Goal: Task Accomplishment & Management: Manage account settings

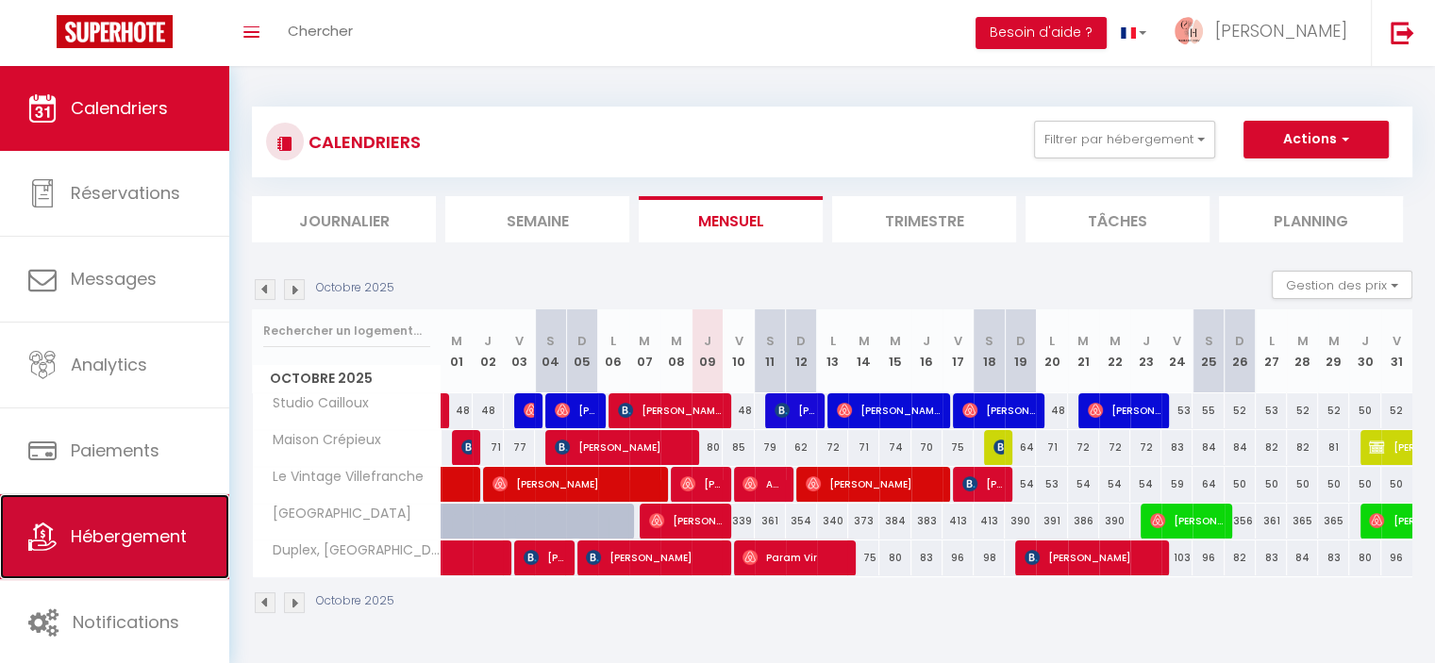
click at [103, 547] on span "Hébergement" at bounding box center [129, 537] width 116 height 24
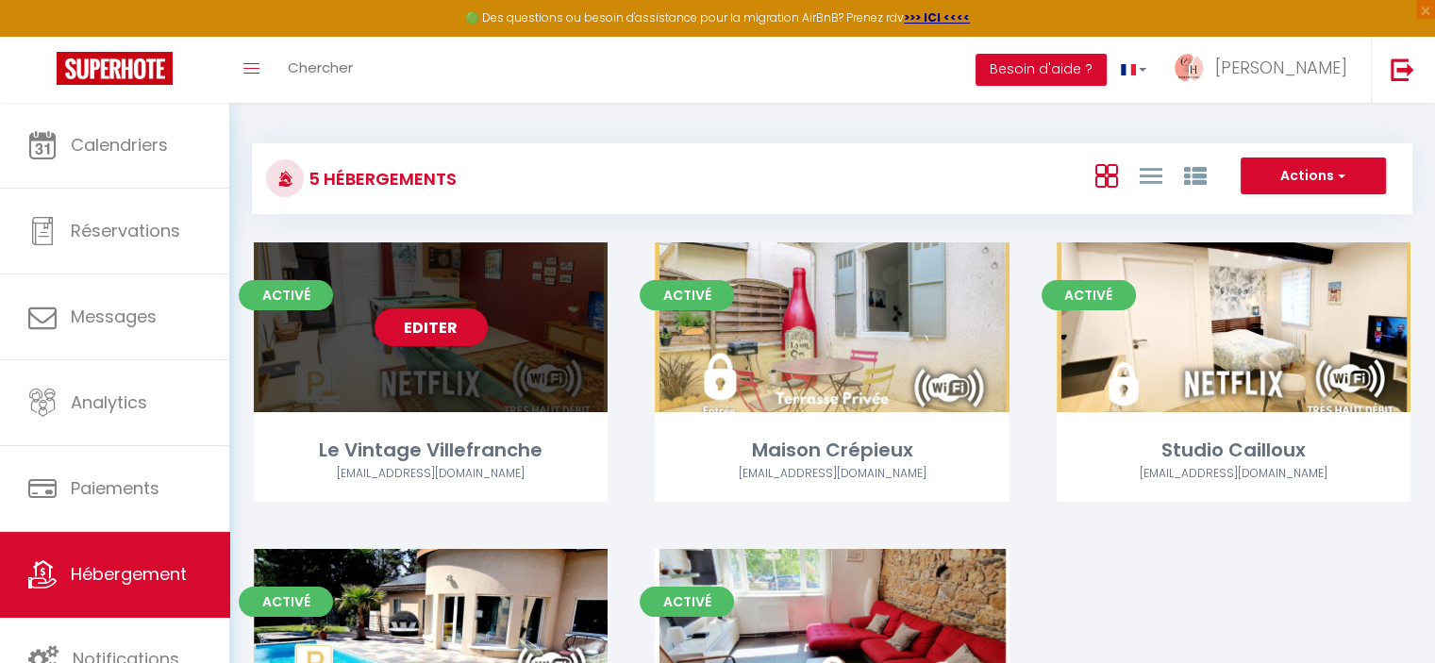
click at [458, 327] on link "Editer" at bounding box center [431, 327] width 113 height 38
select select "3"
select select "2"
select select "1"
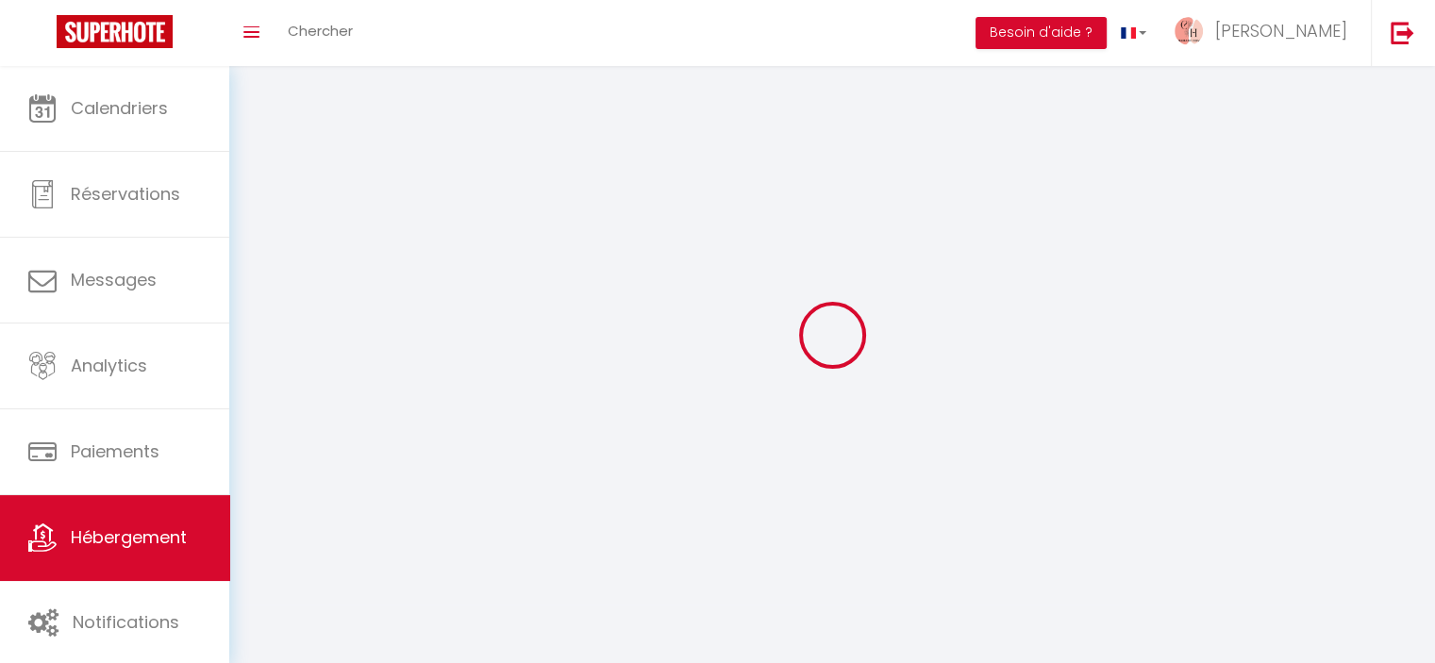
select select
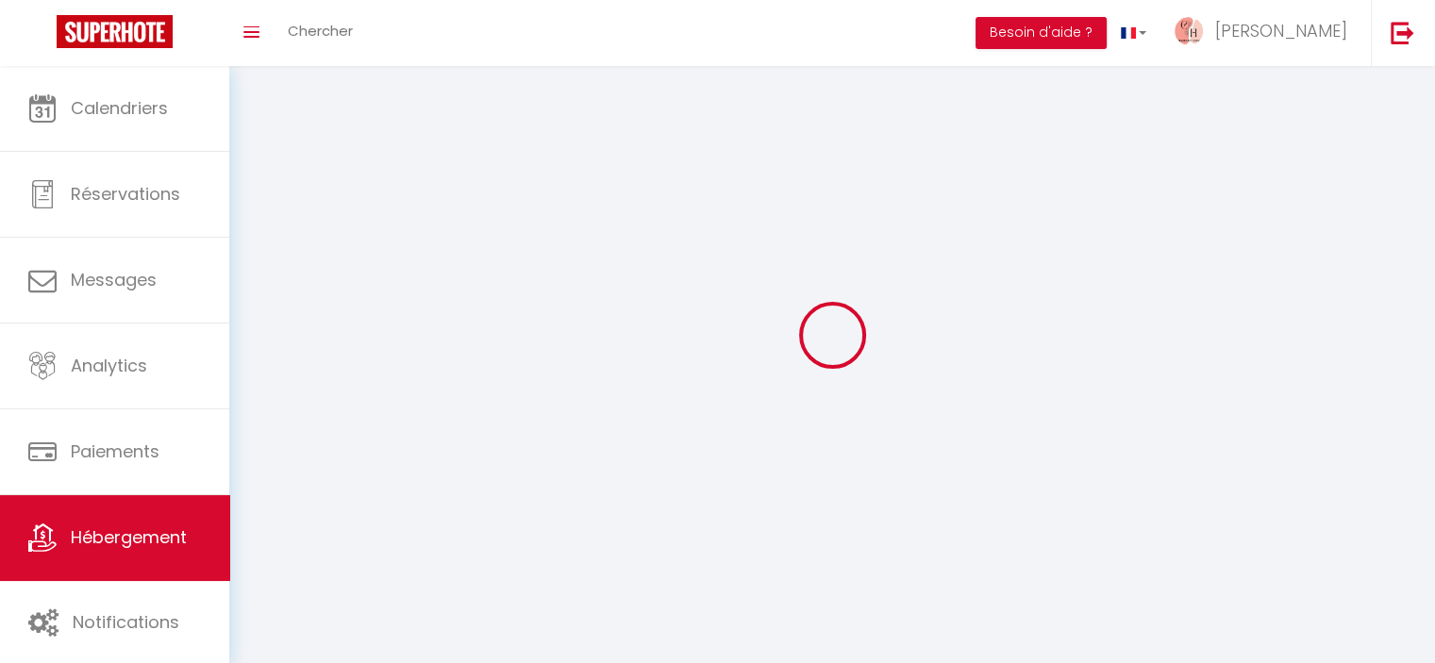
checkbox input "false"
select select
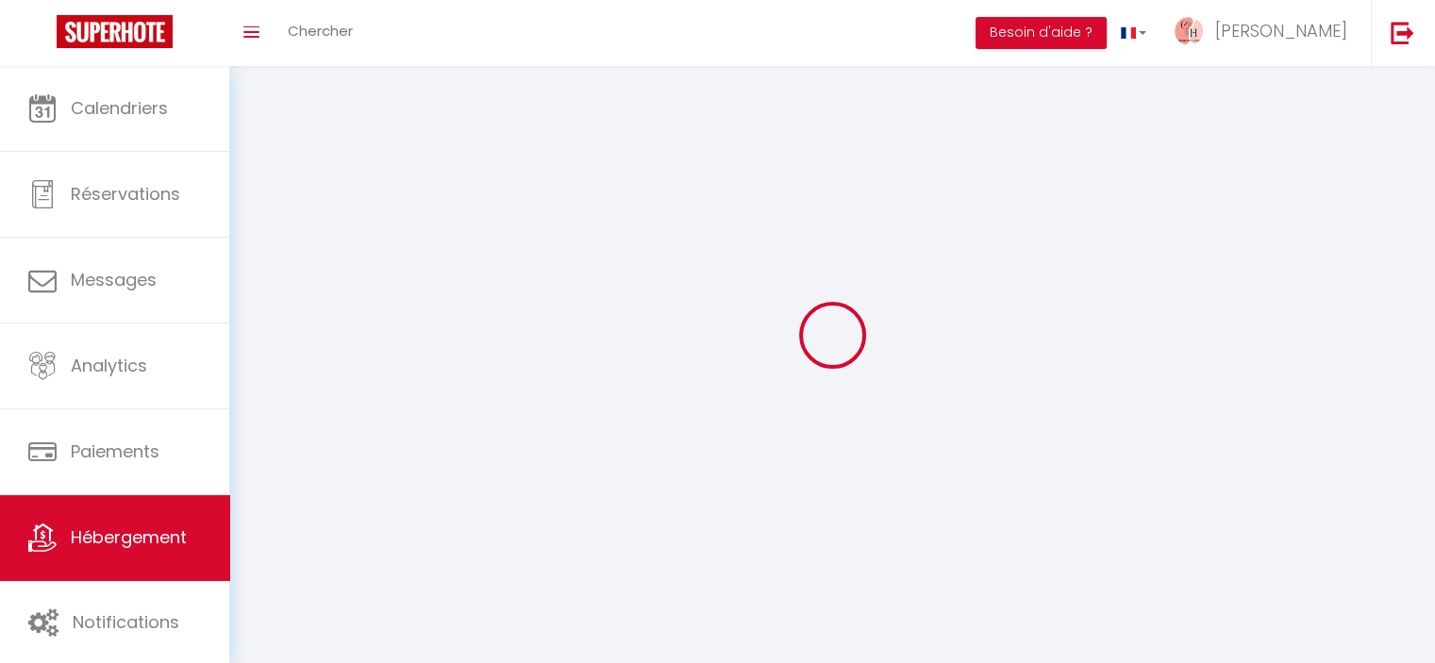
select select
select select "1"
select select
select select "28"
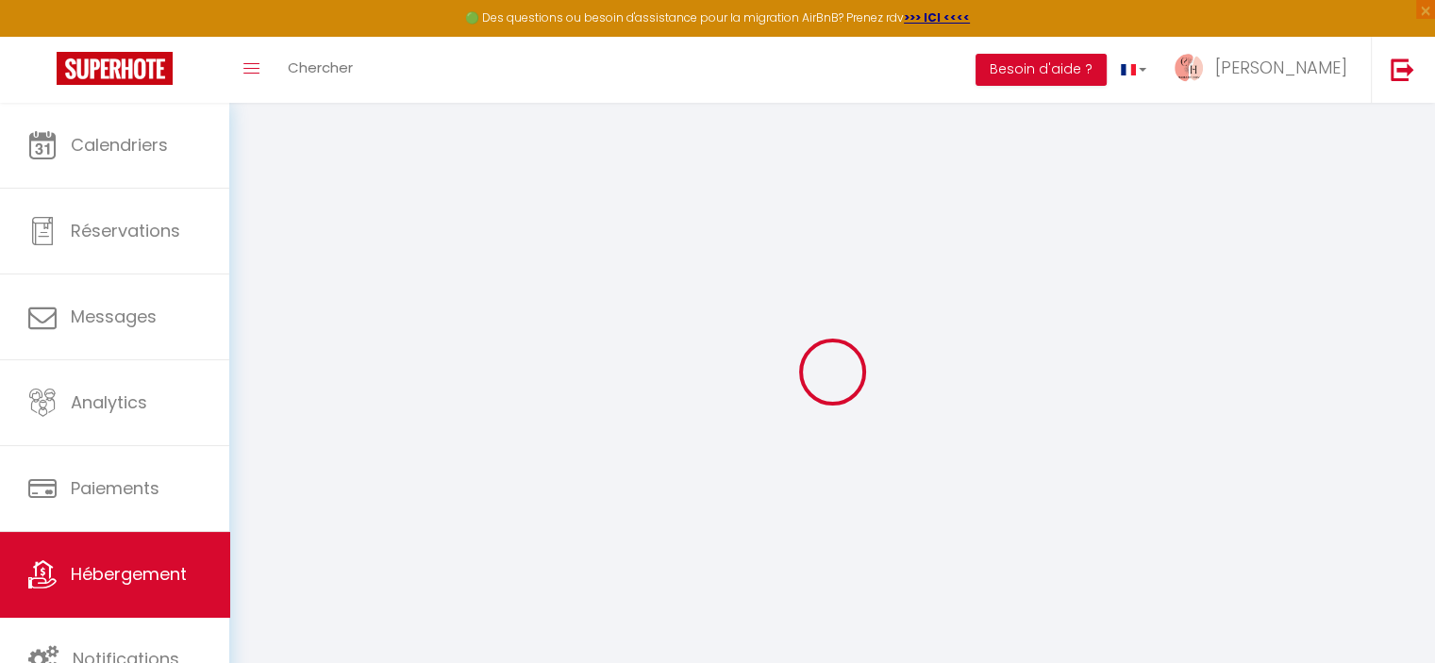
select select
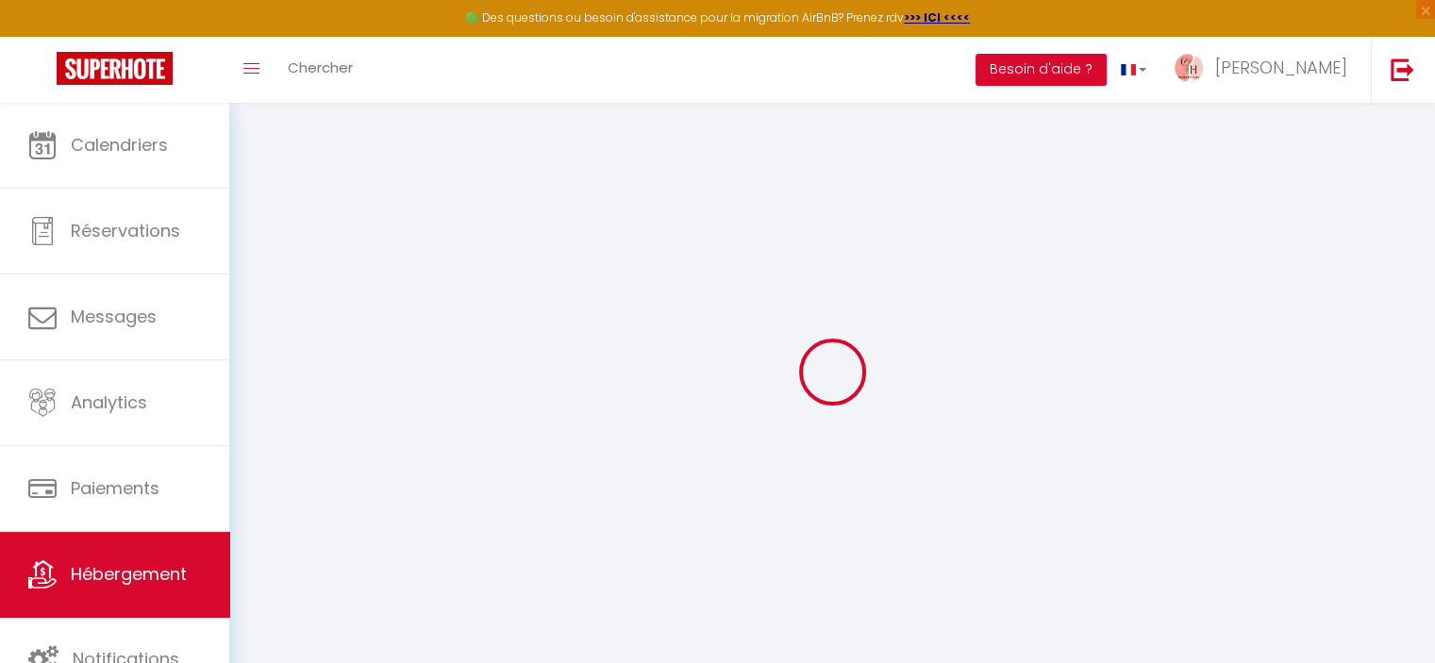
select select
checkbox input "false"
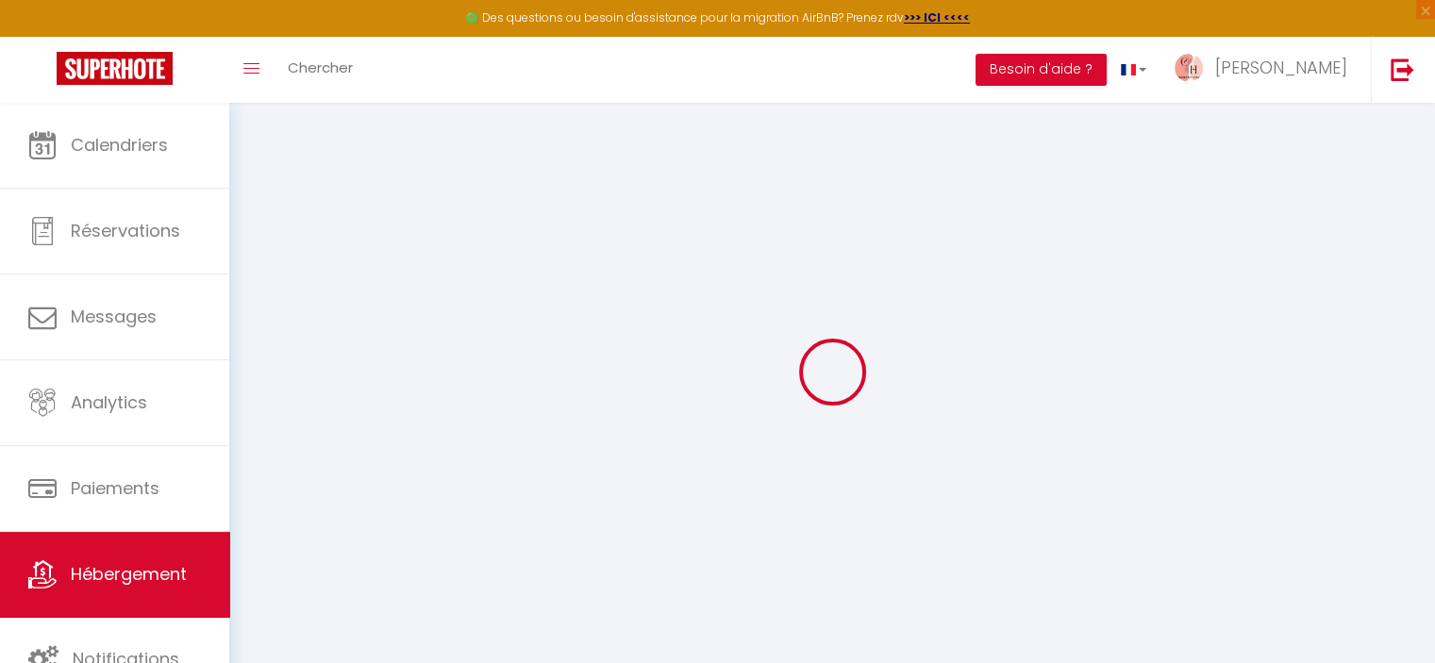
select select
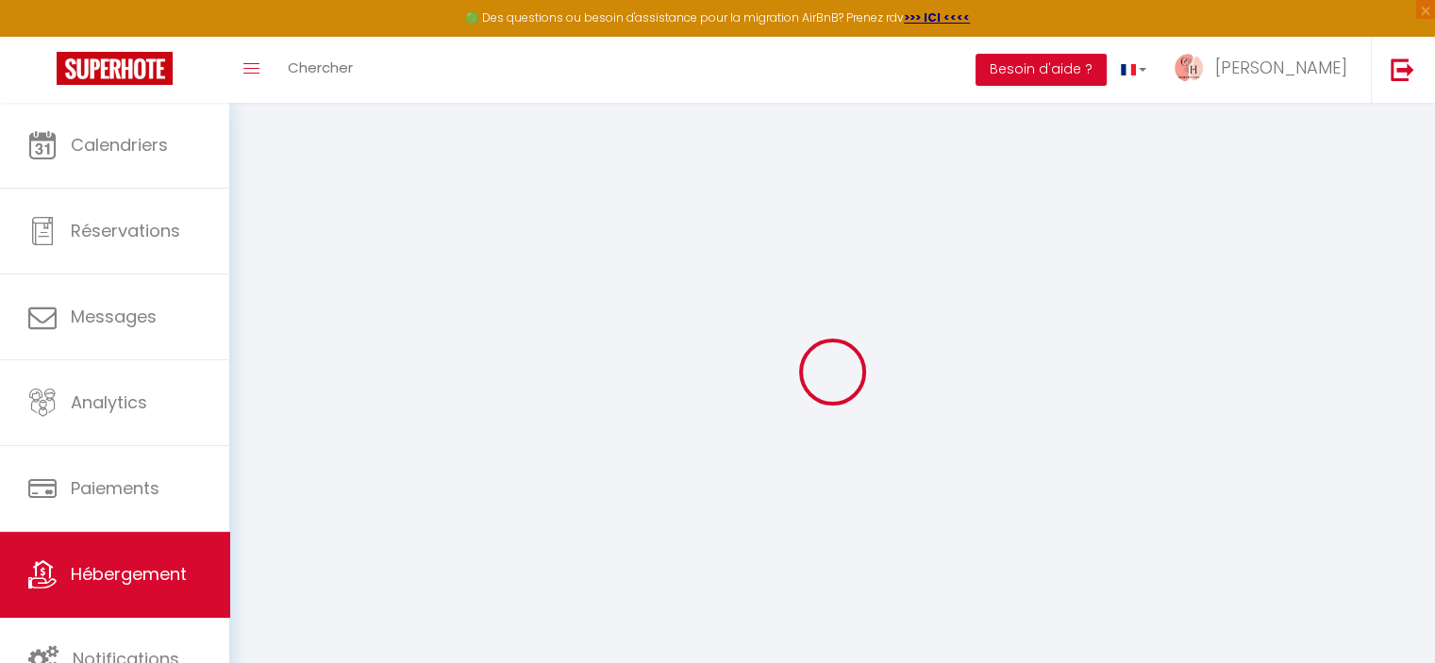
select select
checkbox input "false"
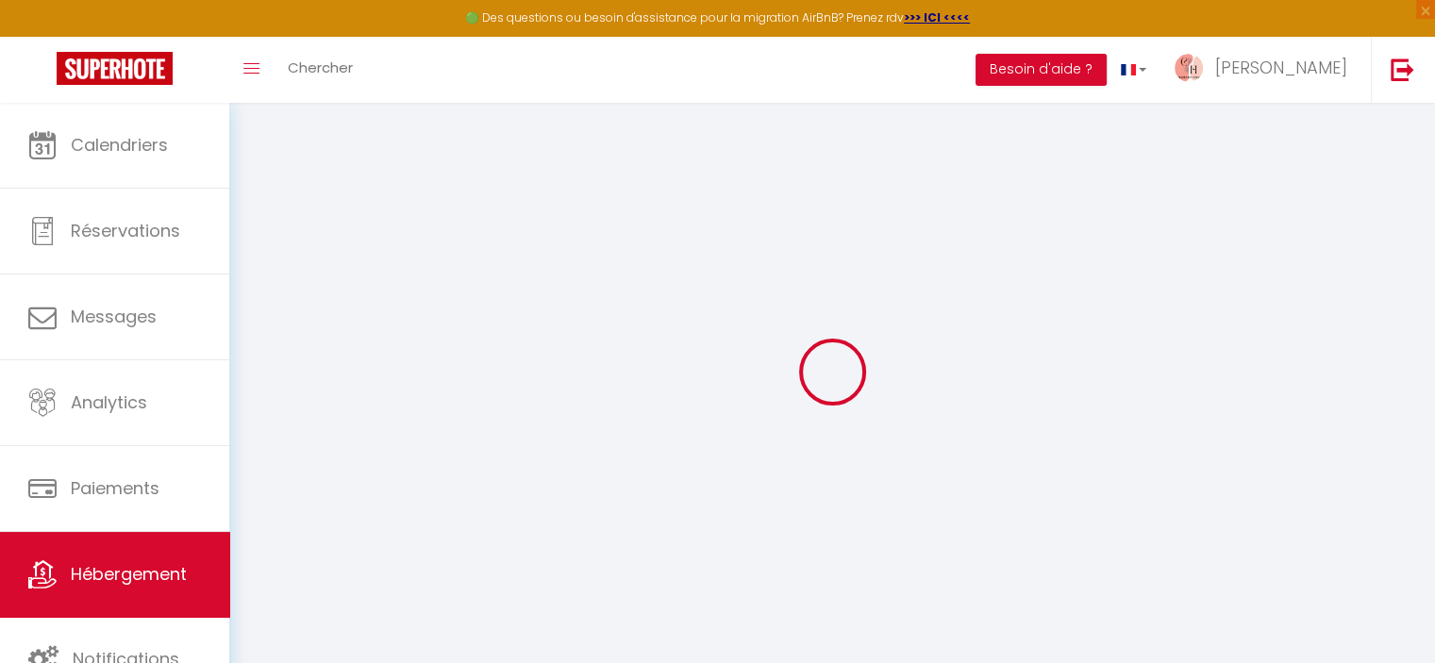
checkbox input "false"
select select
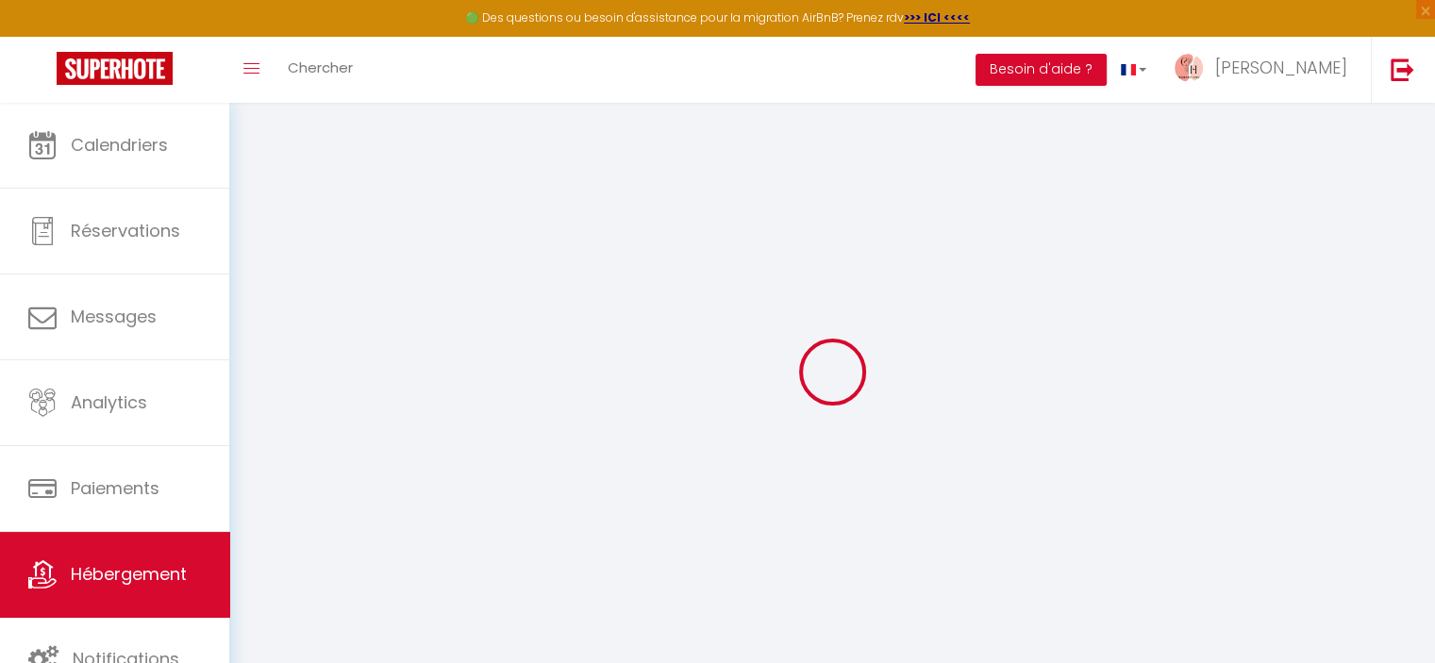
select select
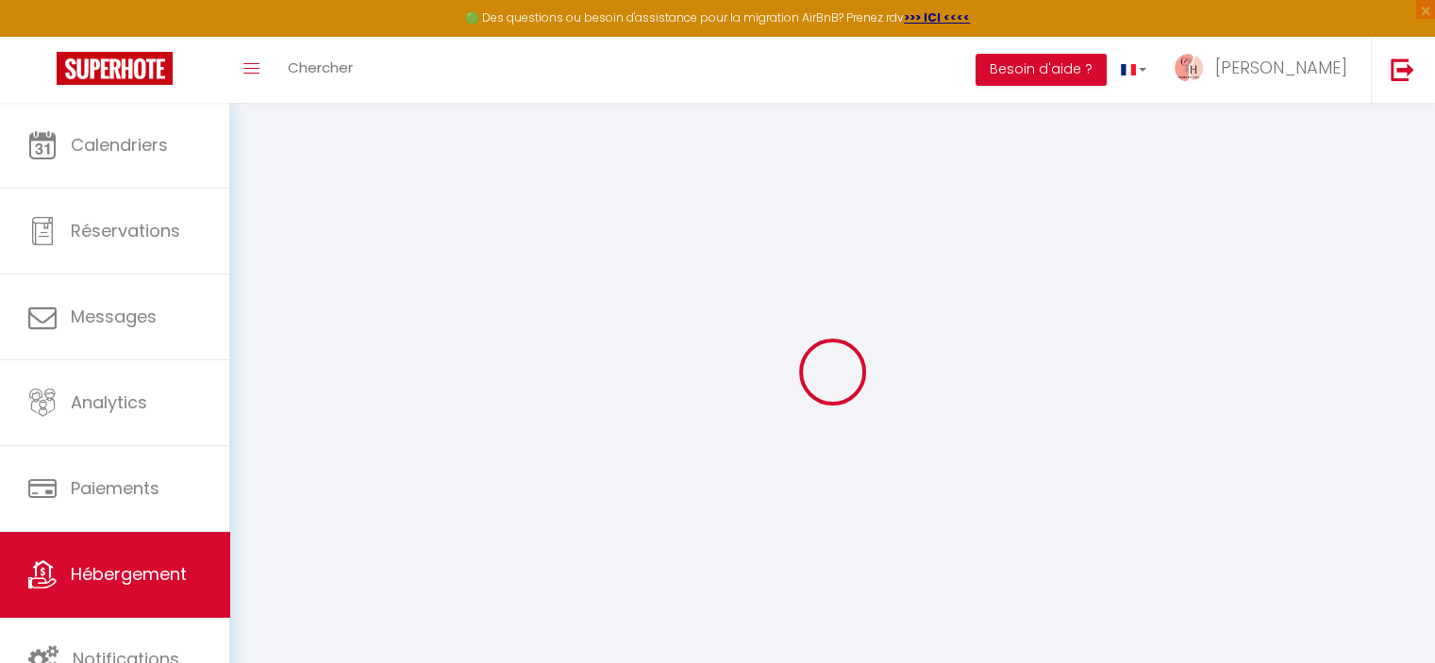
checkbox input "false"
select select
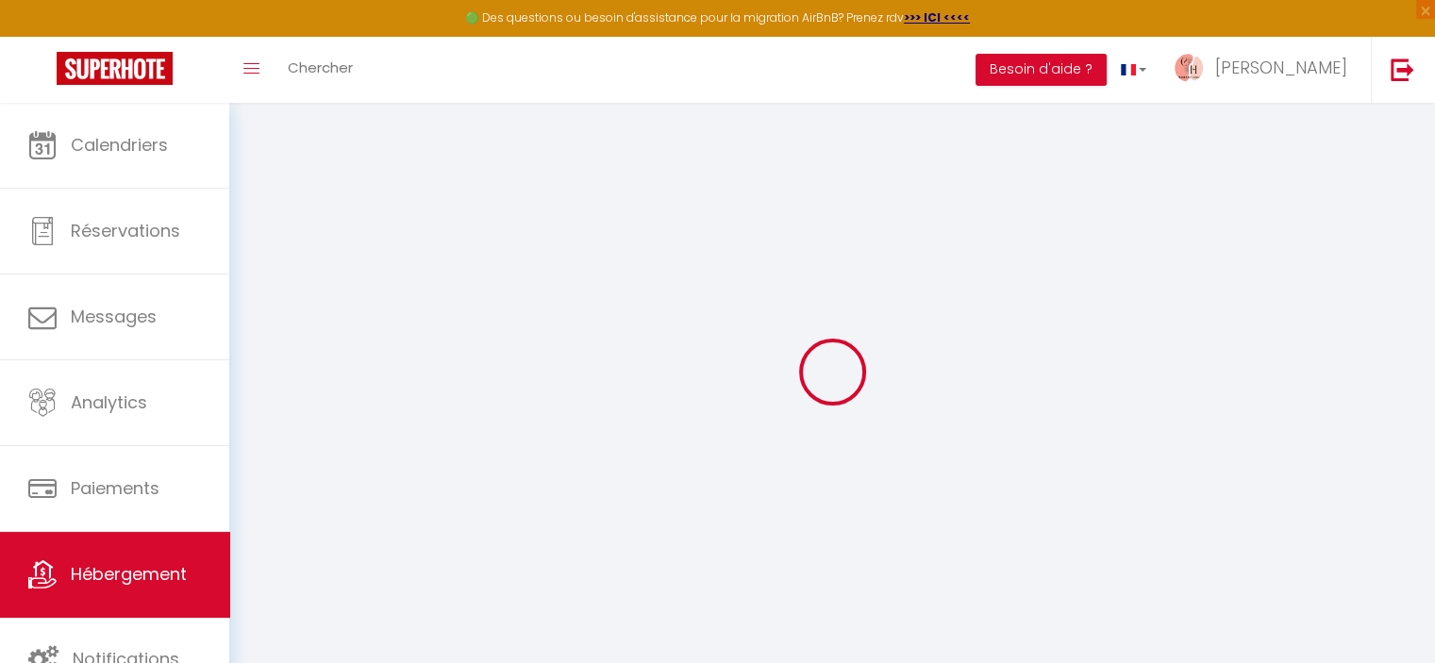
select select
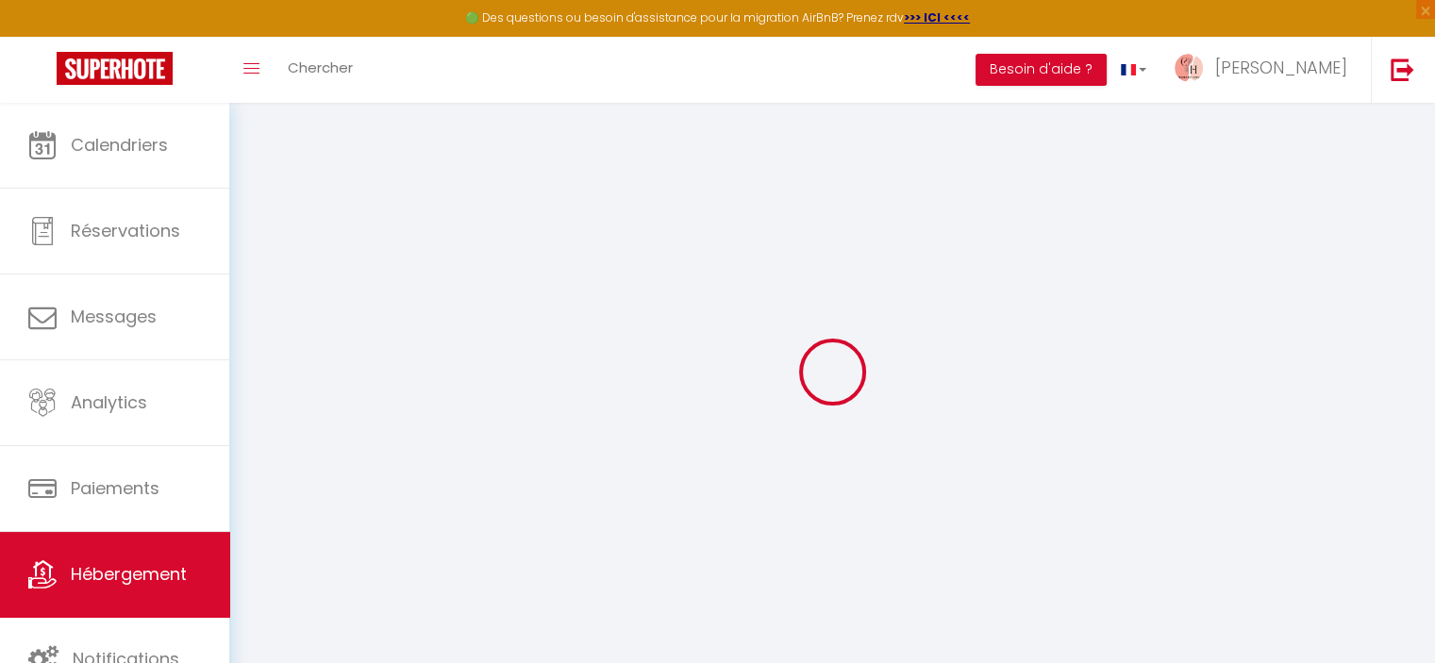
select select
checkbox input "false"
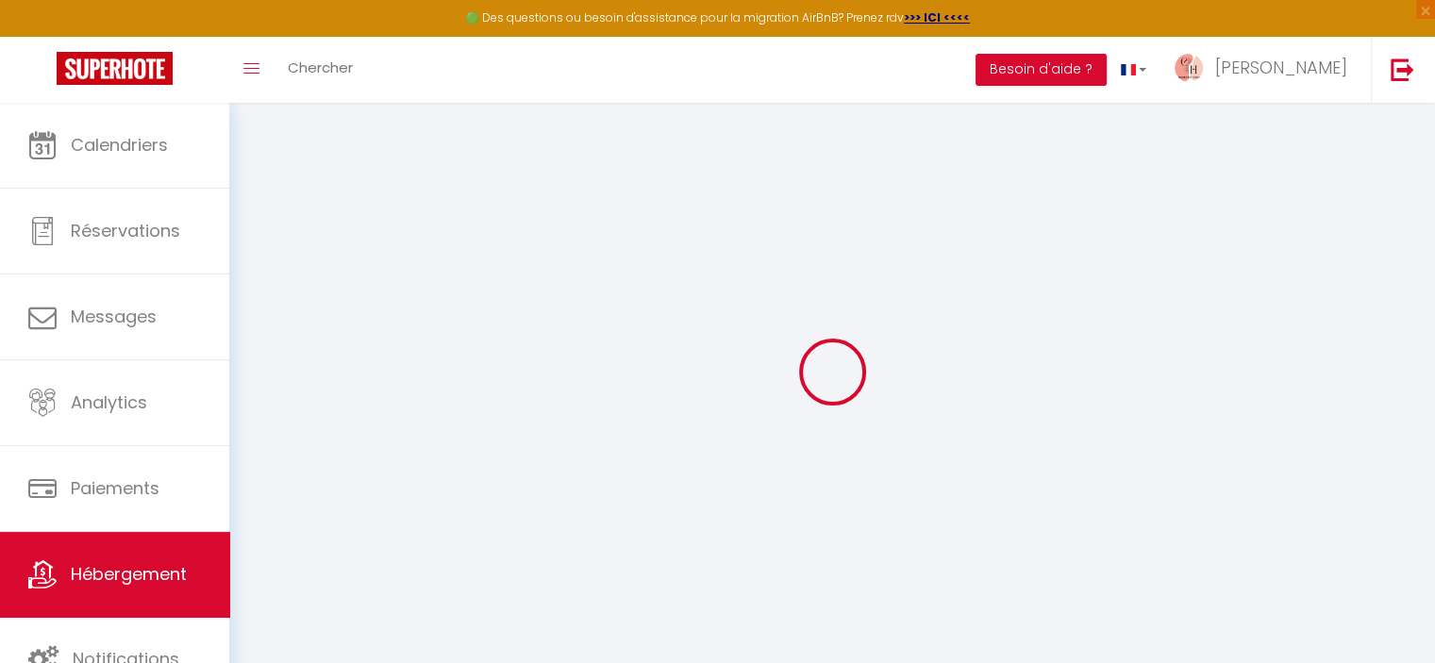
checkbox input "false"
select select
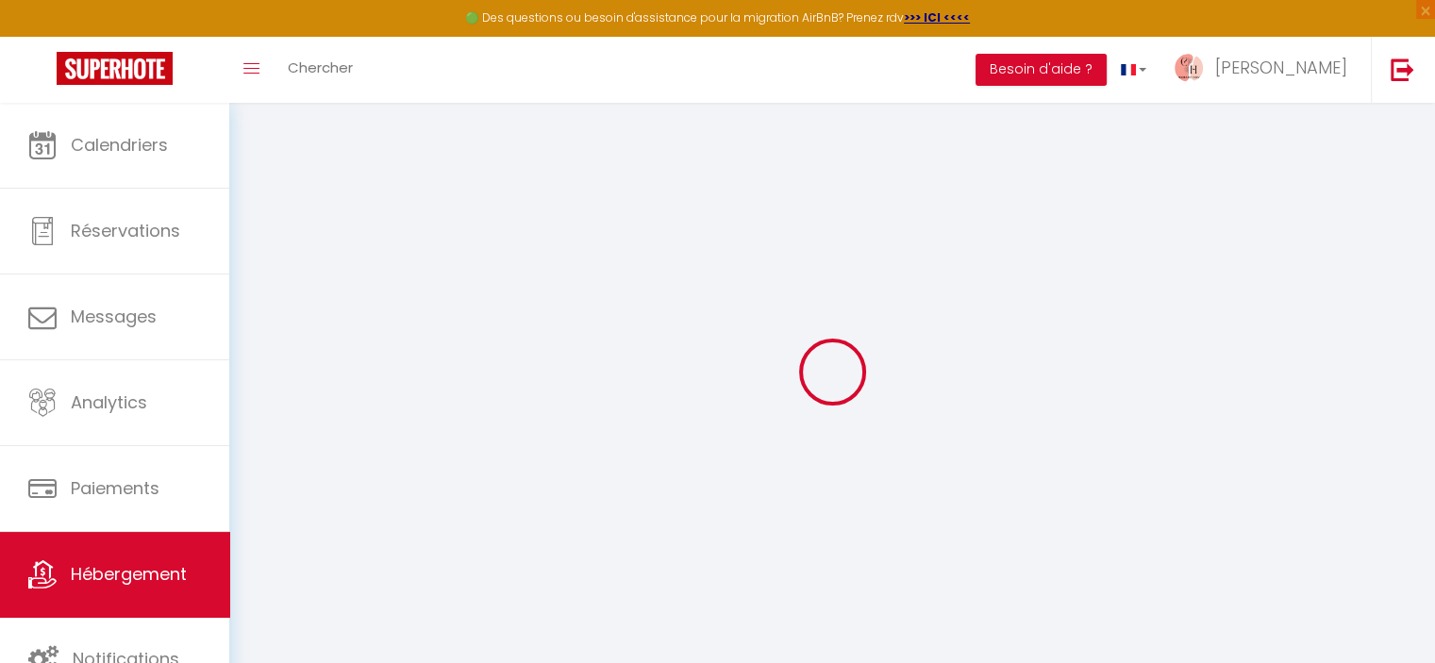
select select
checkbox input "false"
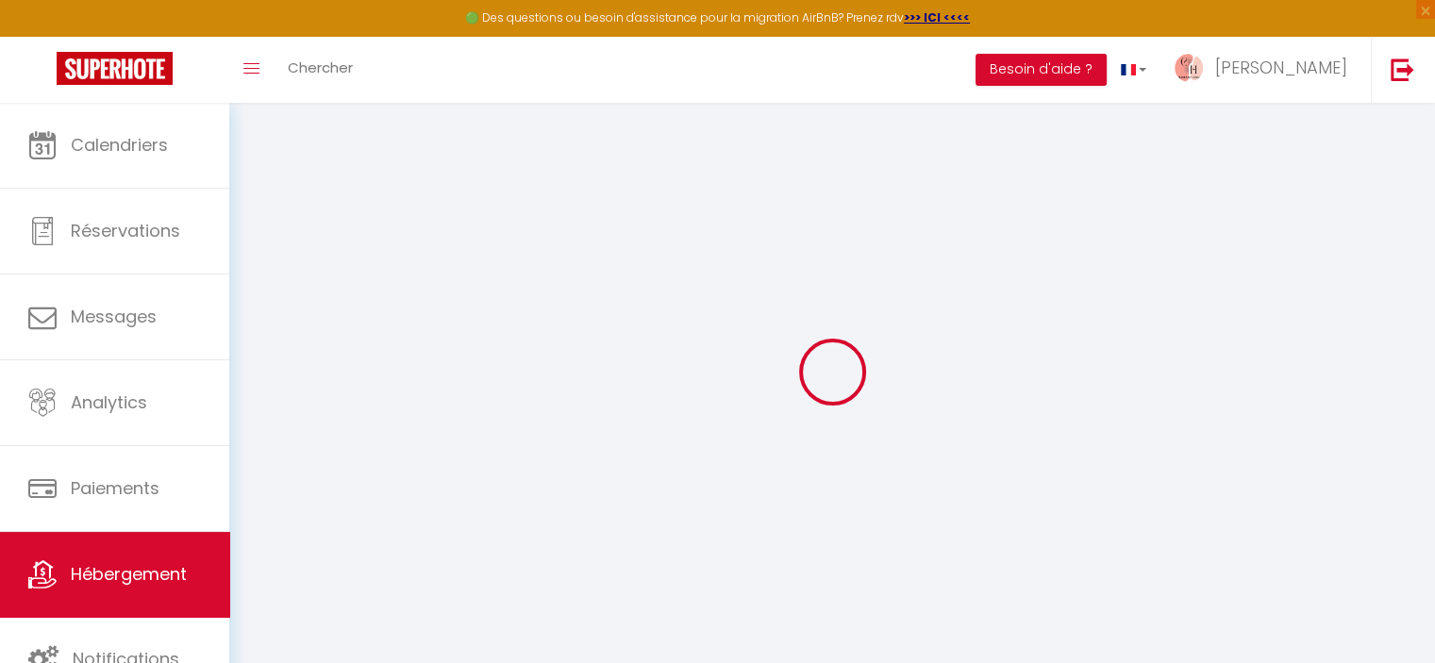
checkbox input "false"
select select
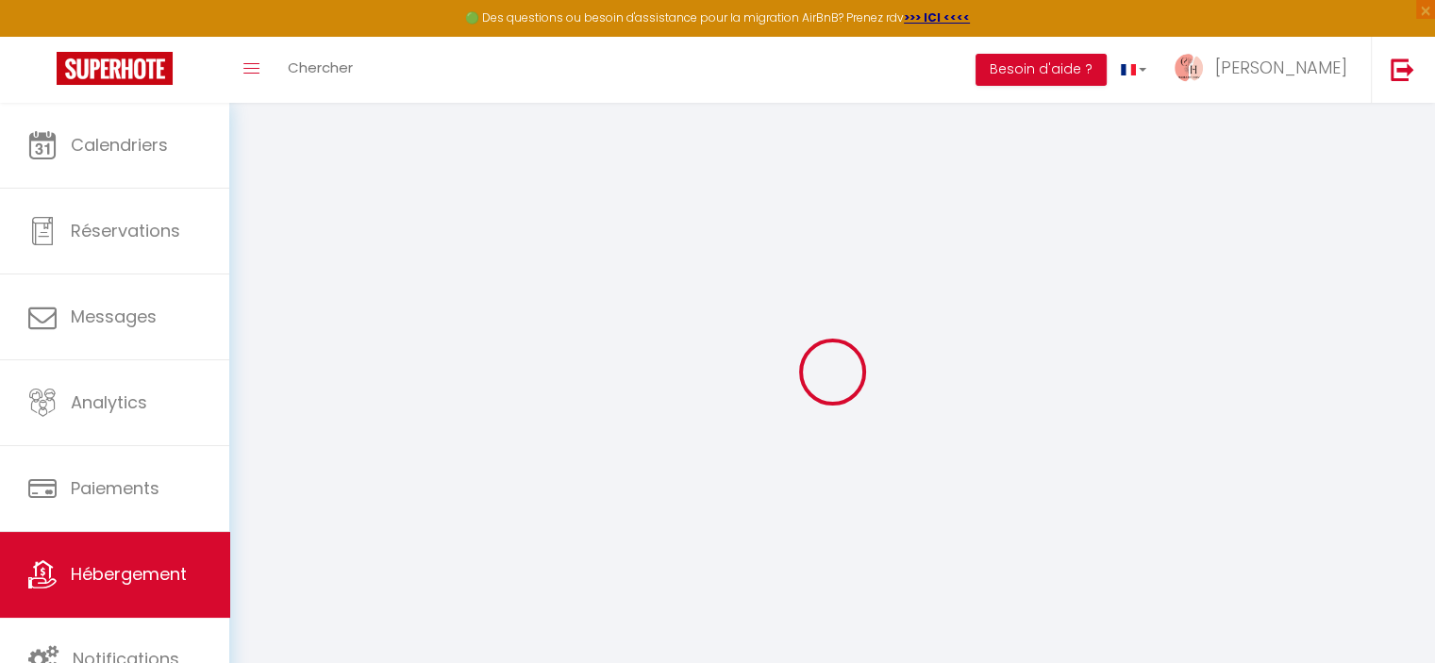
select select
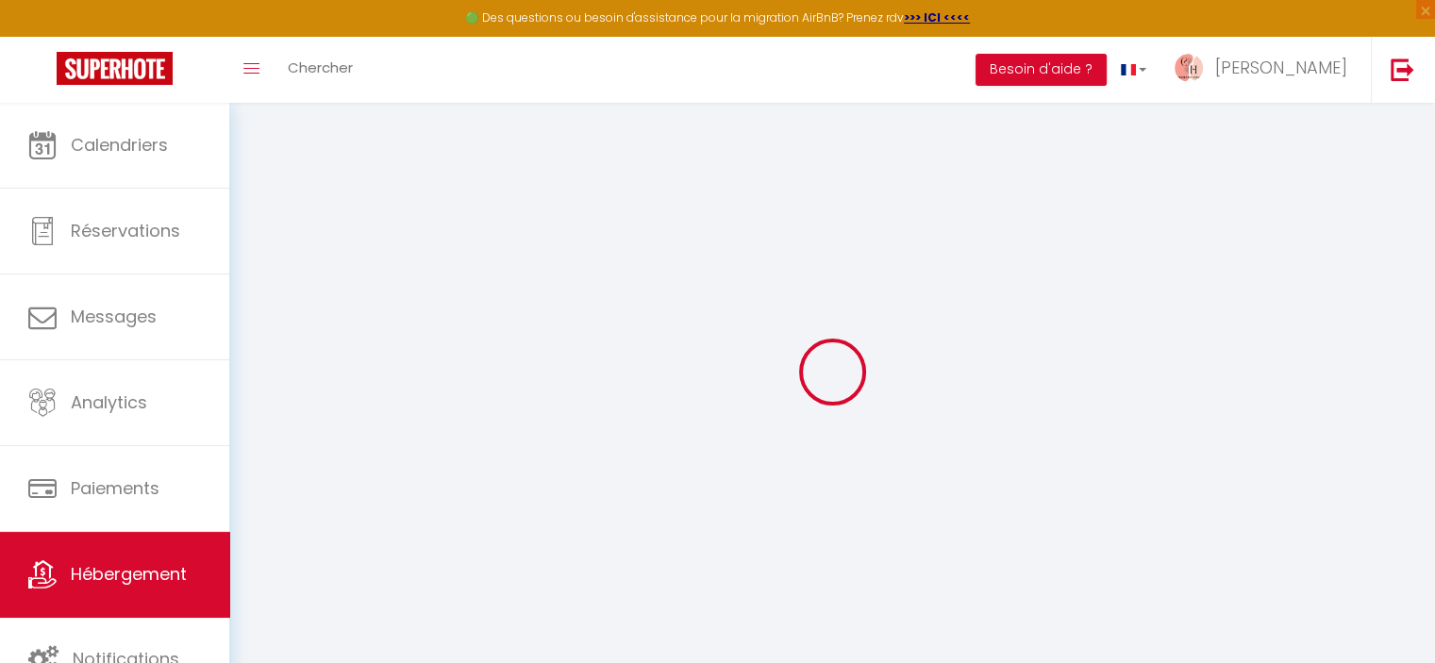
select select
checkbox input "false"
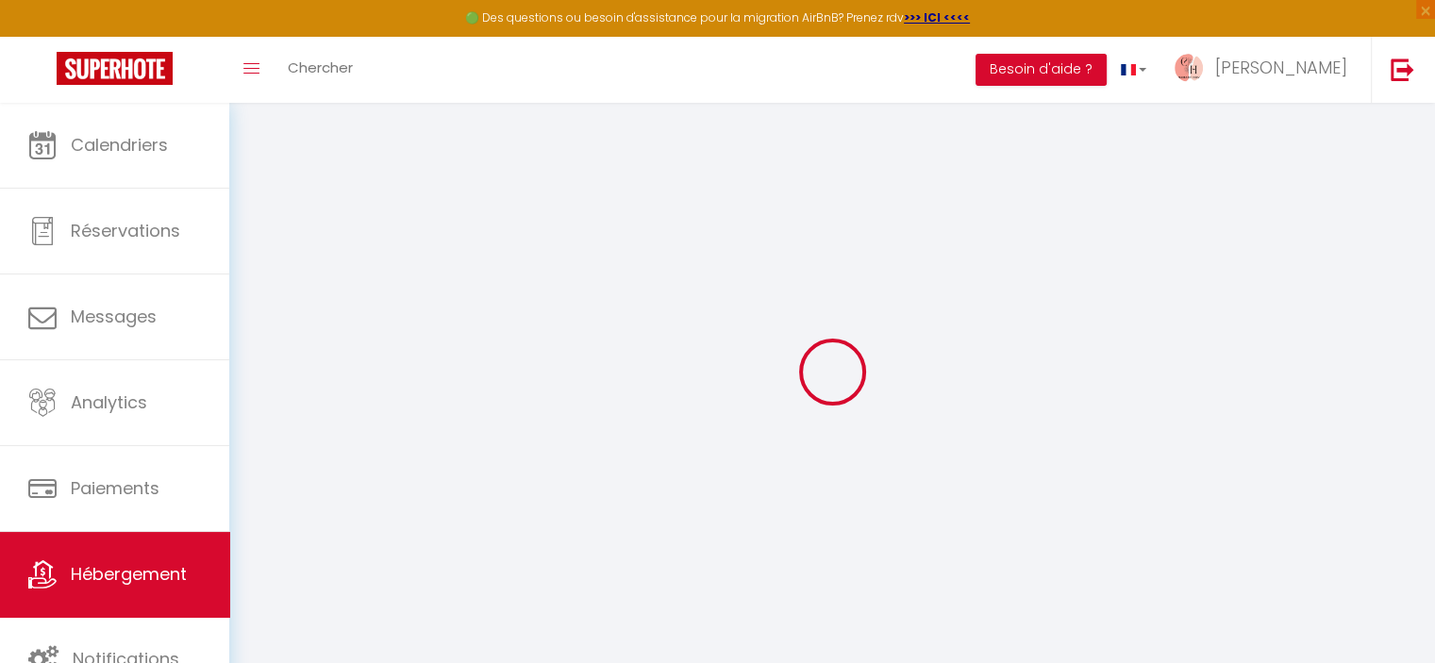
select select
type input "Le Vintage Villefranche"
type input "[PERSON_NAME]"
type input "Chamant"
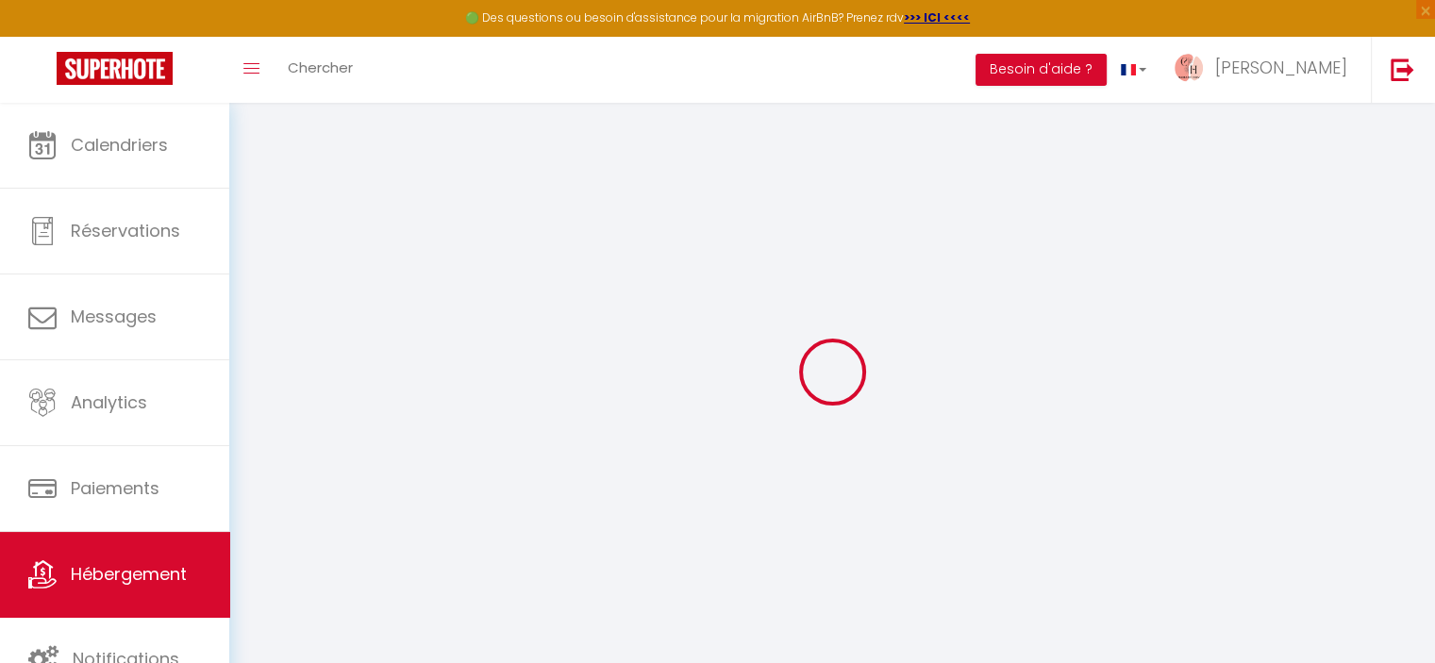
select select "2"
type input "68"
type input "55"
type input "5"
type input "5.01"
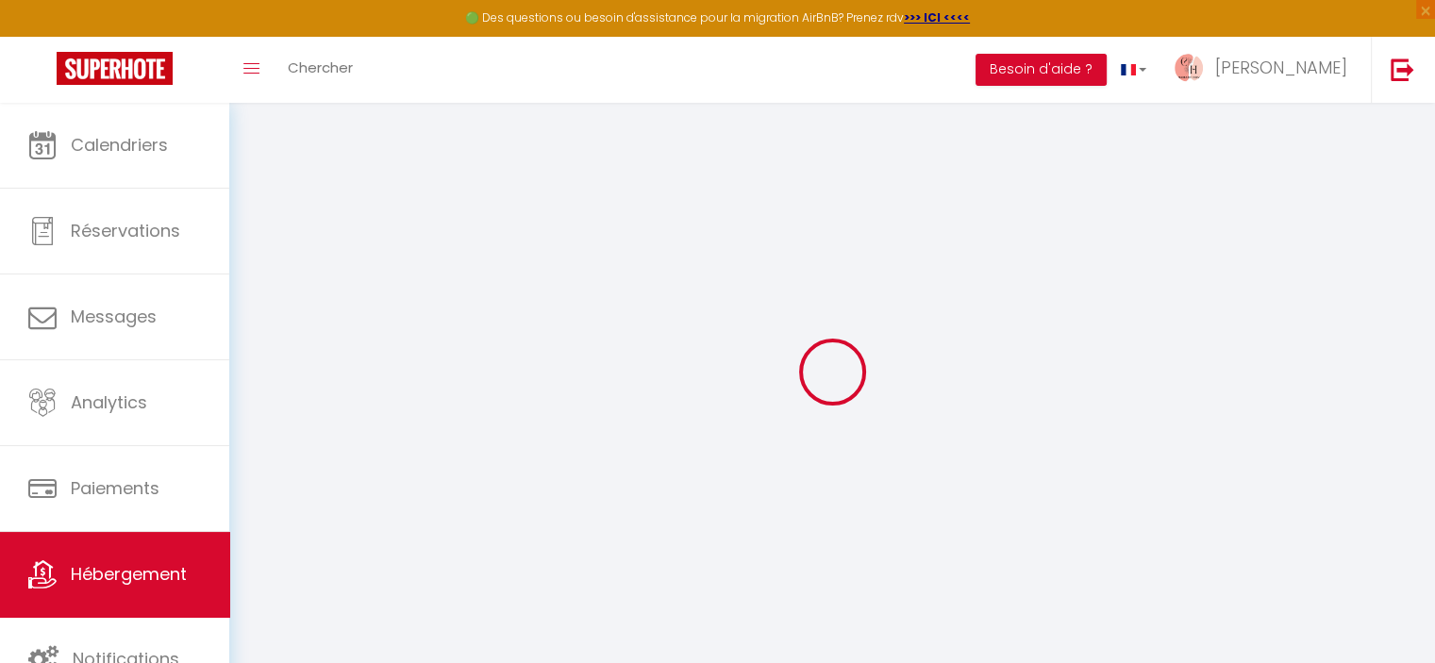
type input "400"
select select
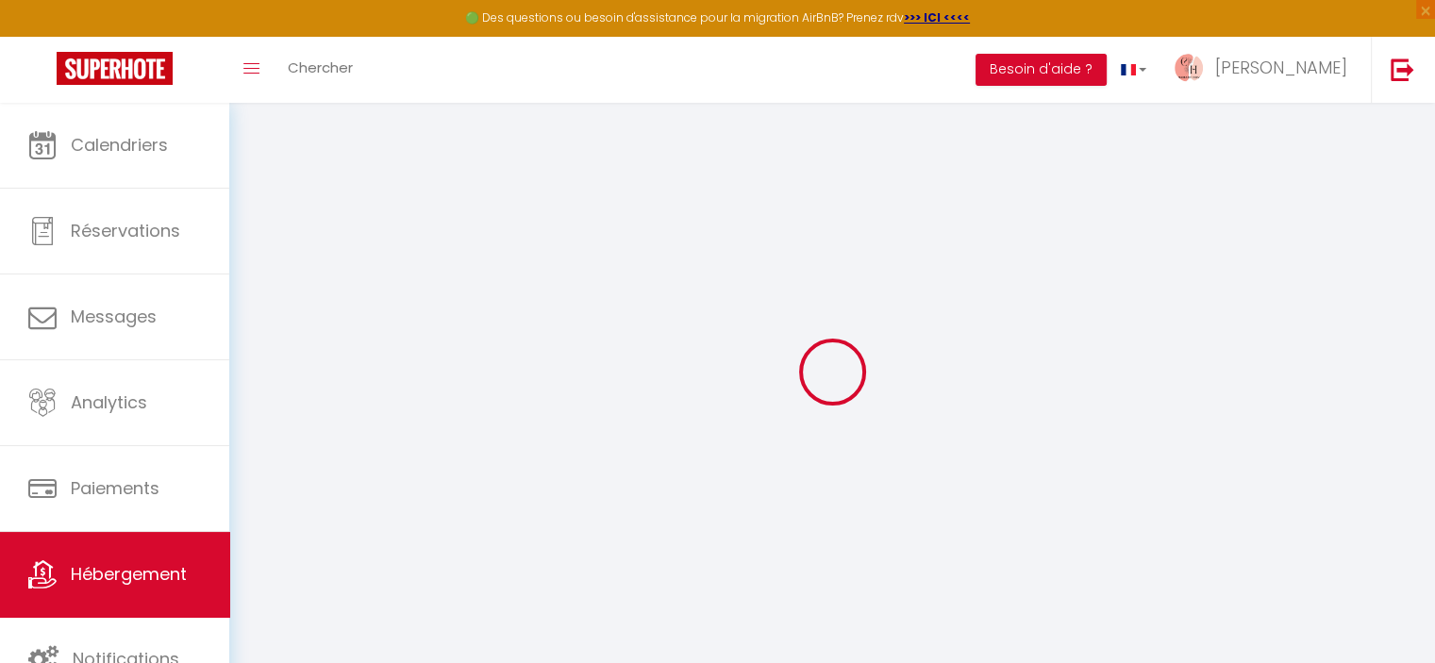
select select
type input "[STREET_ADDRESS]"
type input "69400"
type input "[GEOGRAPHIC_DATA]"
type input "[EMAIL_ADDRESS][DOMAIN_NAME]"
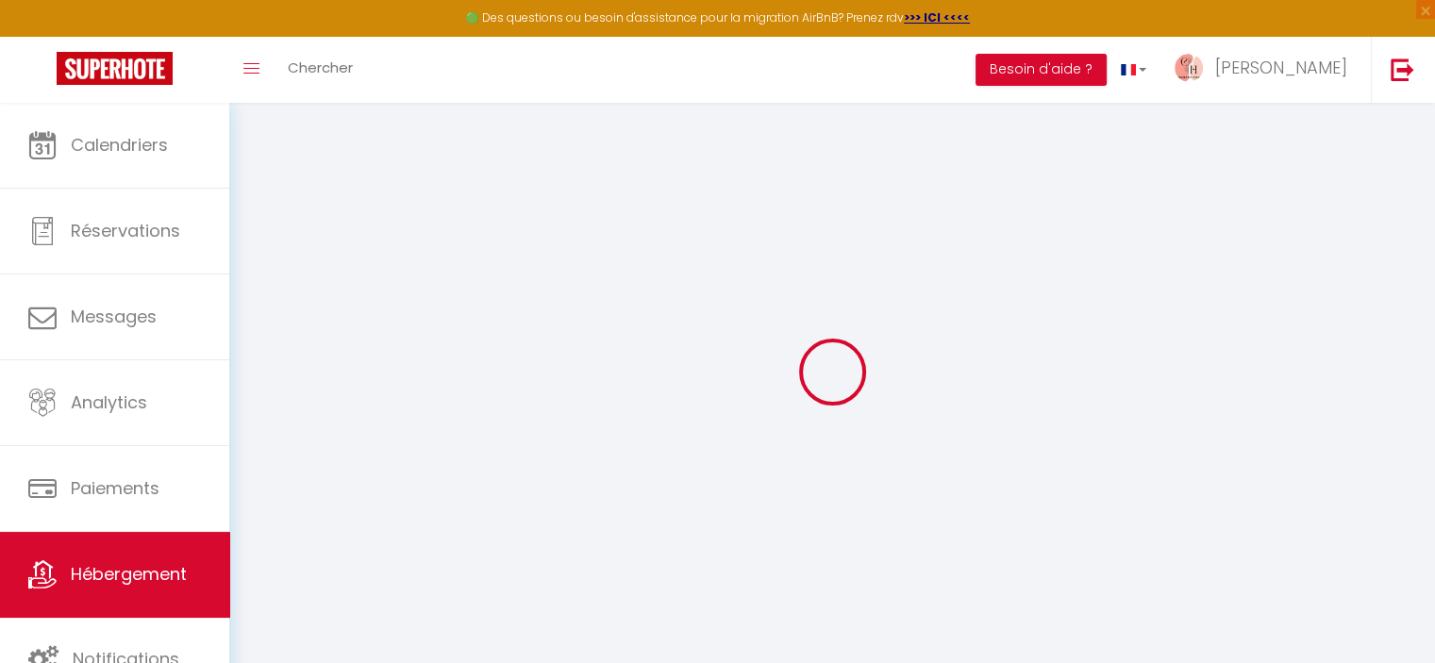
select select "13068"
checkbox input "false"
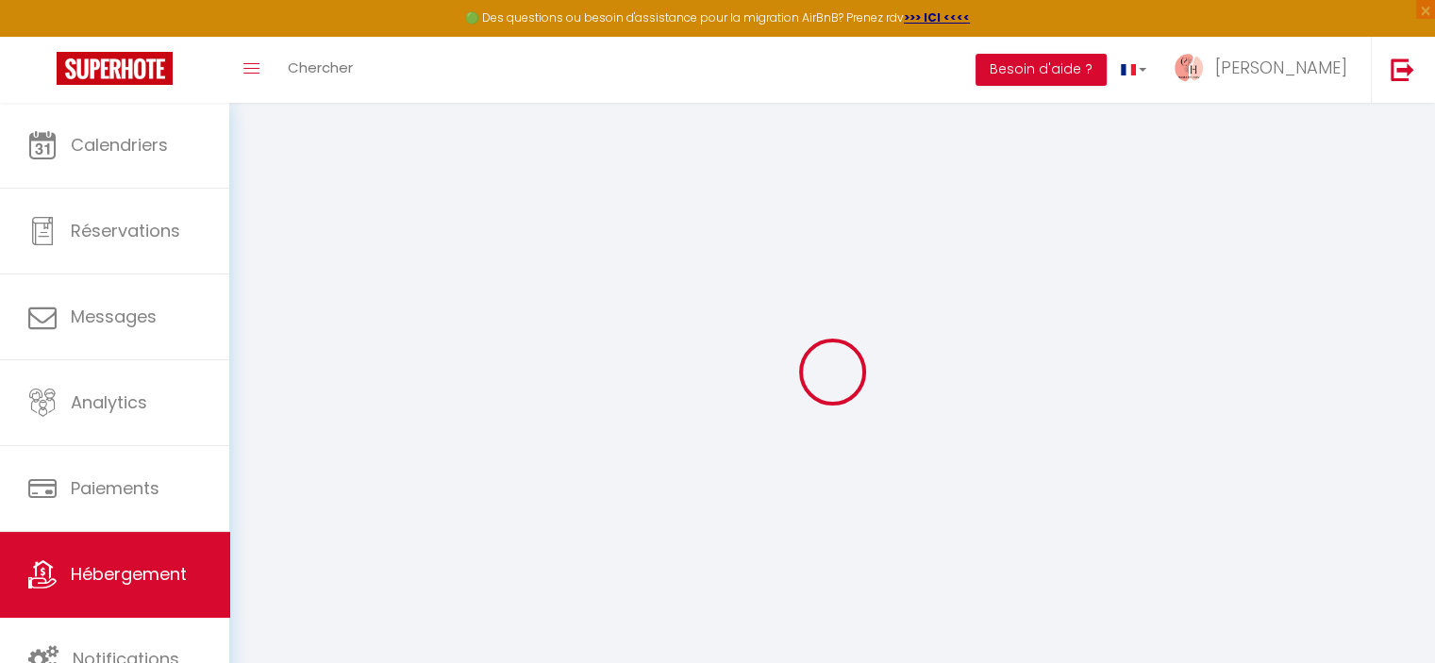
radio input "true"
type input "0"
type input "55"
type input "0"
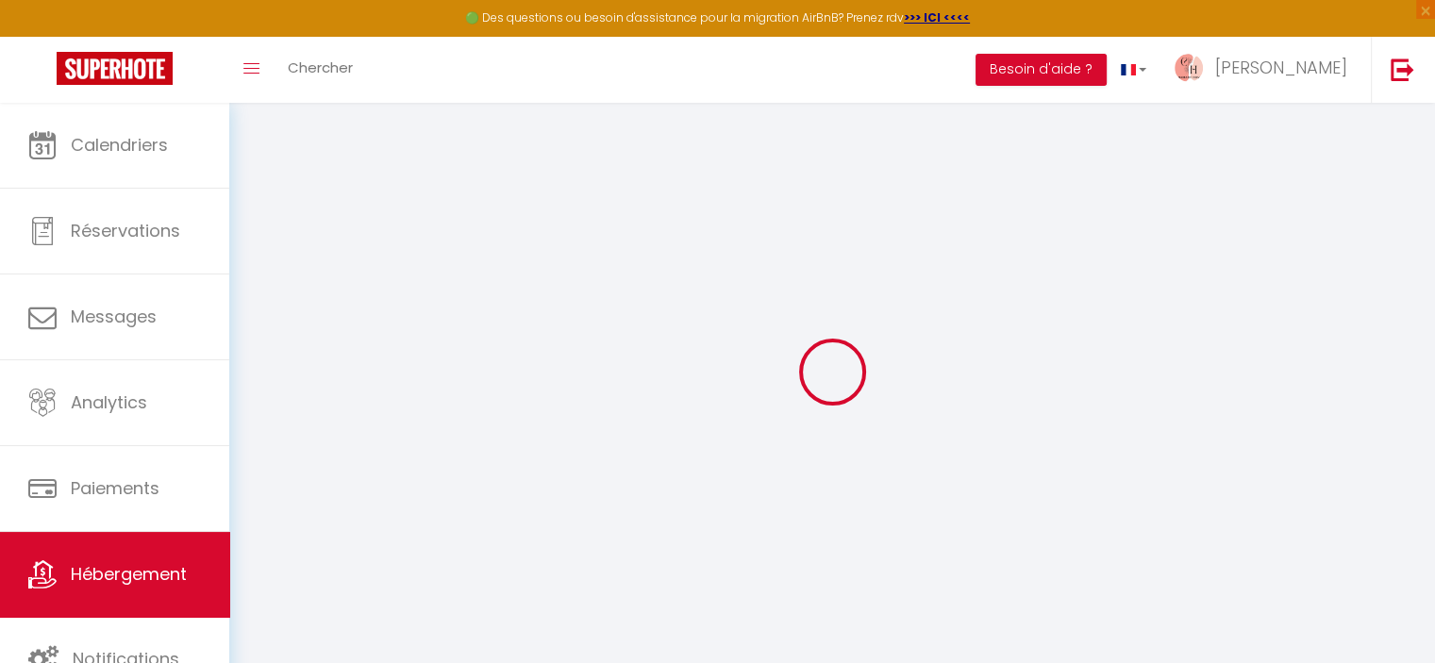
type input "0"
select select
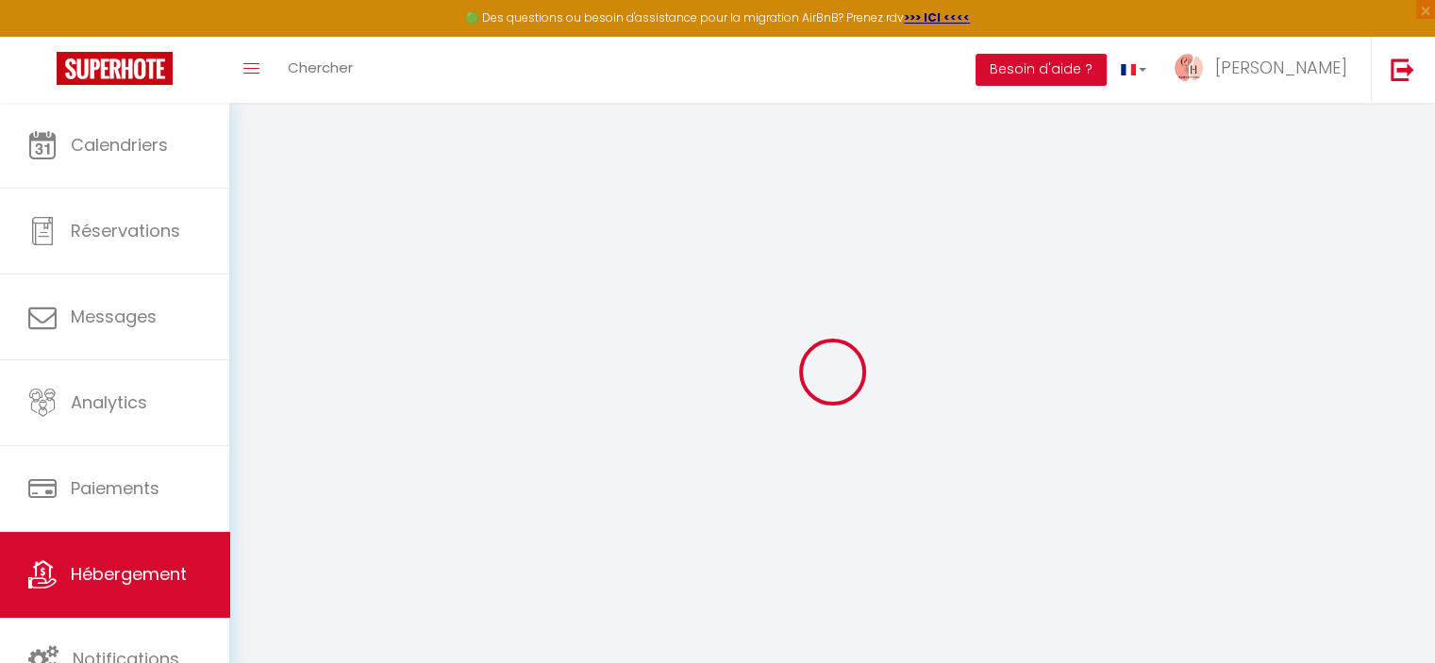
select select
checkbox input "false"
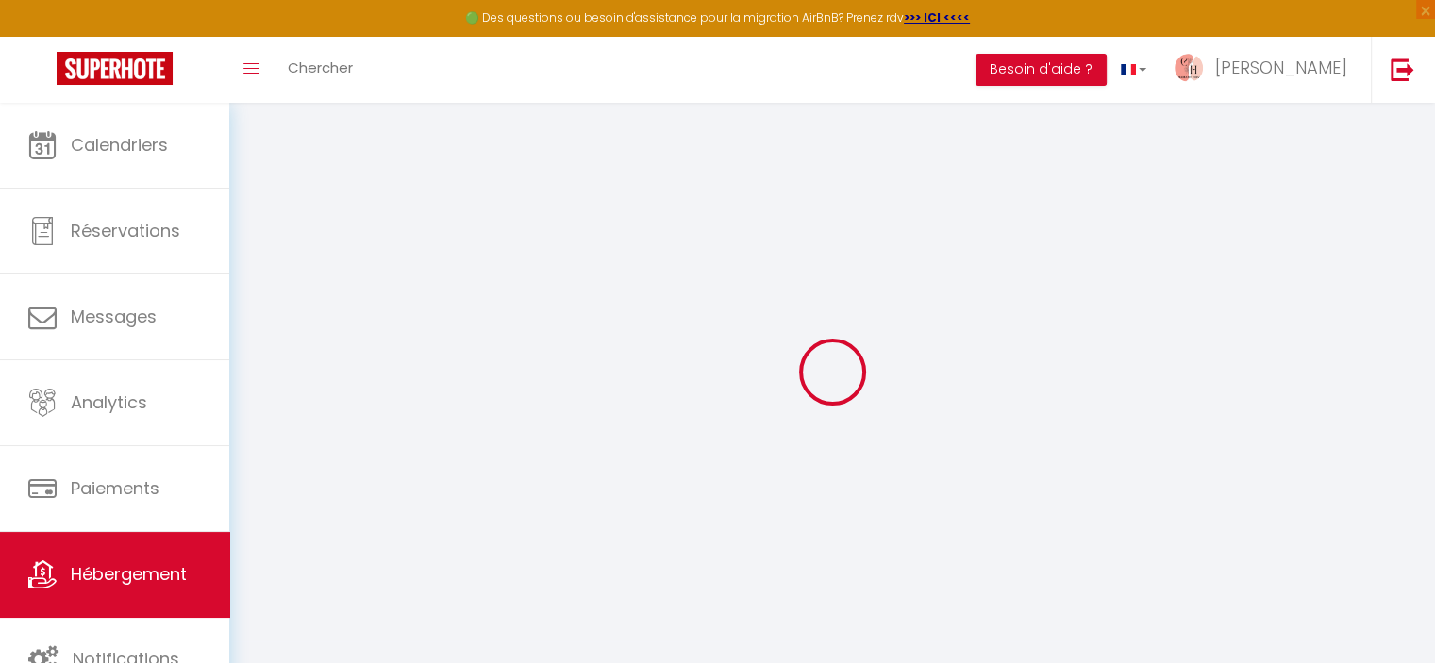
select select
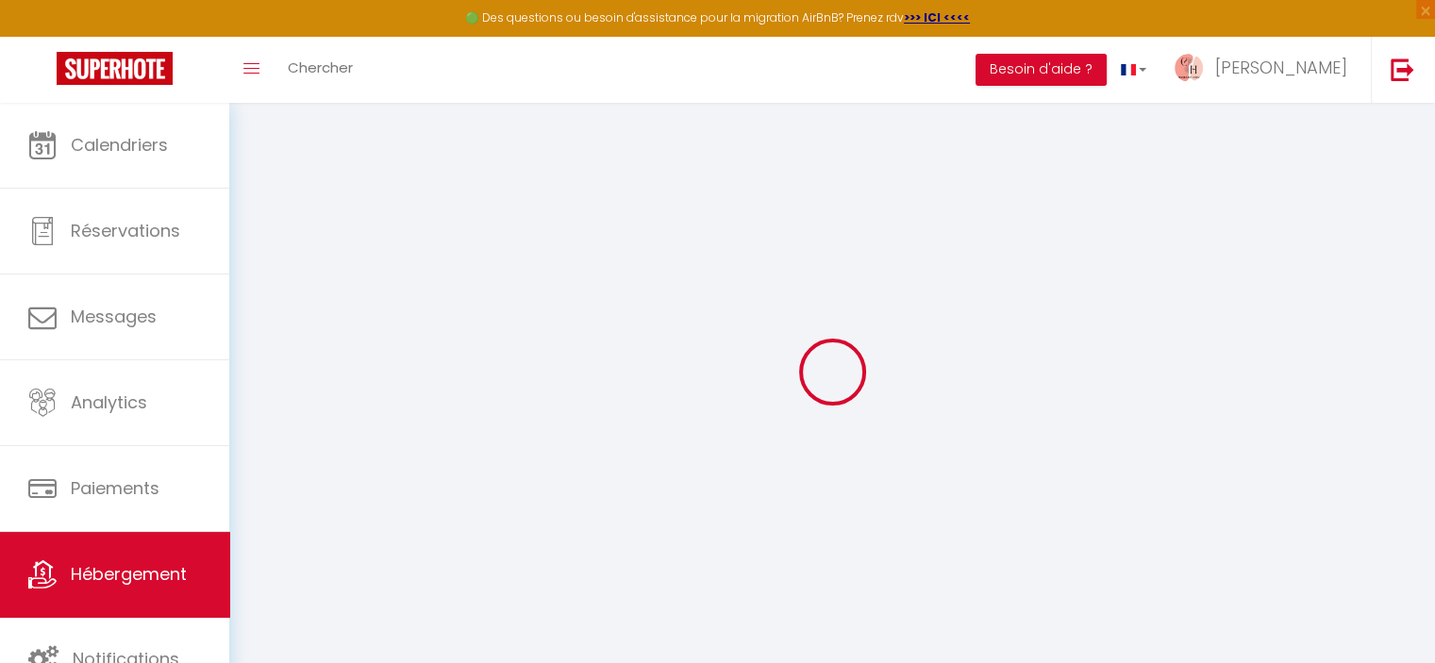
checkbox input "false"
select select
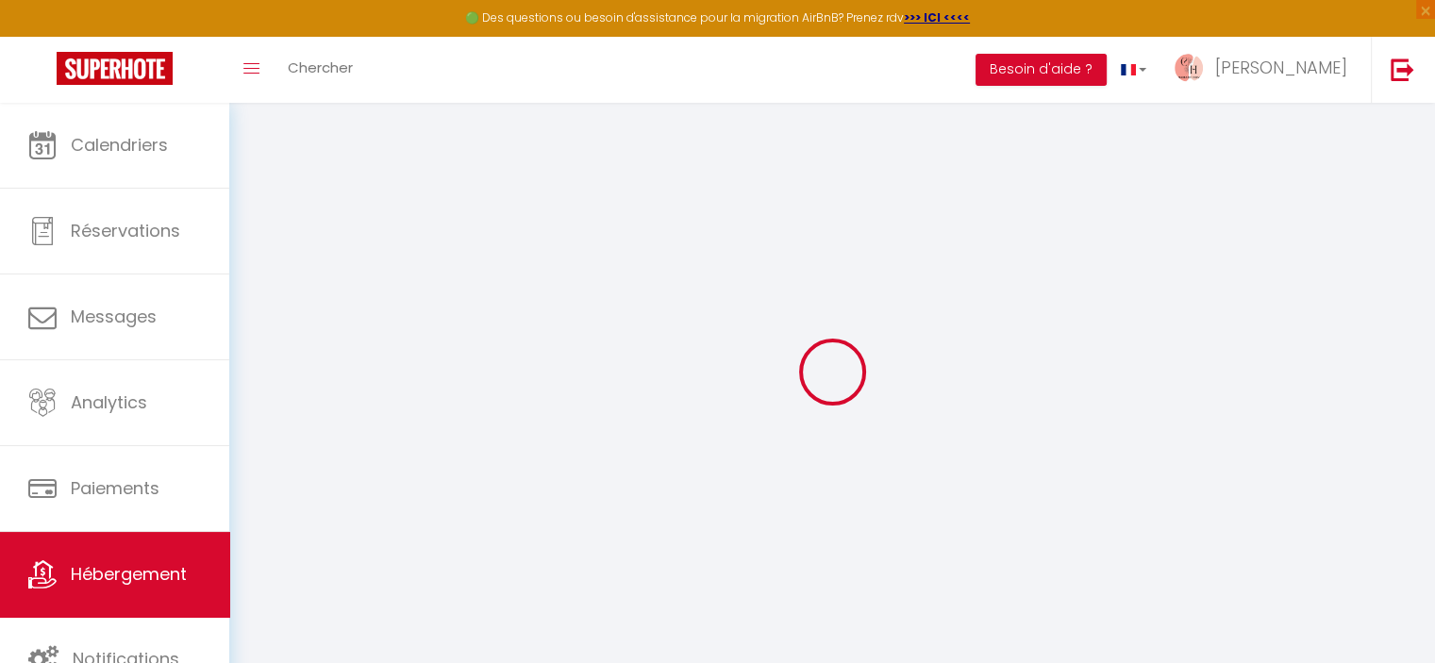
select select
checkbox input "false"
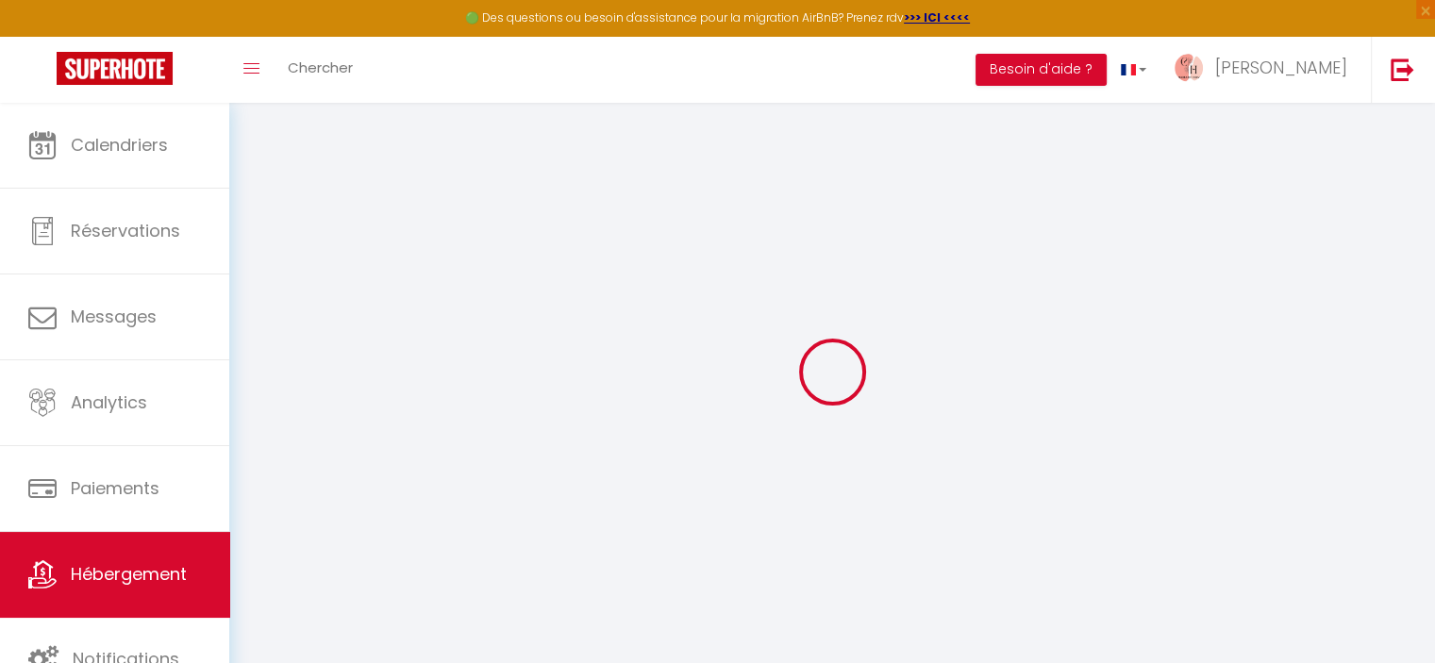
checkbox input "false"
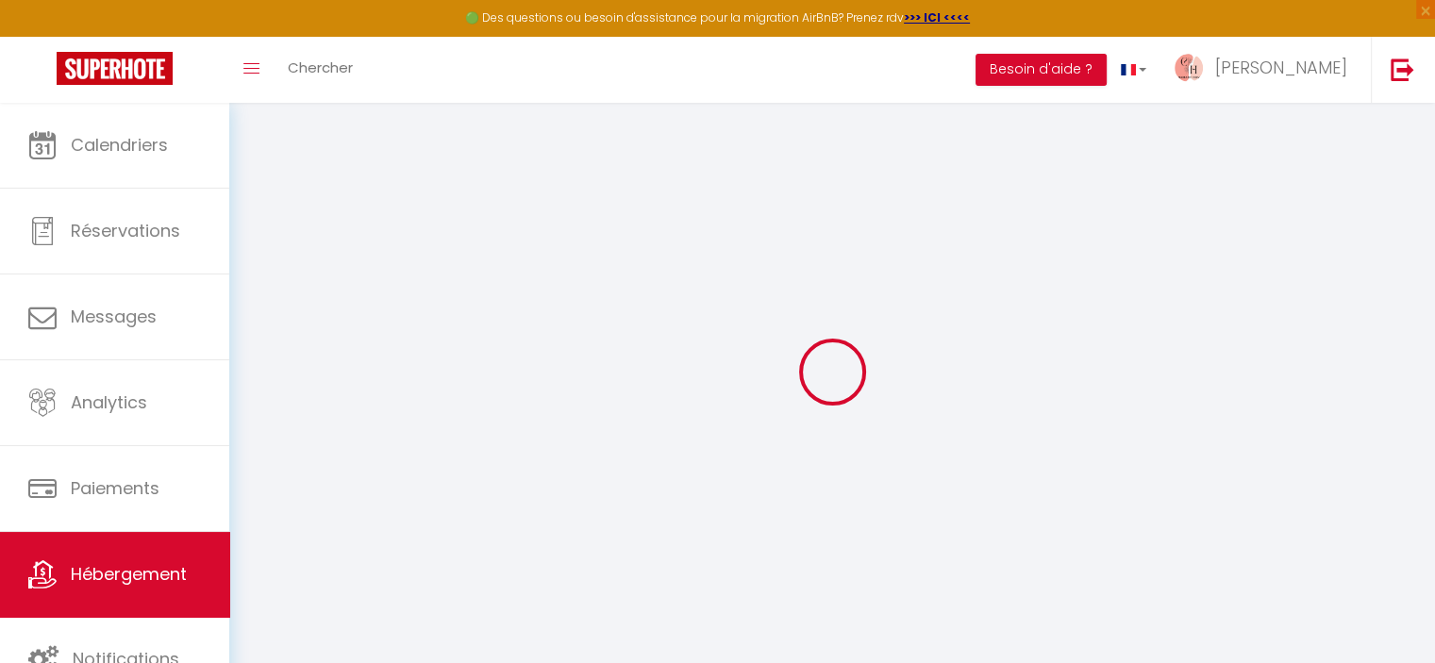
checkbox input "false"
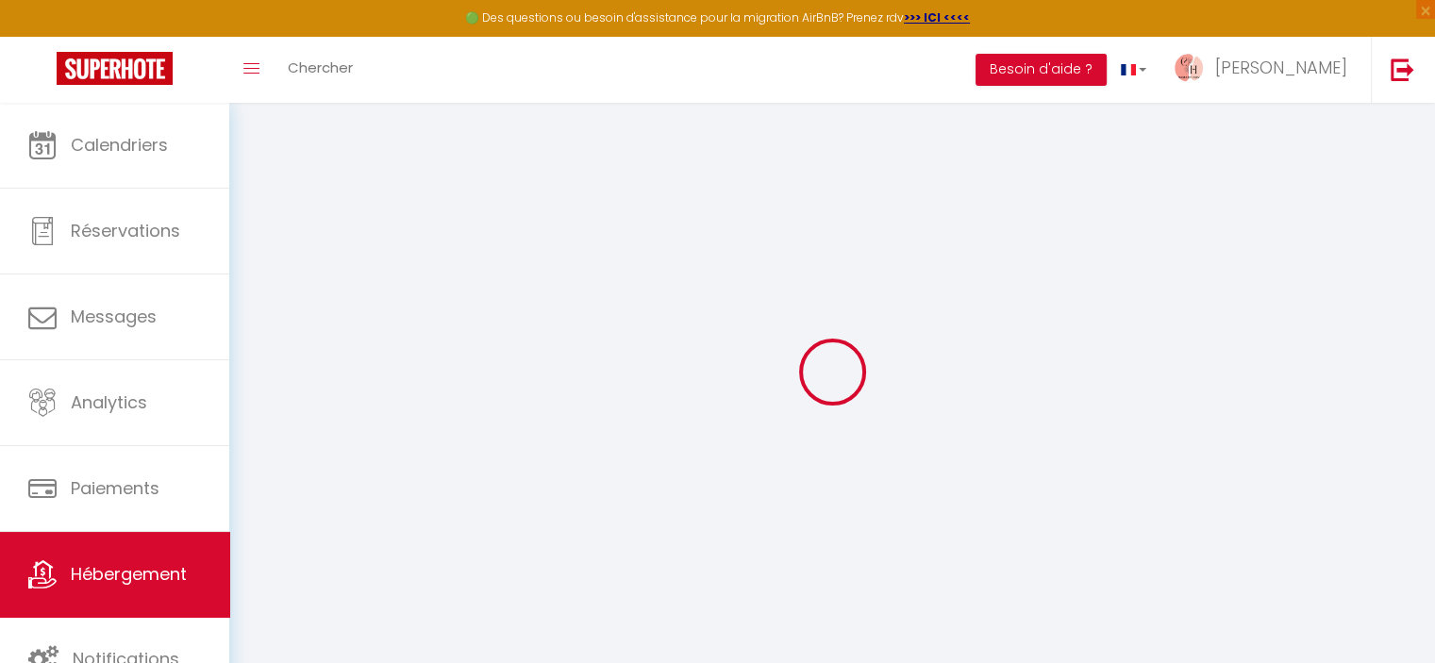
checkbox input "false"
select select "17:00"
select select
select select "11:00"
select select "30"
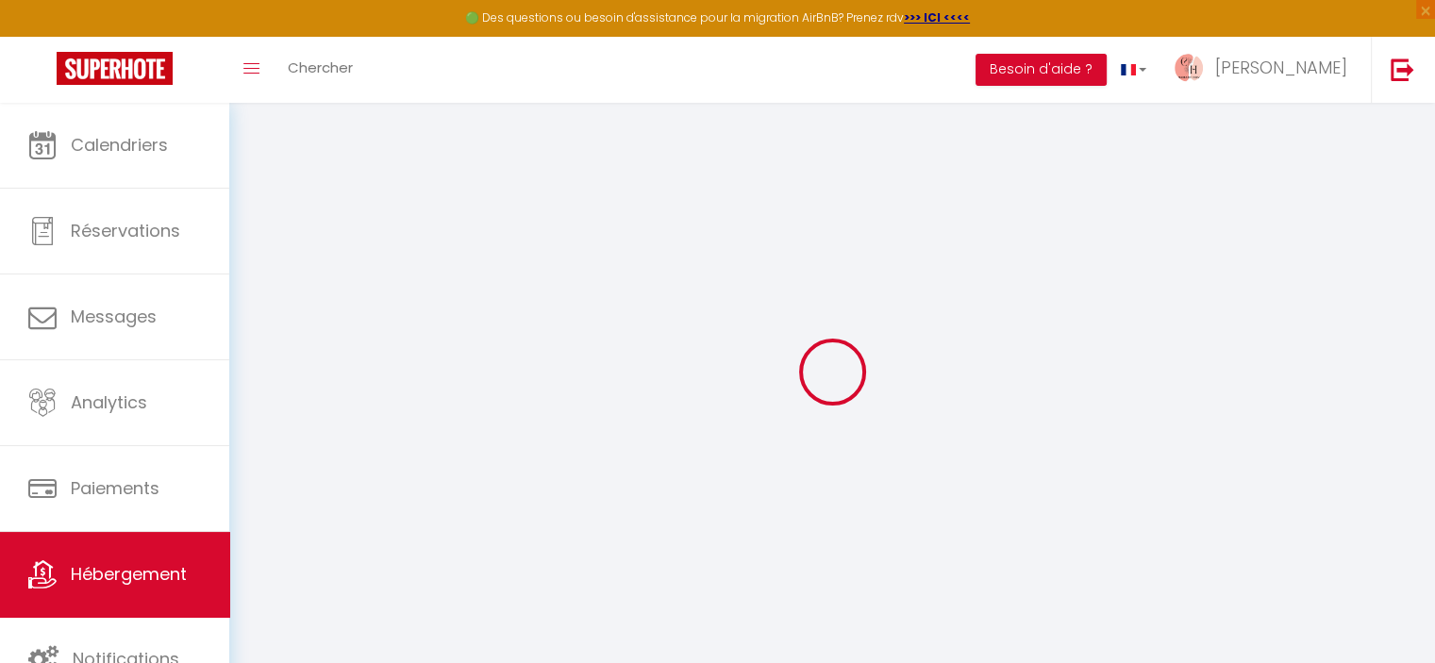
select select "120"
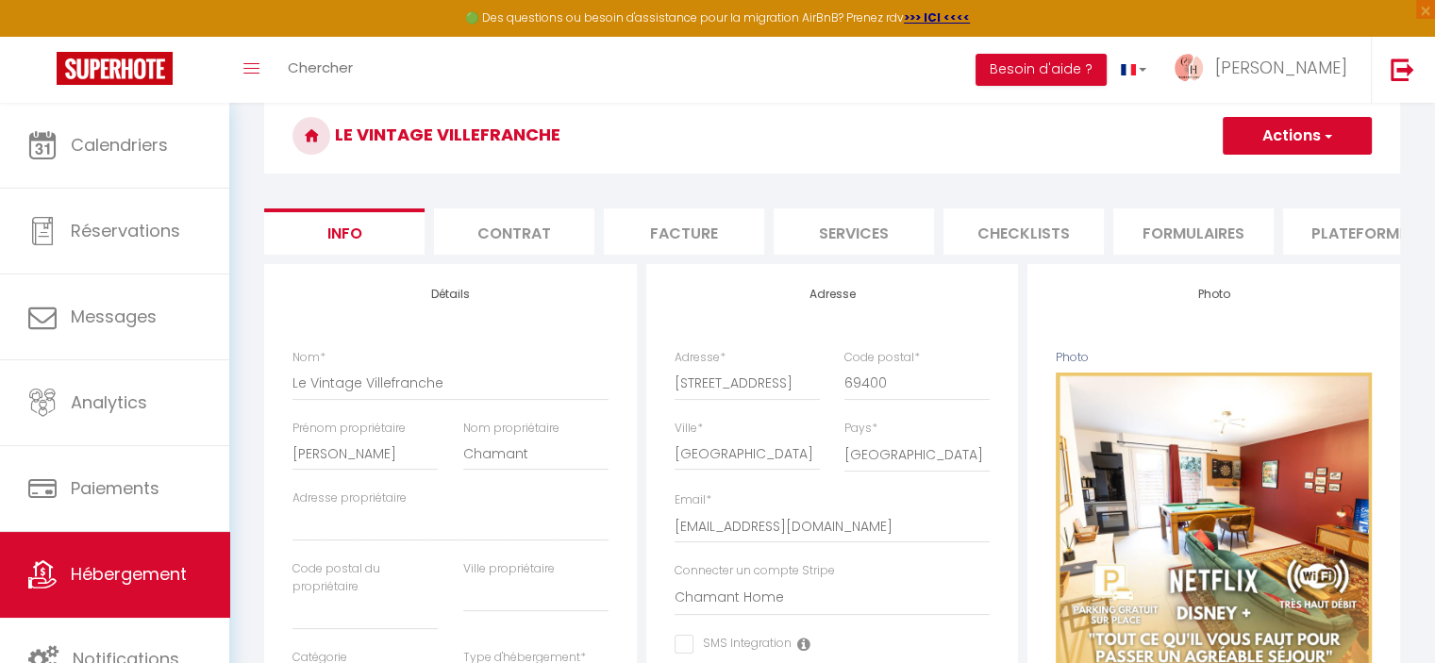
scroll to position [68, 0]
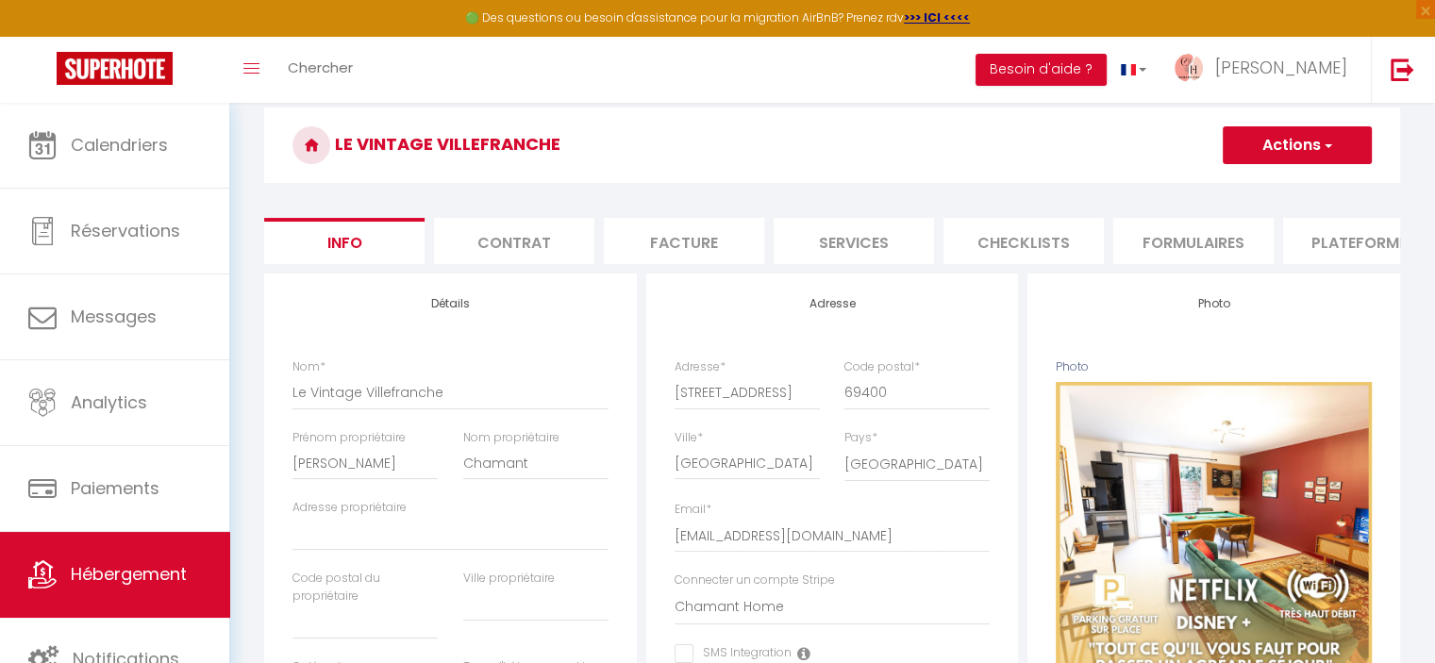
click at [1325, 244] on li "Plateformes" at bounding box center [1363, 241] width 160 height 46
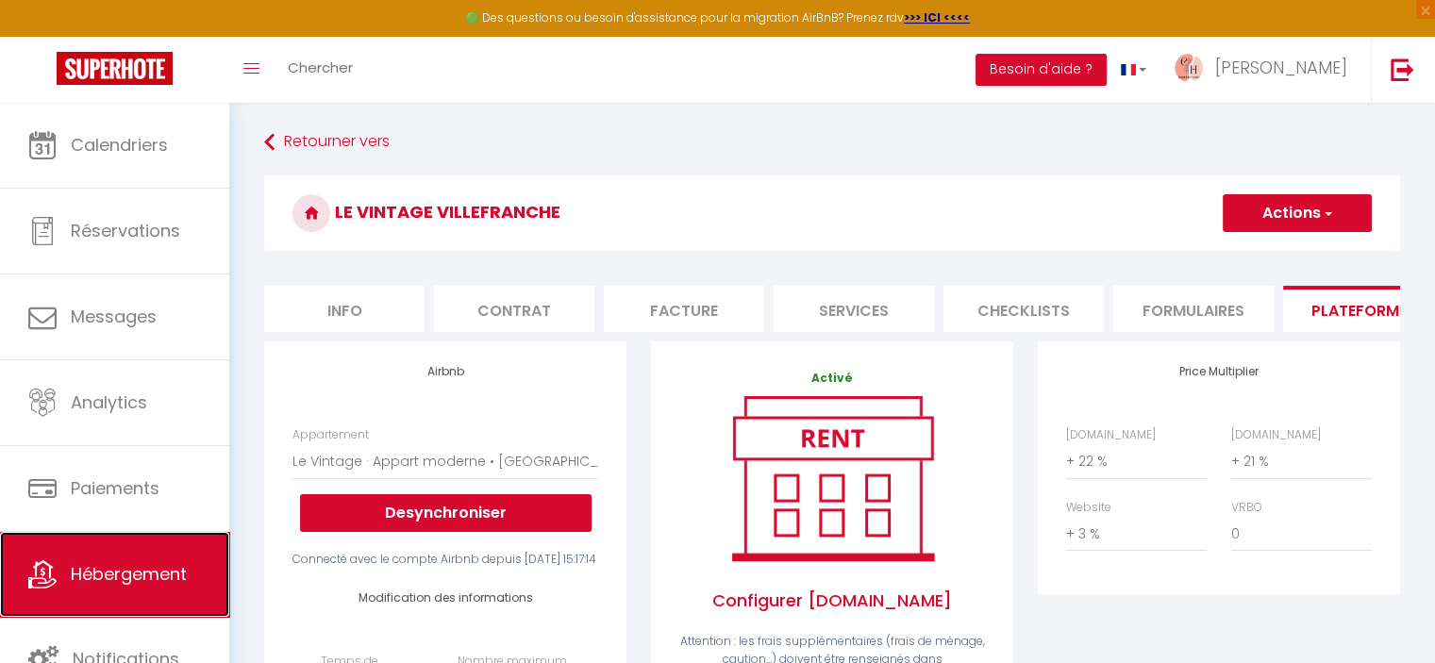
click at [157, 587] on link "Hébergement" at bounding box center [114, 574] width 229 height 85
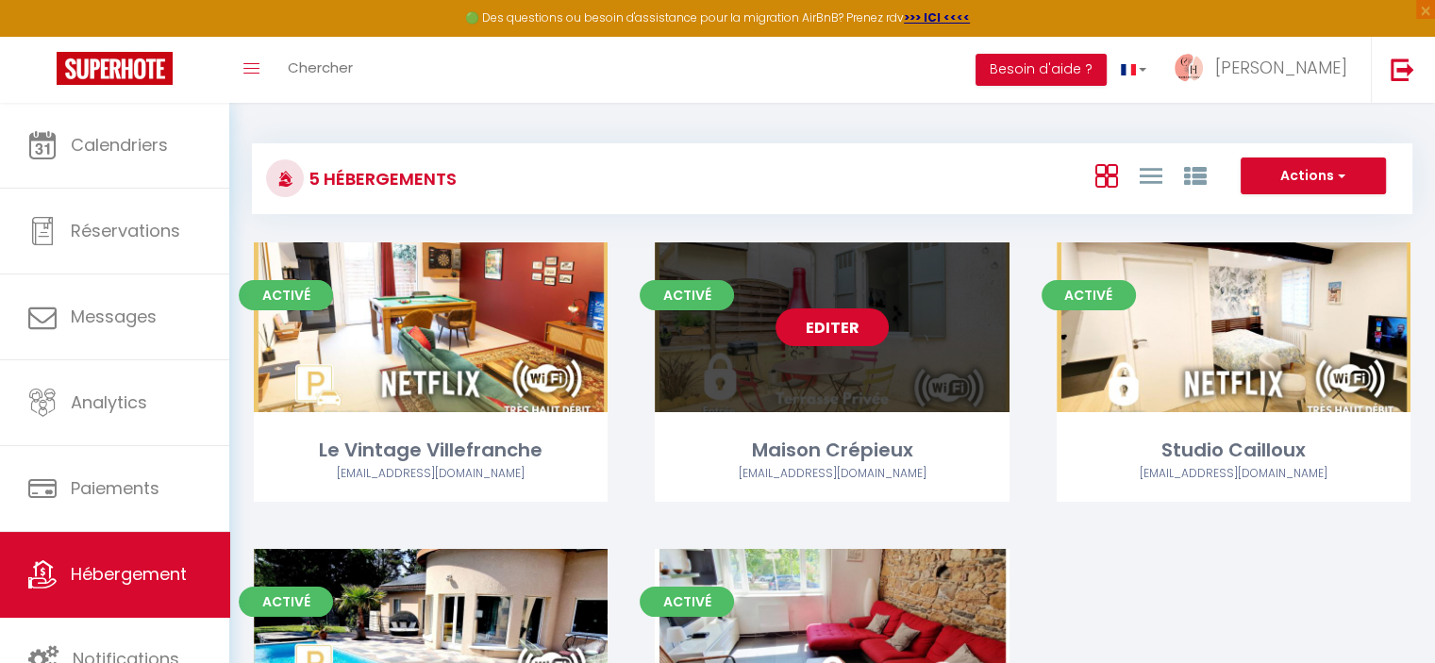
click at [835, 323] on link "Editer" at bounding box center [831, 327] width 113 height 38
click at [844, 328] on link "Editer" at bounding box center [831, 327] width 113 height 38
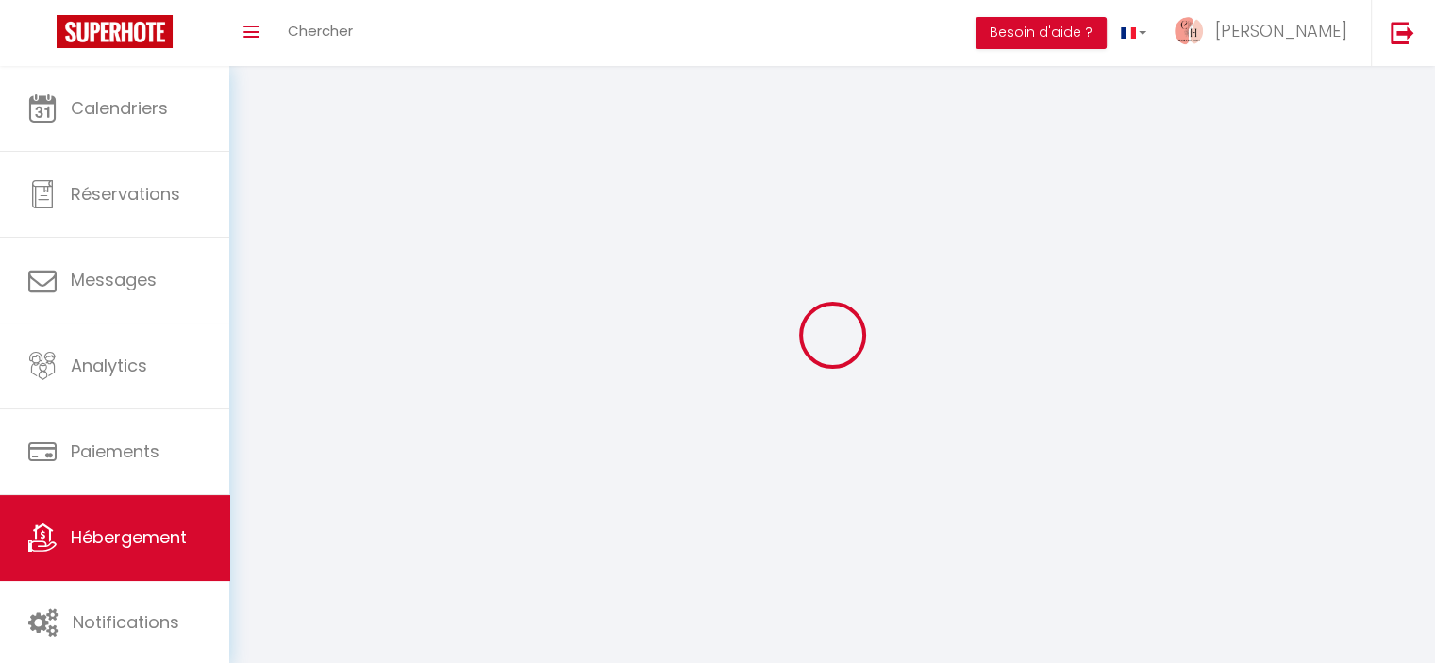
select select "1"
select select
select select "28"
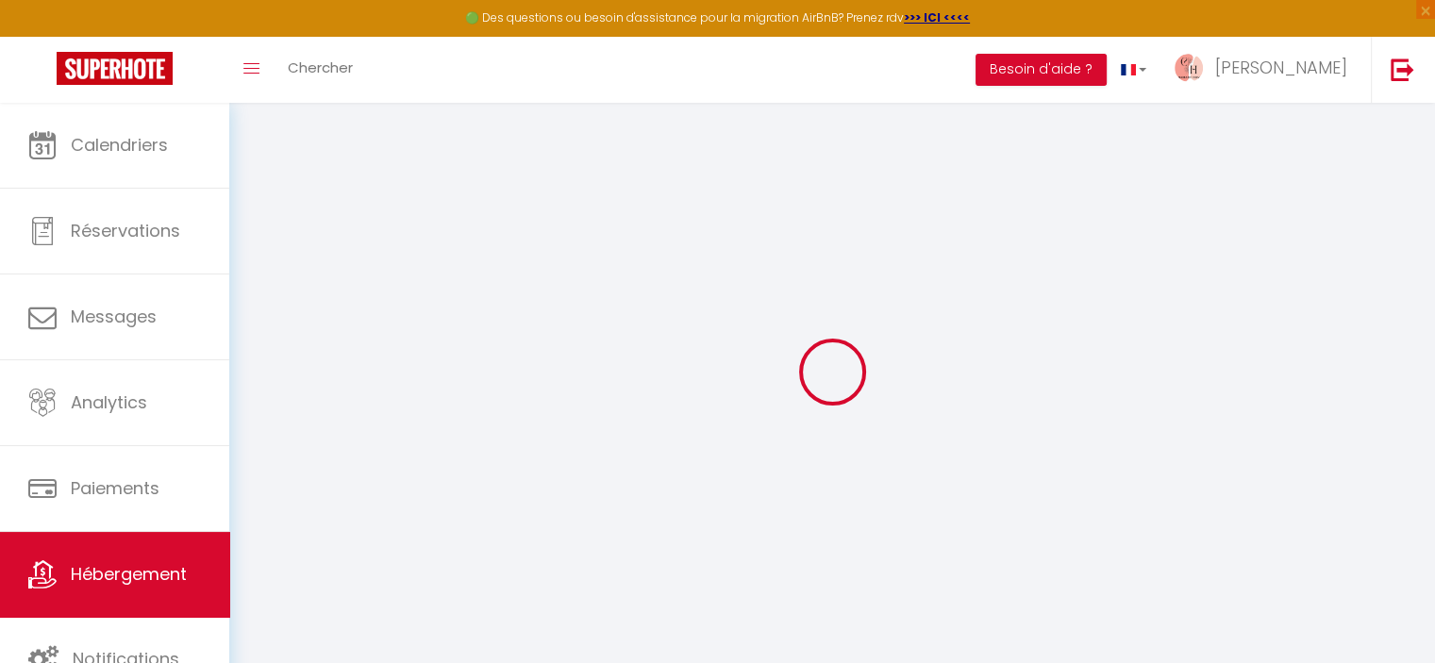
select select
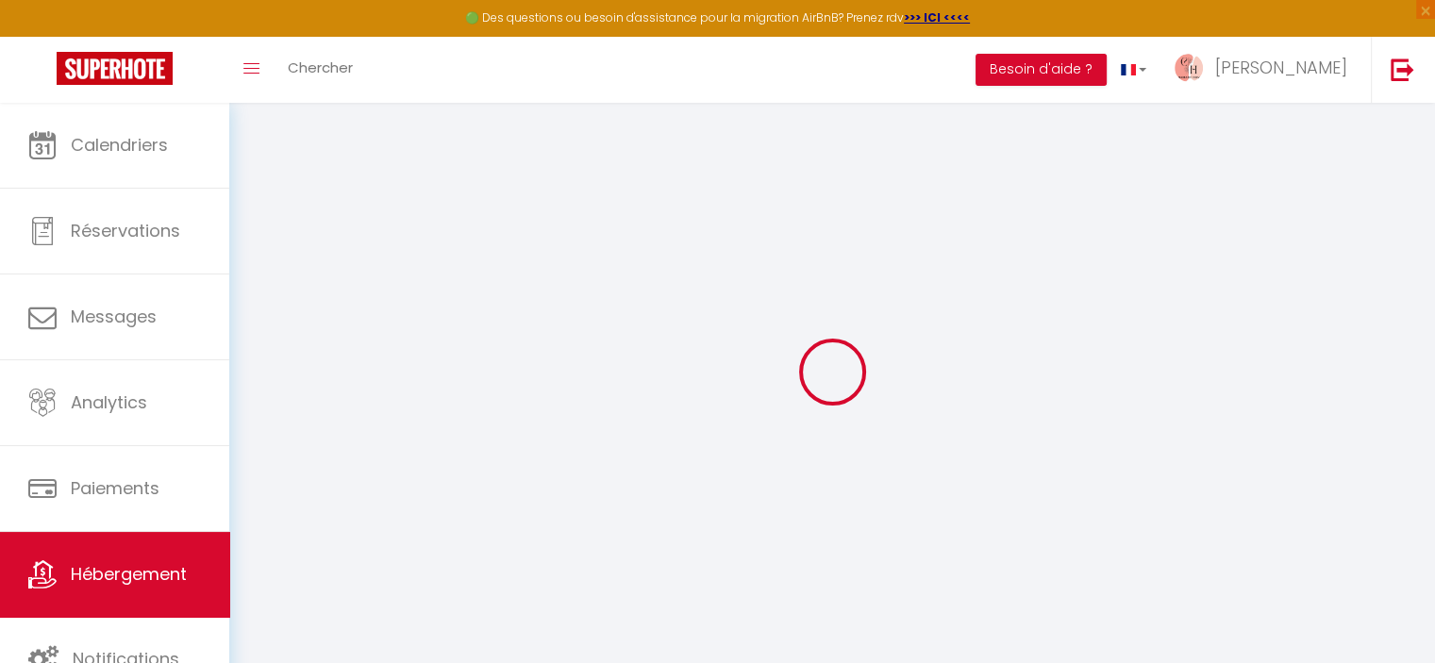
select select
checkbox input "false"
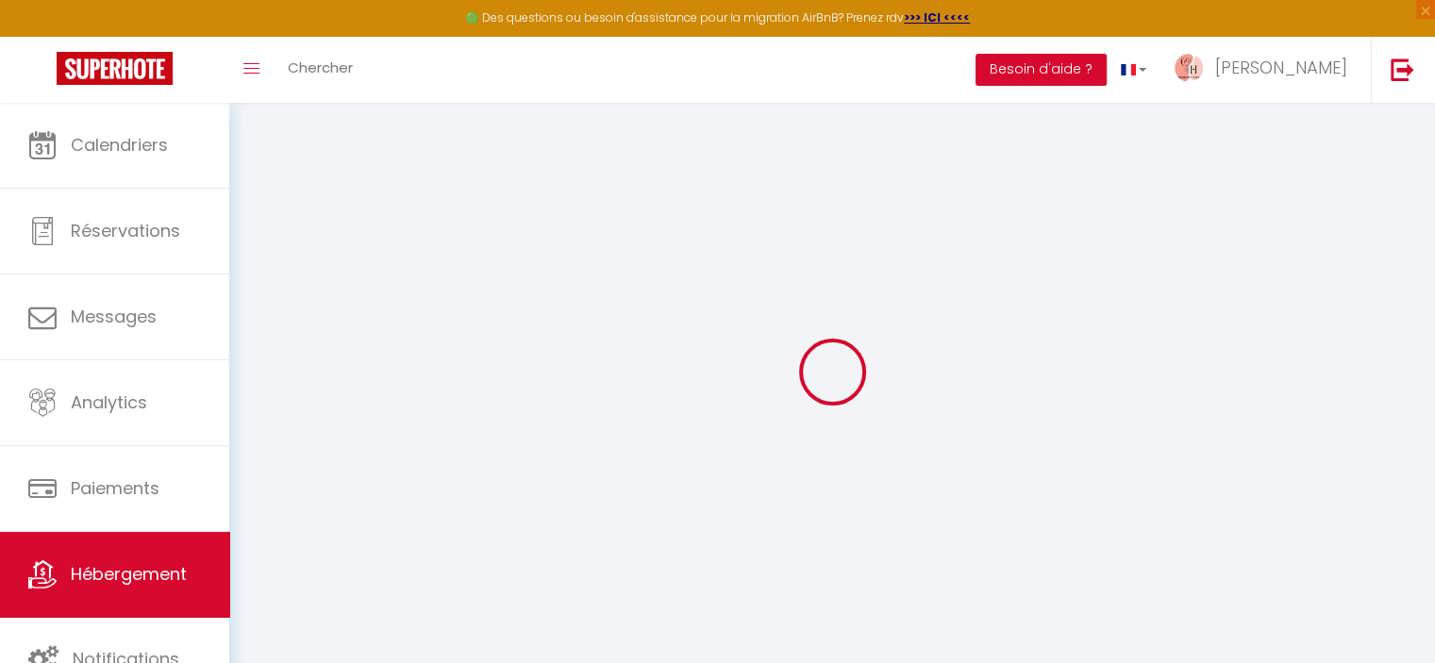
select select
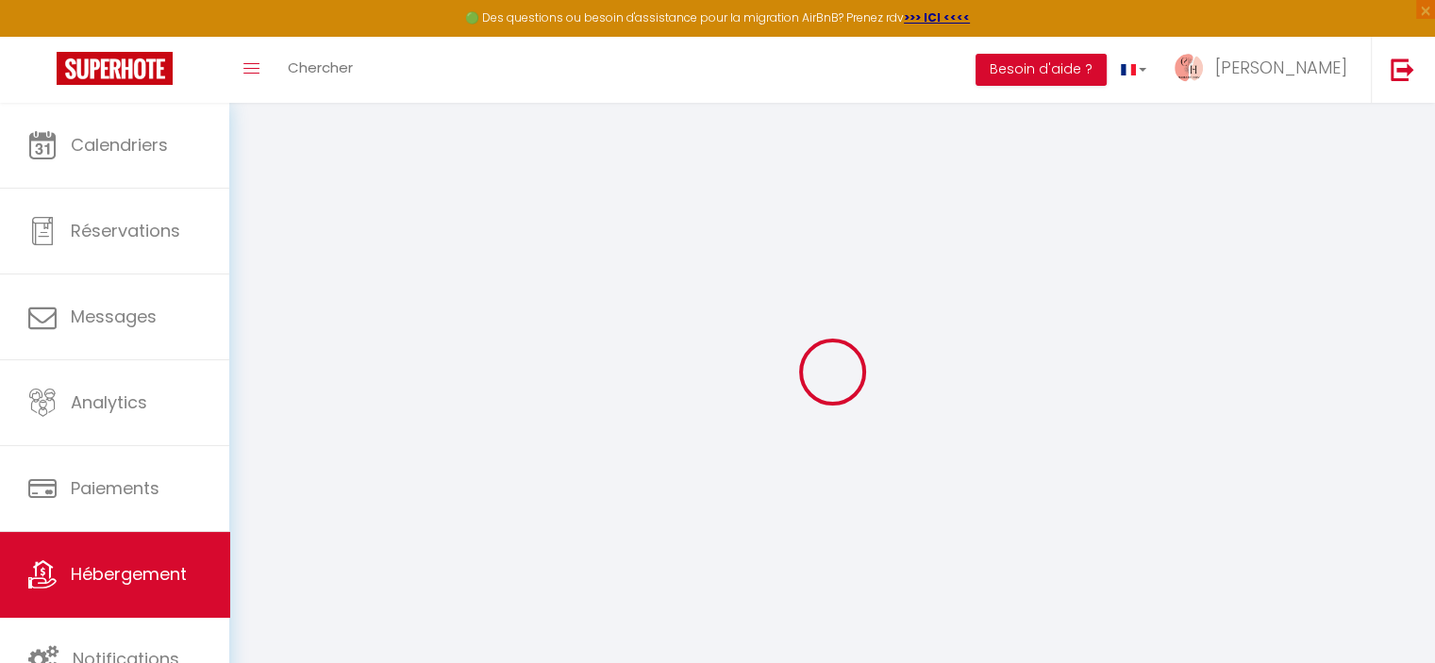
select select
checkbox input "false"
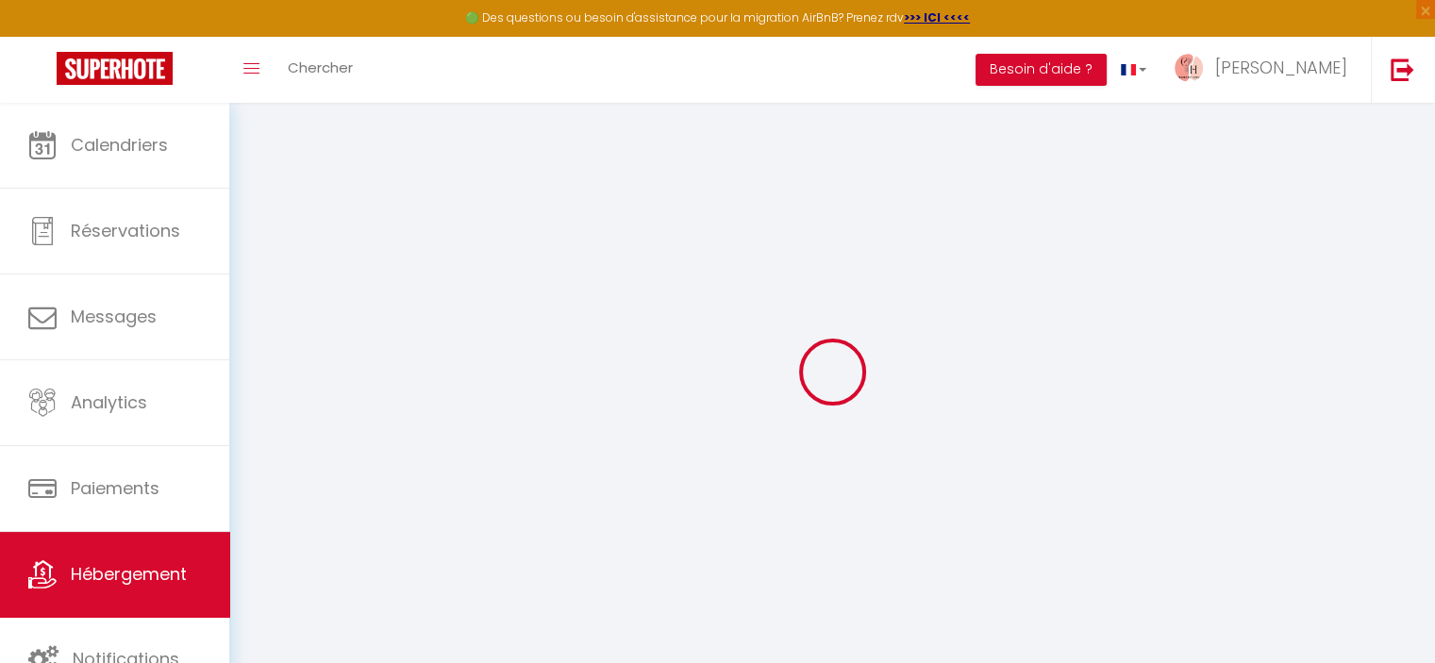
checkbox input "false"
select select
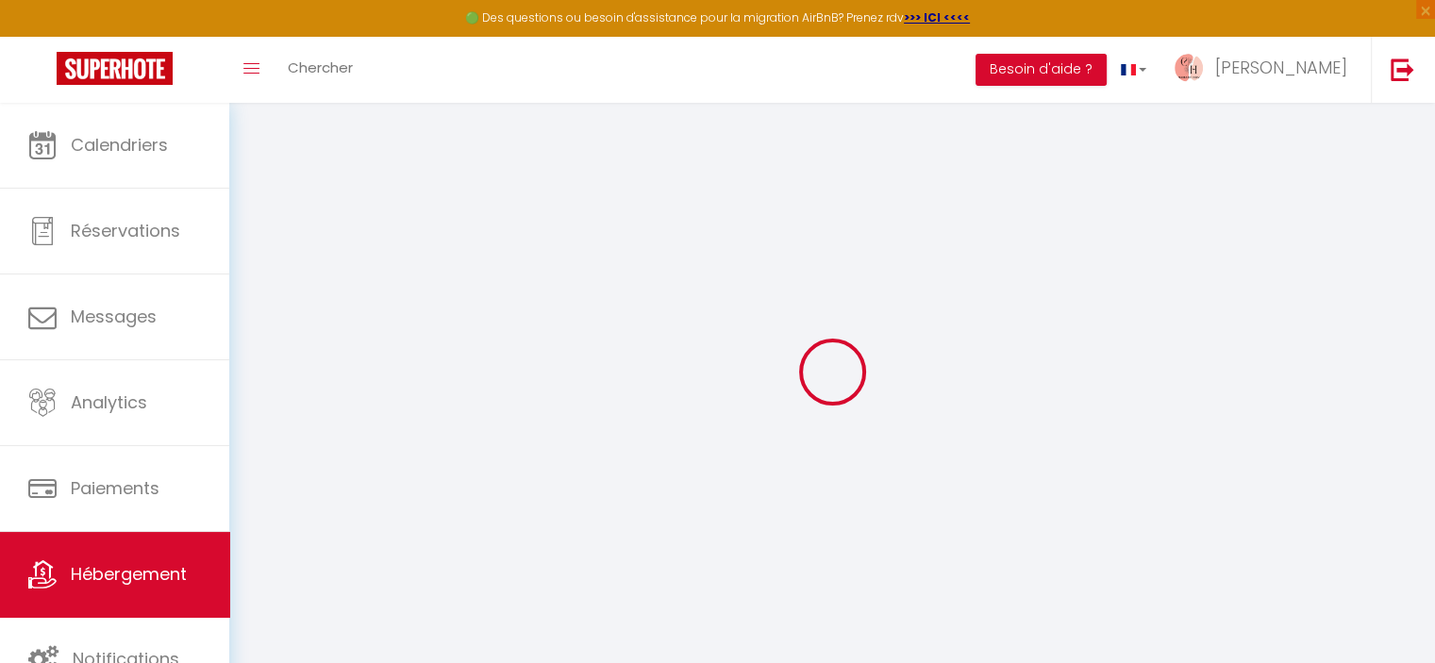
select select
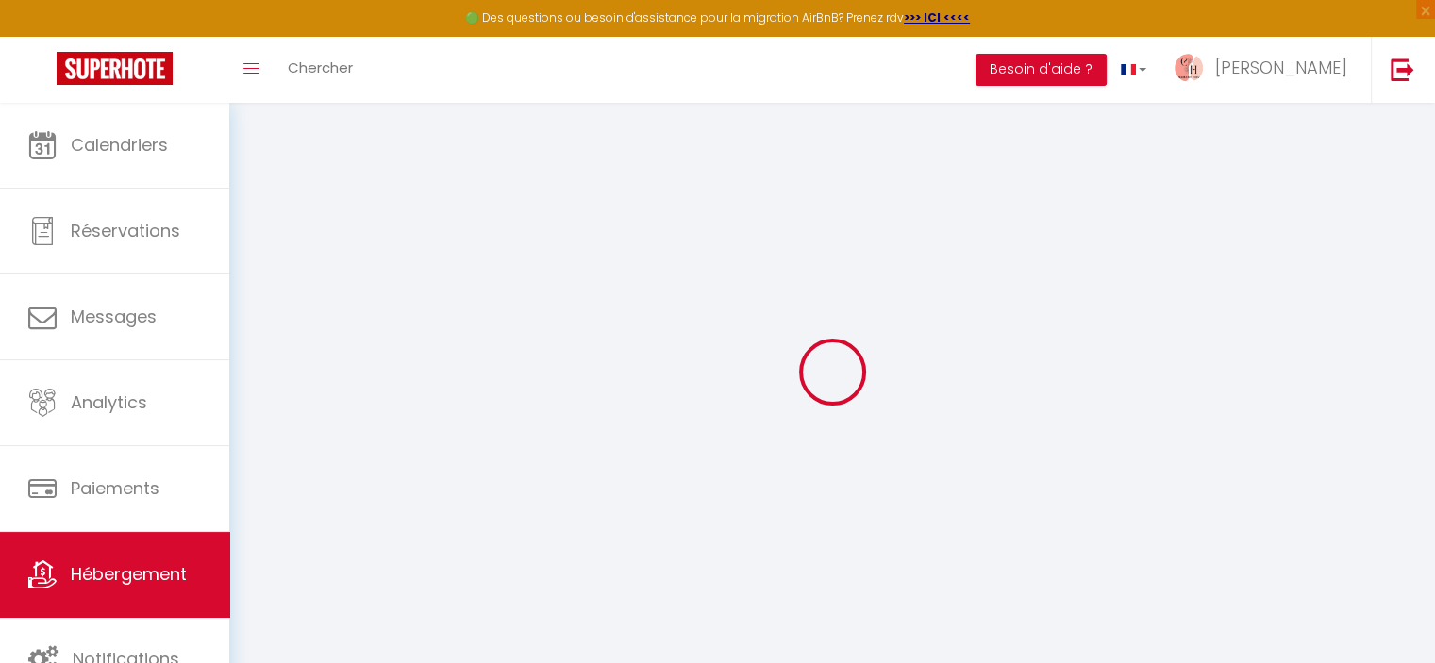
checkbox input "false"
select select
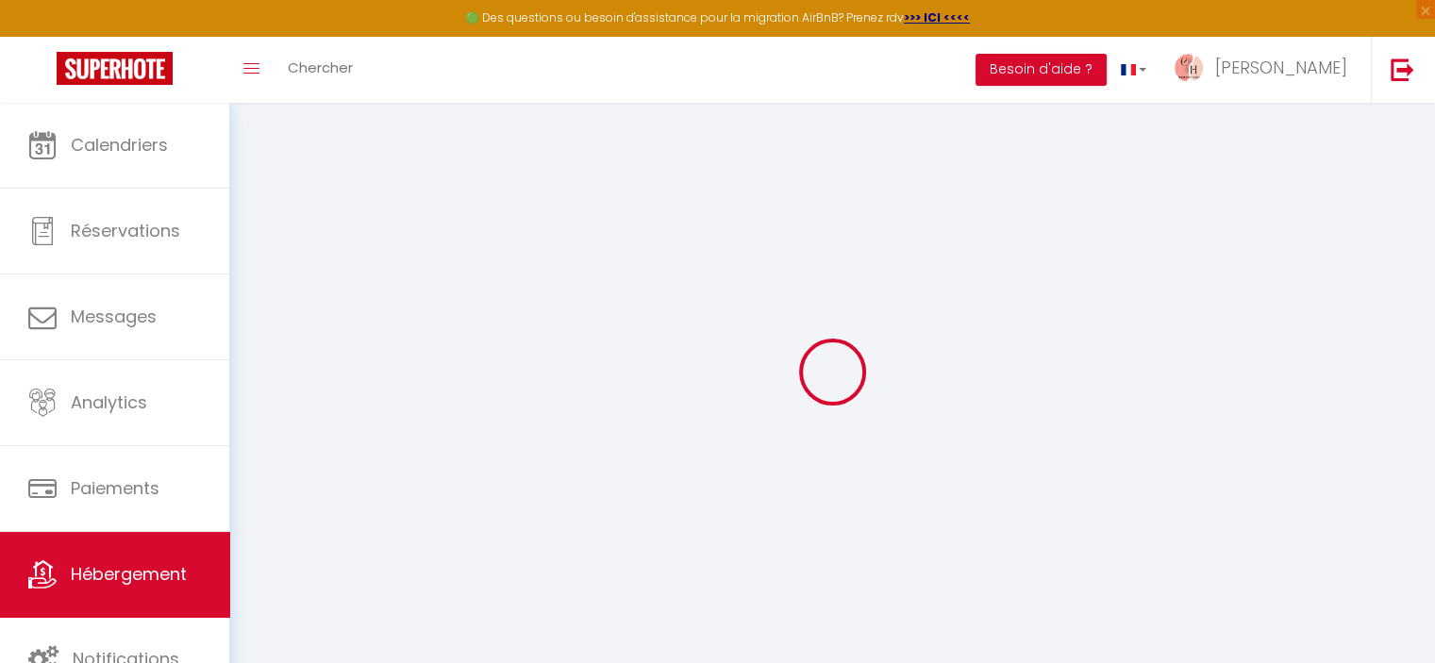
select select
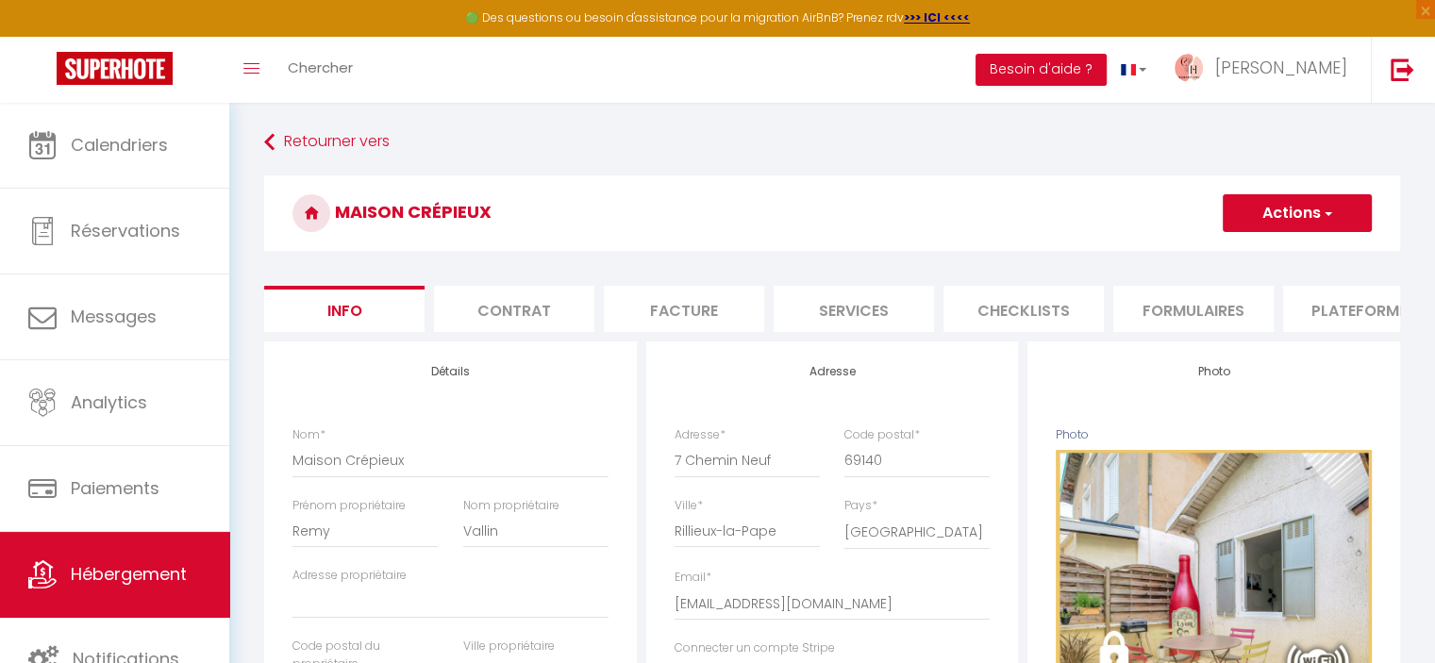
click at [1345, 305] on li "Plateformes" at bounding box center [1363, 309] width 160 height 46
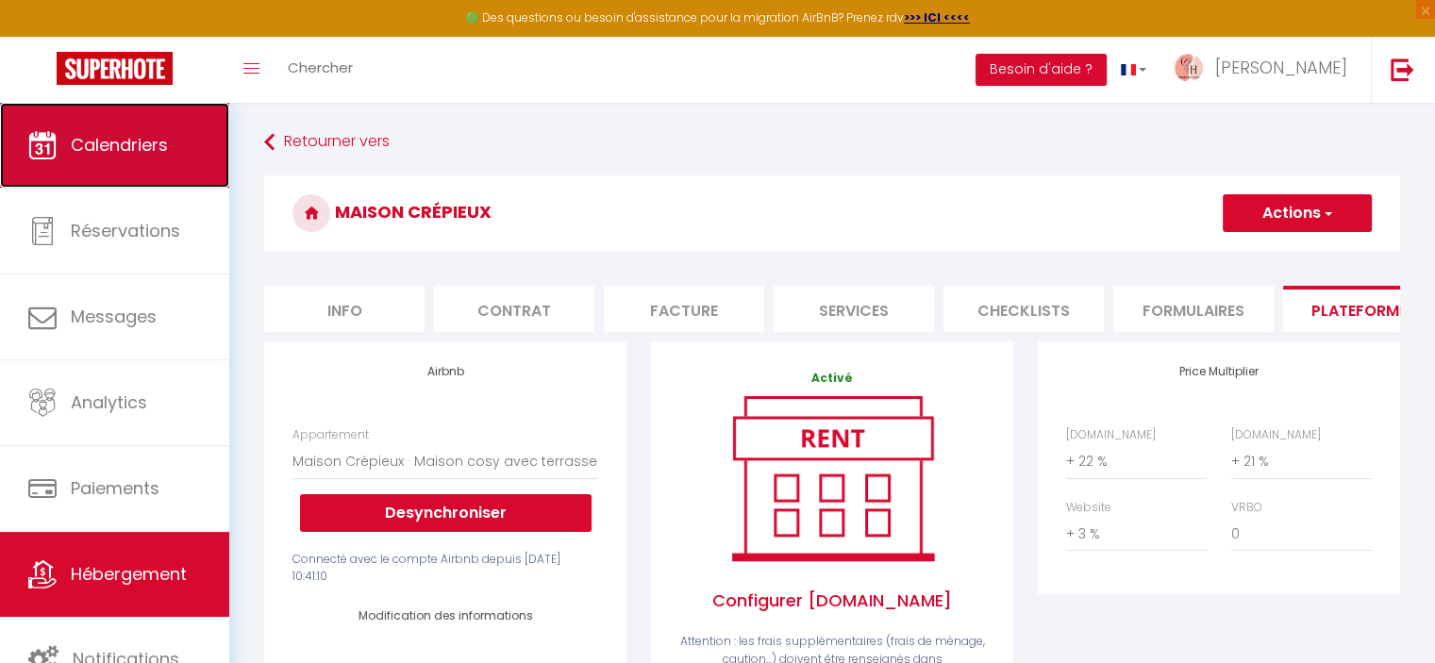
click at [132, 120] on link "Calendriers" at bounding box center [114, 145] width 229 height 85
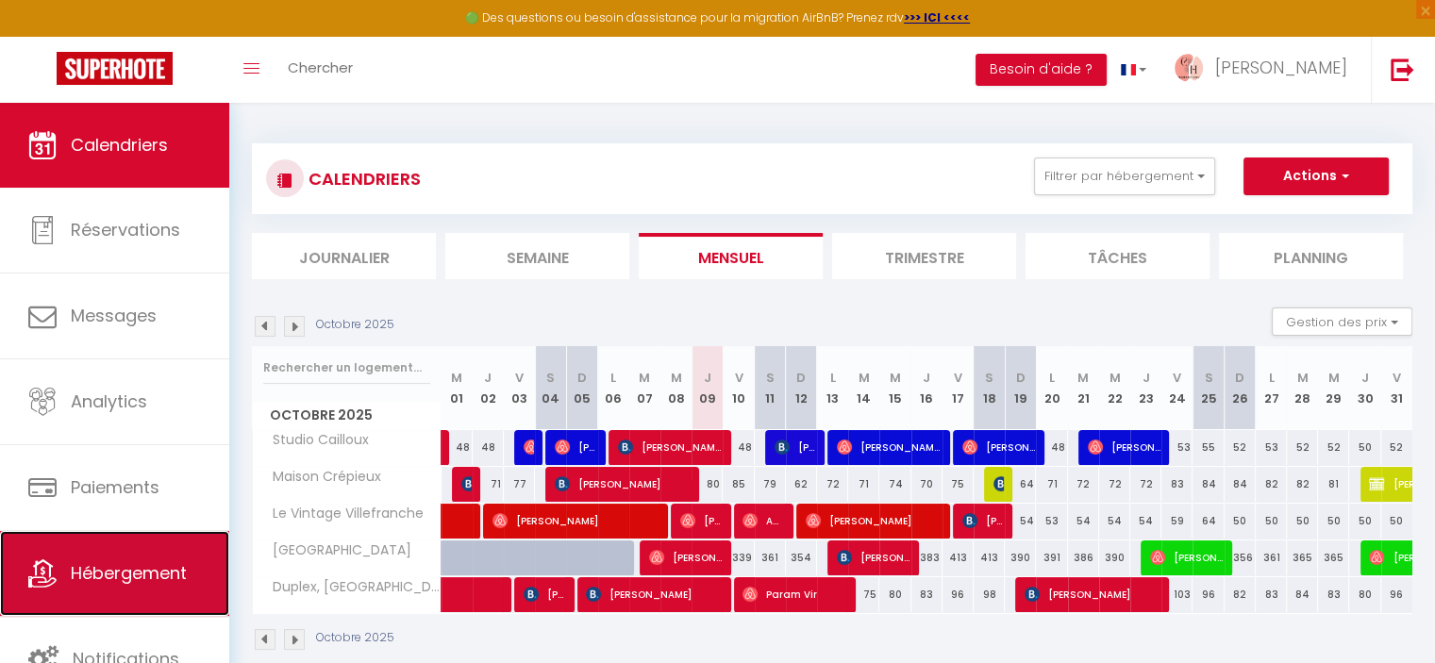
click at [79, 573] on span "Hébergement" at bounding box center [129, 573] width 116 height 24
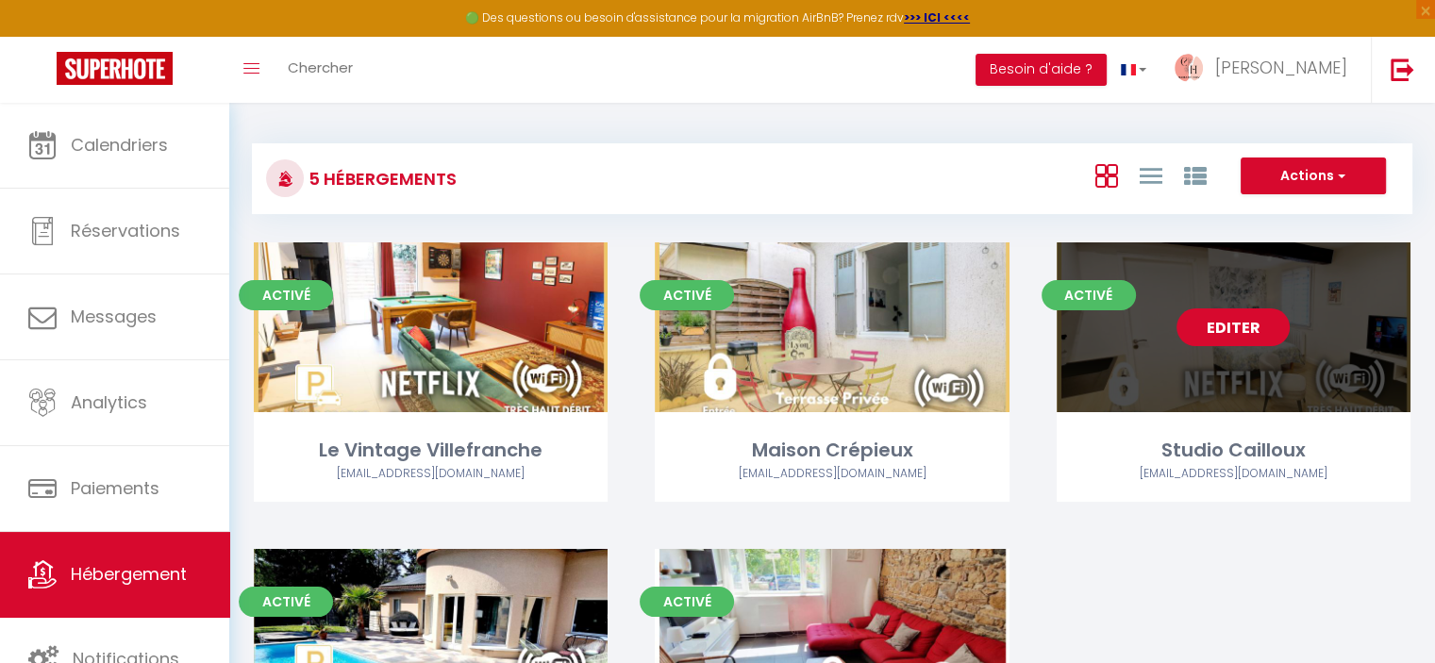
click at [1266, 334] on link "Editer" at bounding box center [1232, 327] width 113 height 38
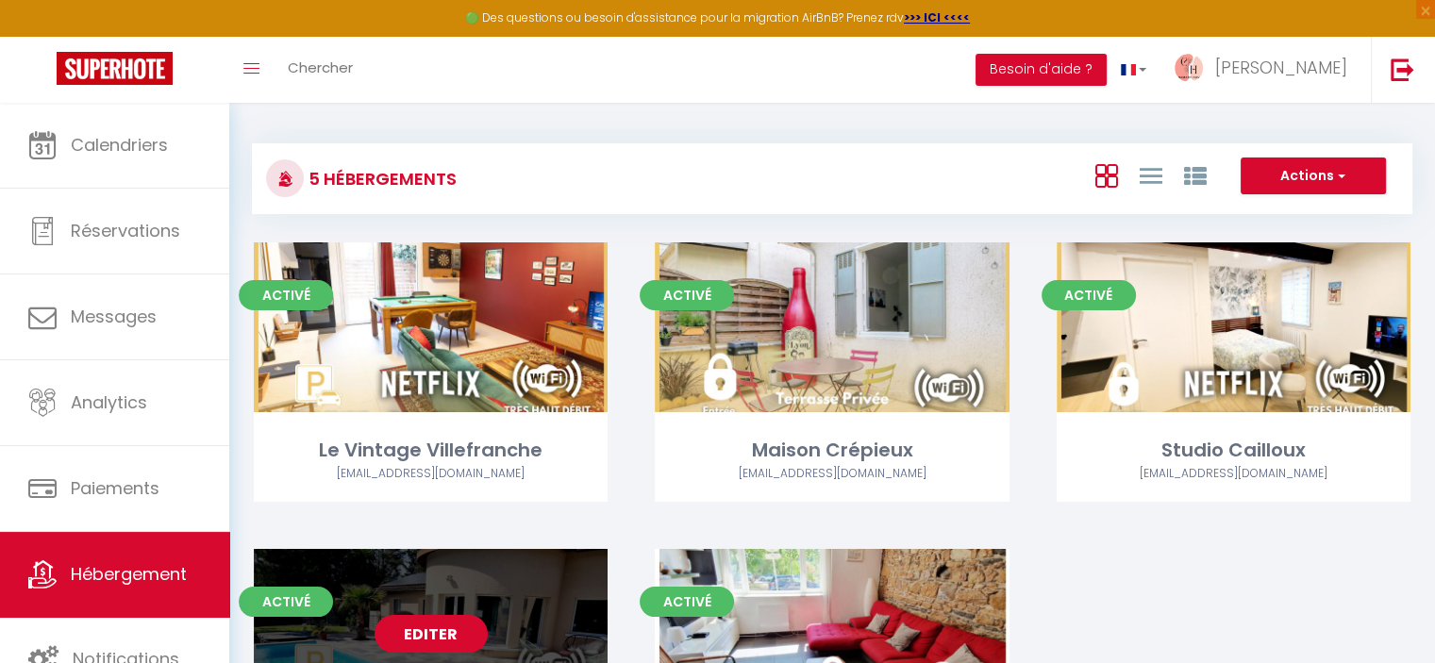
click at [436, 629] on link "Editer" at bounding box center [431, 634] width 113 height 38
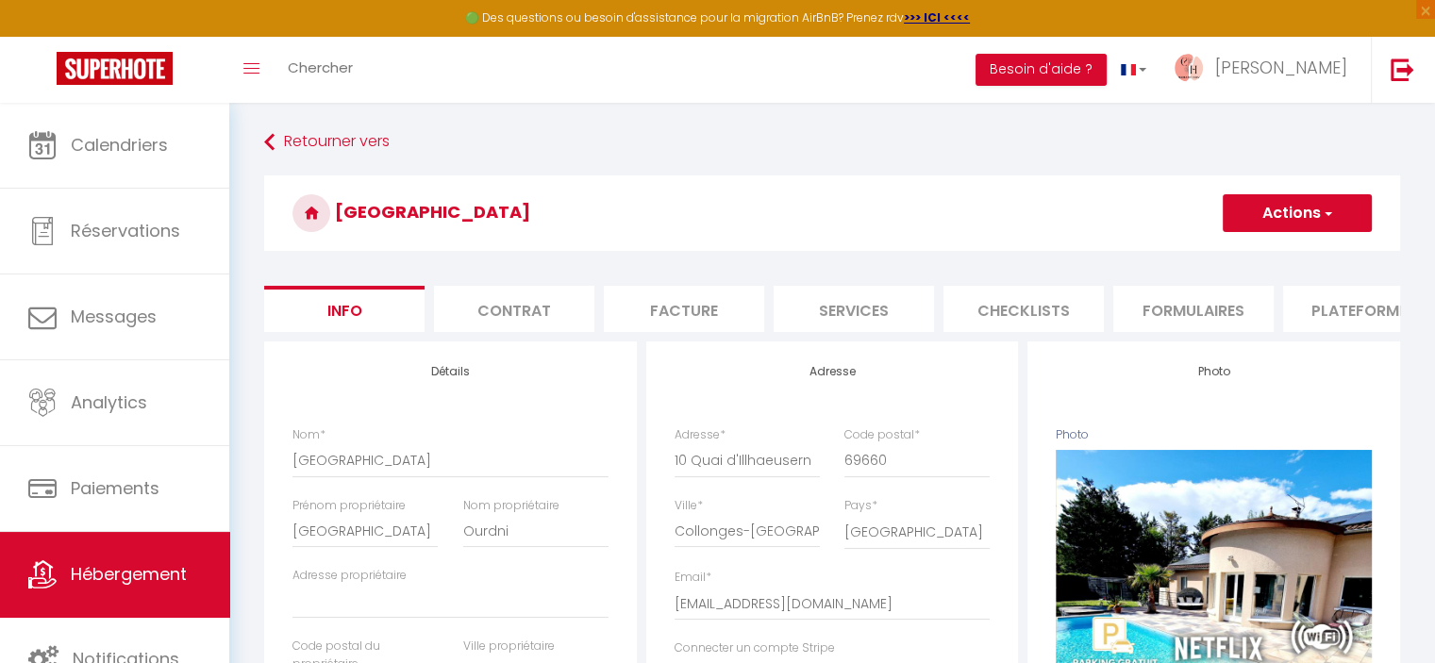
click at [1363, 320] on li "Plateformes" at bounding box center [1363, 309] width 160 height 46
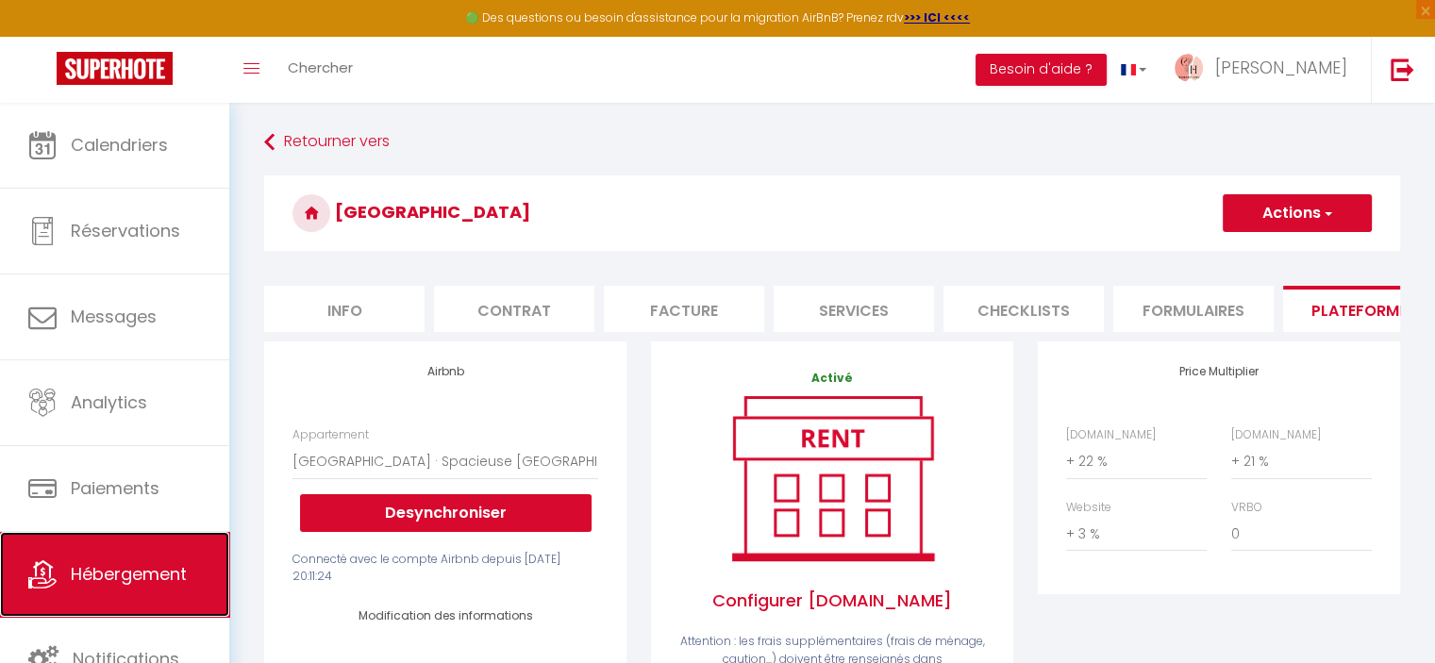
click at [106, 569] on span "Hébergement" at bounding box center [129, 574] width 116 height 24
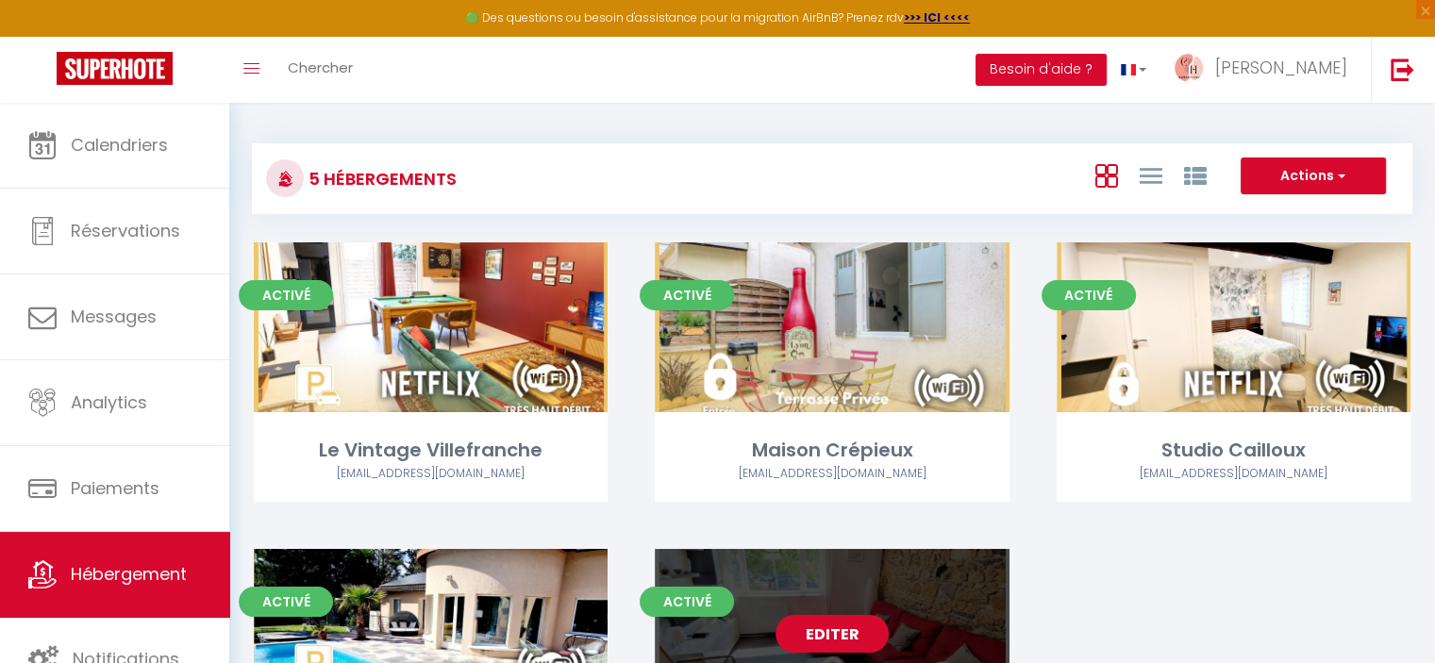
click at [825, 620] on link "Editer" at bounding box center [831, 634] width 113 height 38
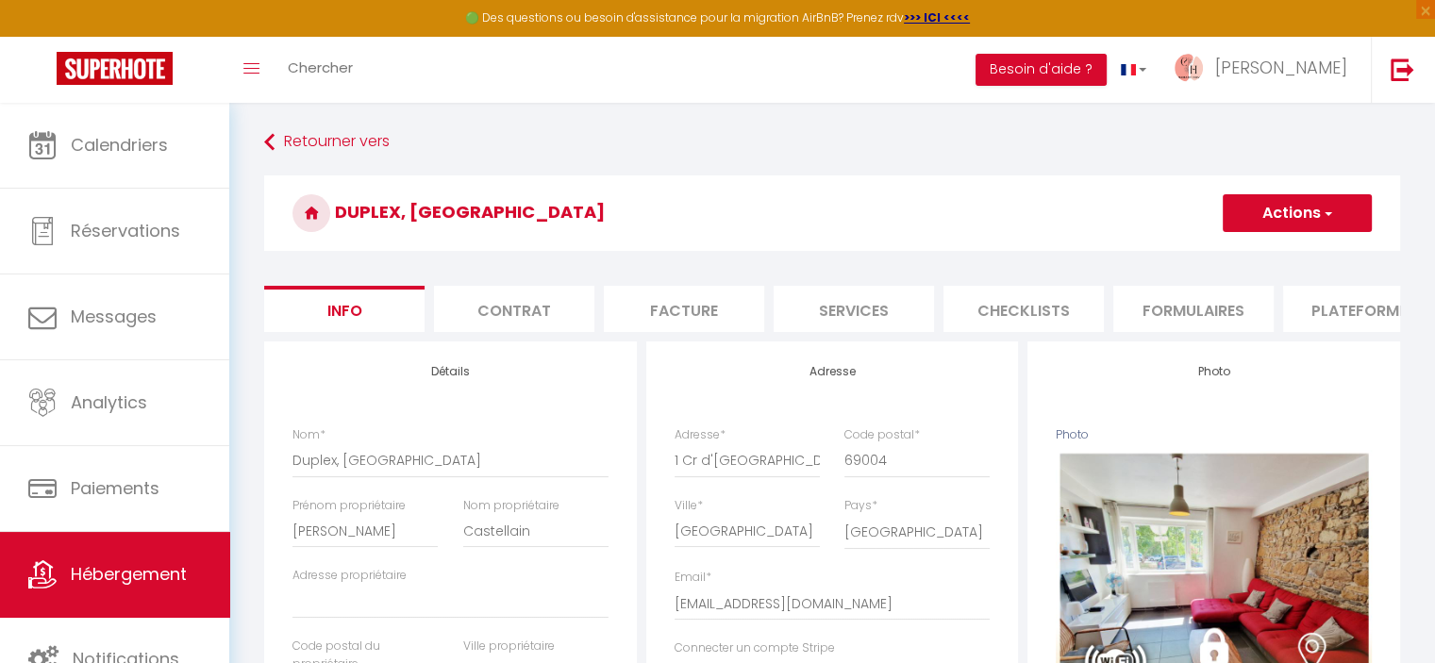
click at [1344, 316] on li "Plateformes" at bounding box center [1363, 309] width 160 height 46
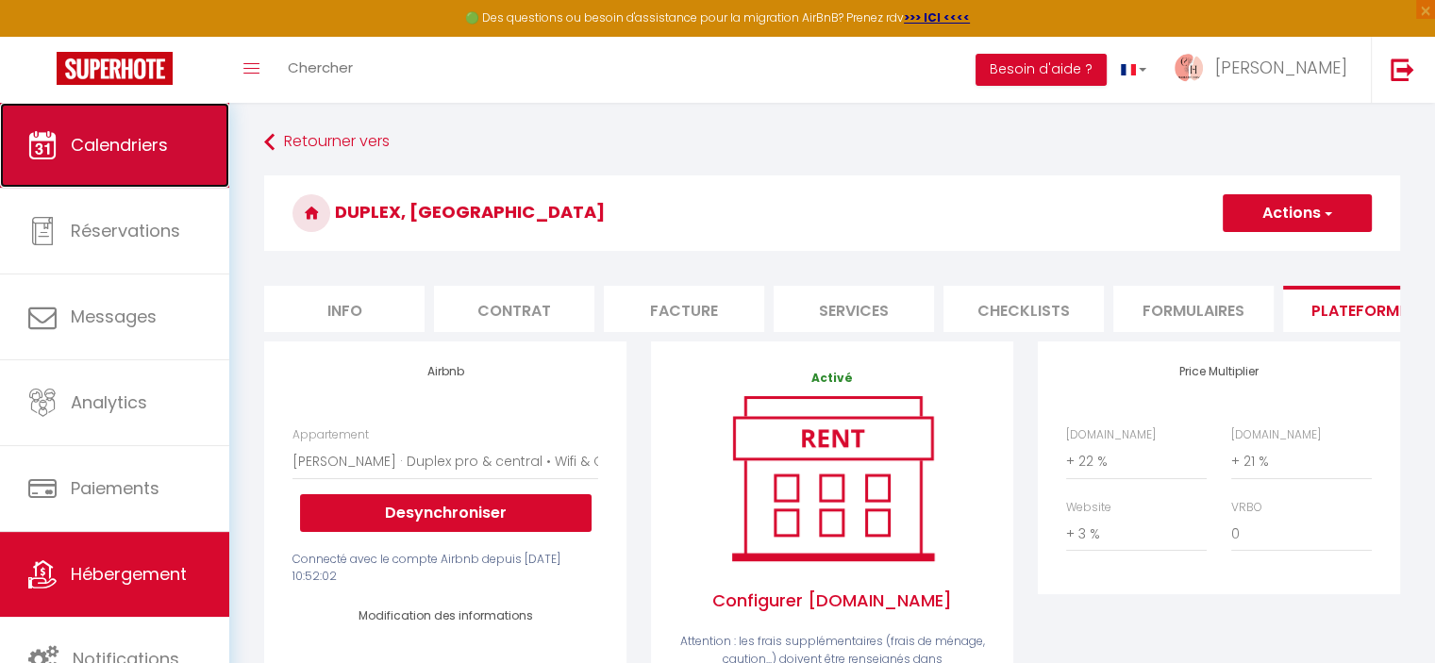
click at [149, 142] on span "Calendriers" at bounding box center [119, 145] width 97 height 24
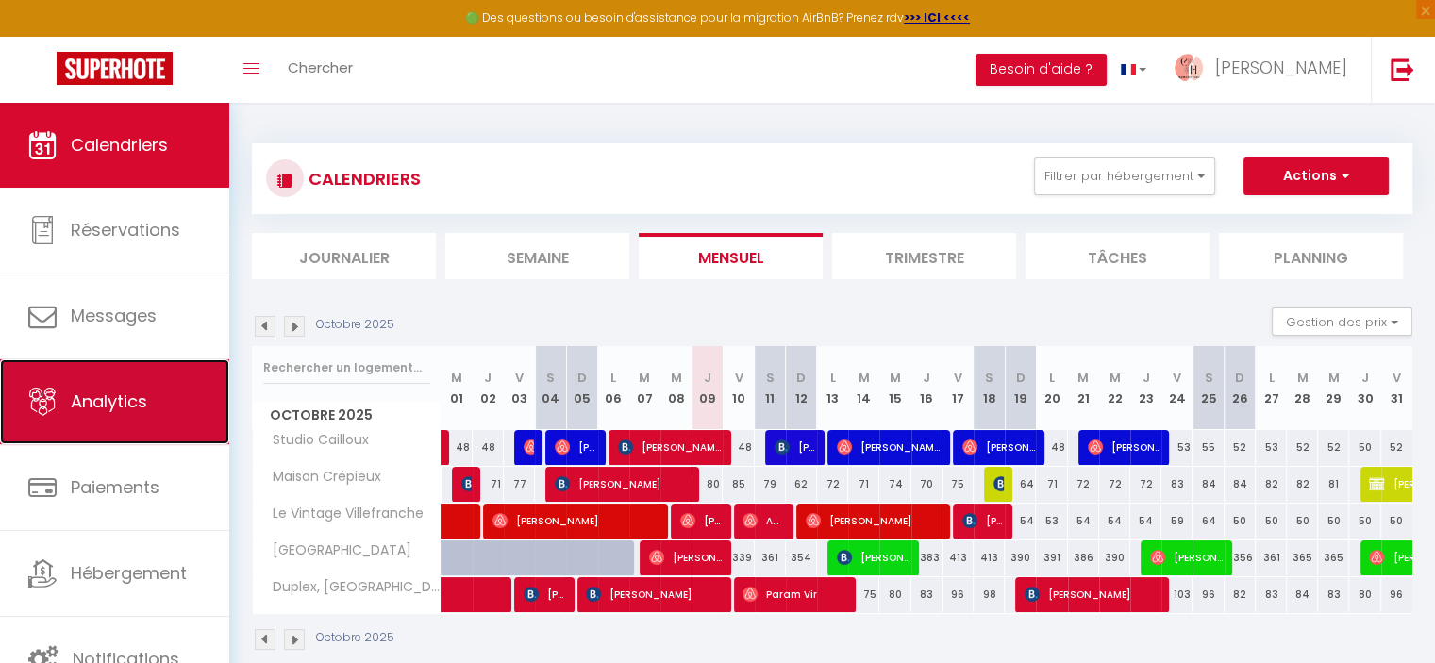
click at [151, 403] on link "Analytics" at bounding box center [114, 401] width 229 height 85
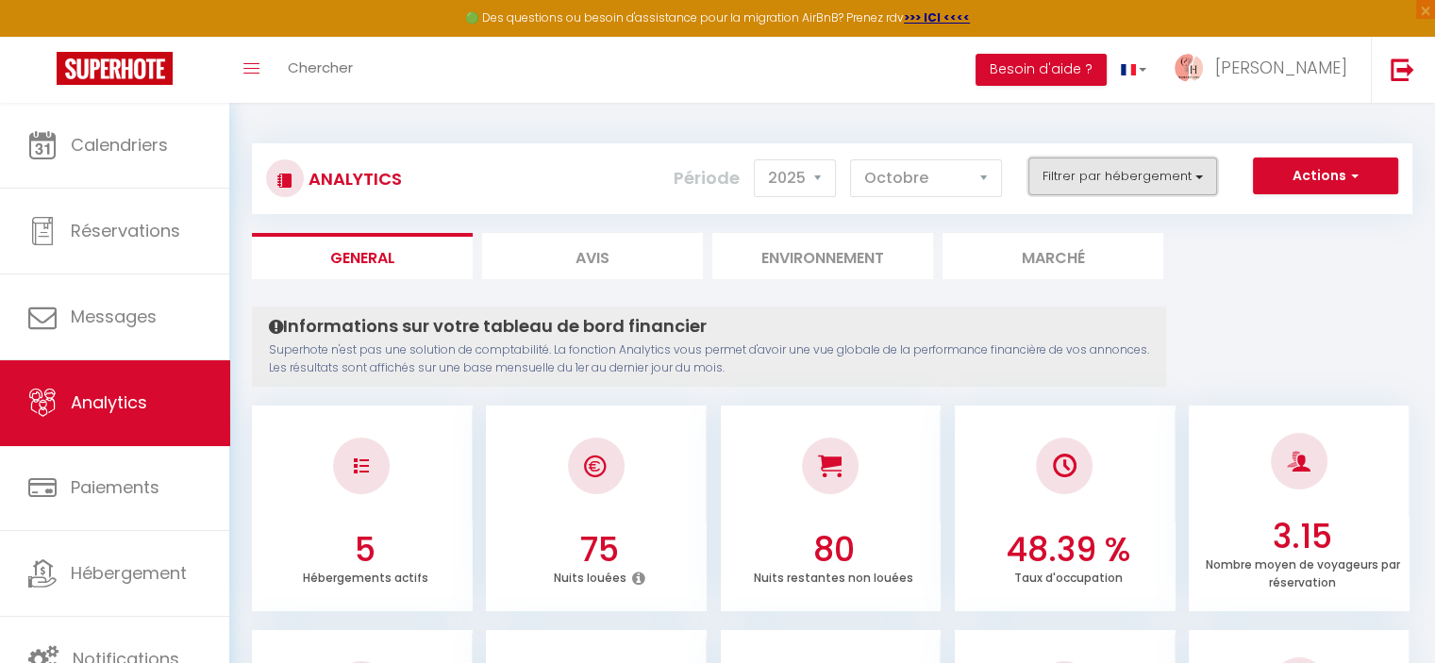
click at [1195, 173] on button "Filtrer par hébergement" at bounding box center [1122, 177] width 189 height 38
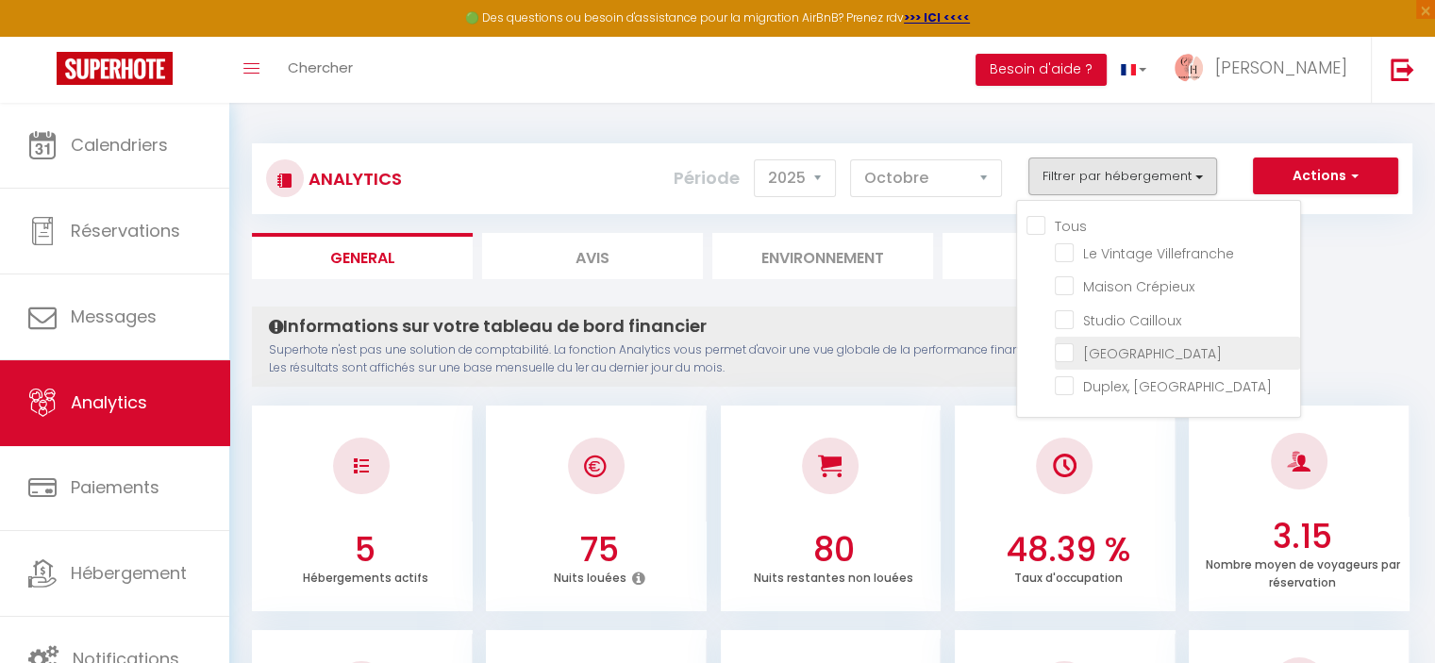
click at [1060, 337] on li "[GEOGRAPHIC_DATA]" at bounding box center [1177, 353] width 245 height 33
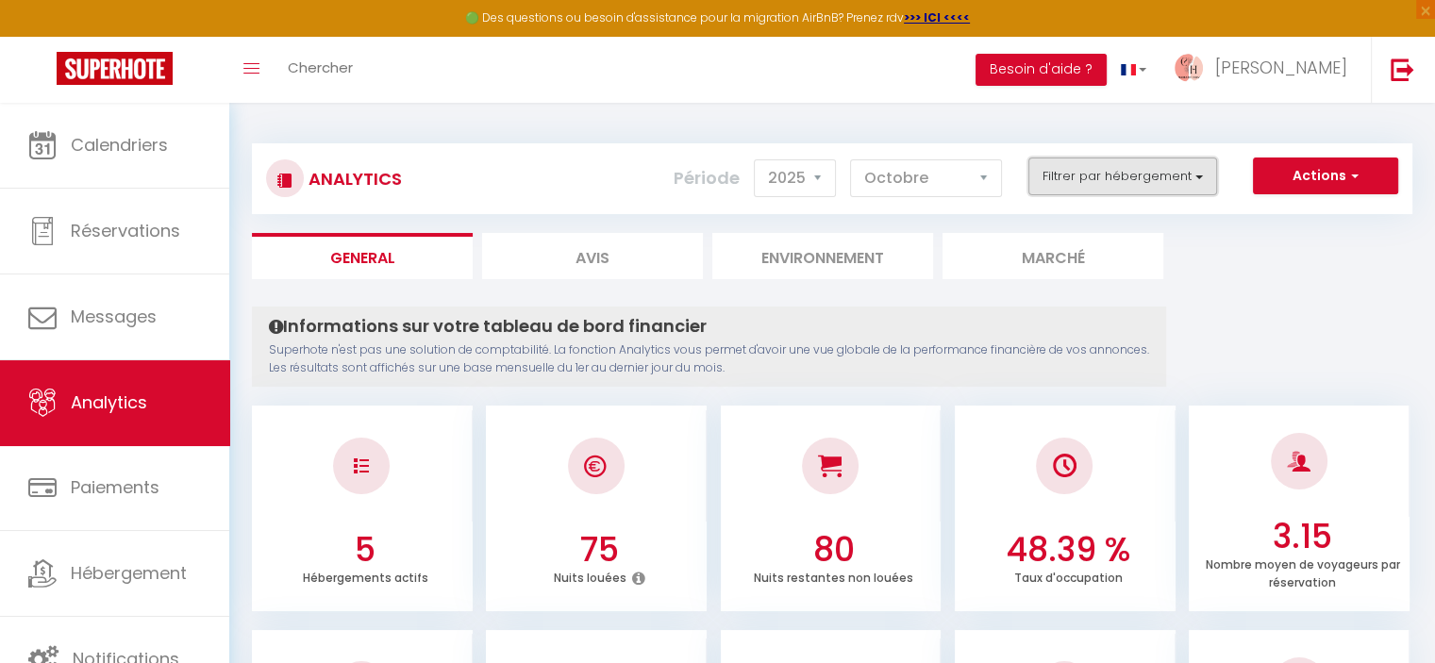
click at [1108, 176] on button "Filtrer par hébergement" at bounding box center [1122, 177] width 189 height 38
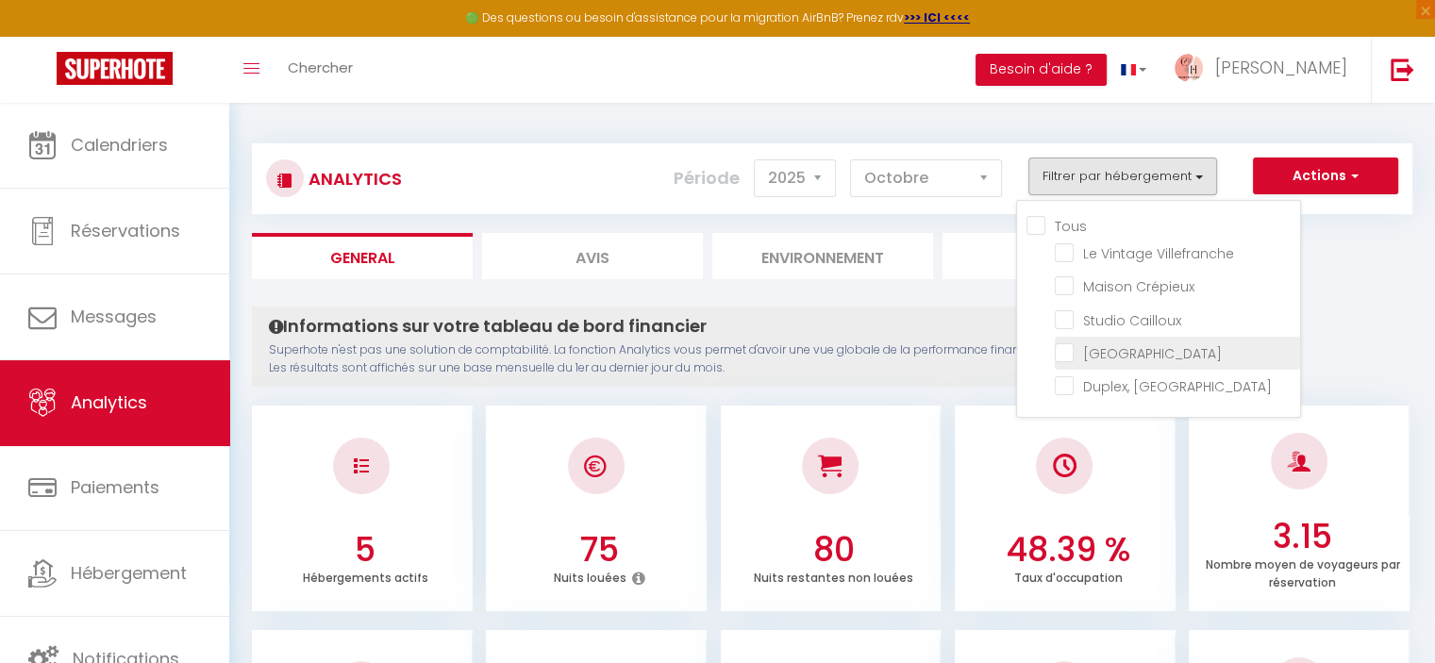
click at [1063, 347] on Collonges "checkbox" at bounding box center [1177, 351] width 245 height 19
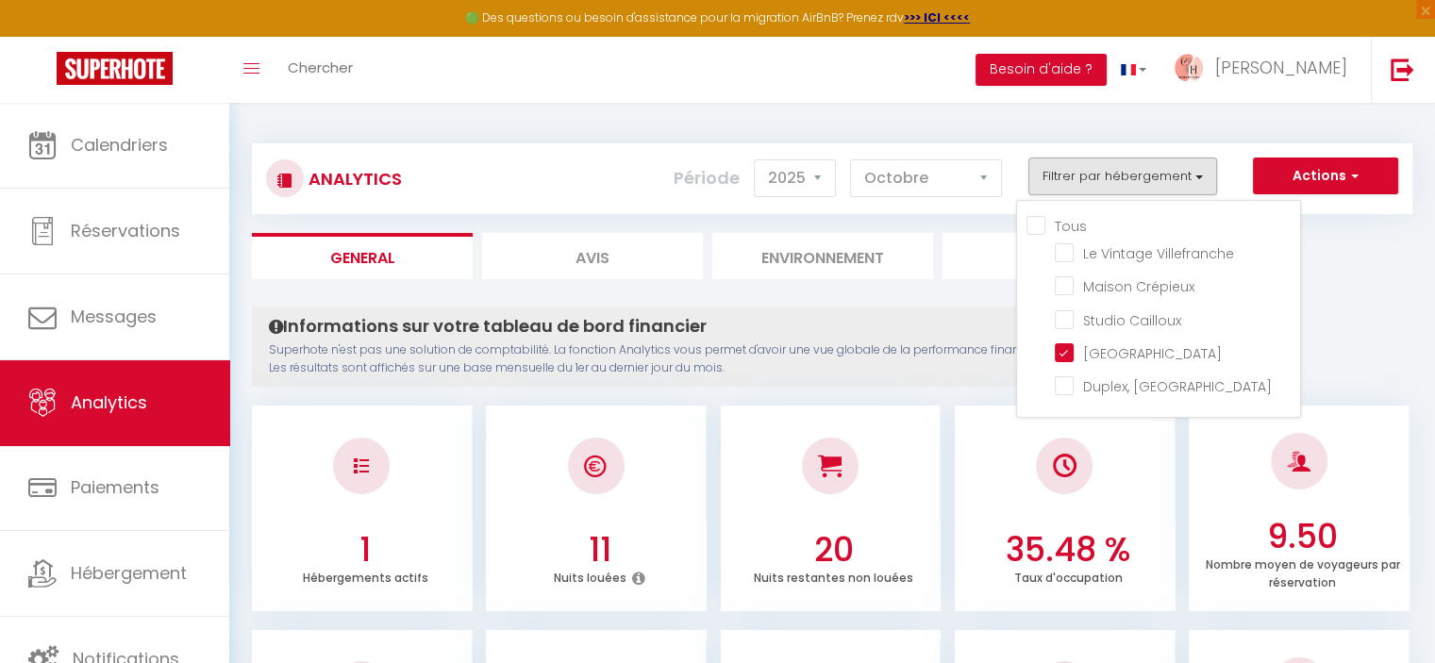
click at [942, 206] on div "Analytics Actions Génération SuperConciergerie Génération SuperAnalyzer Générat…" at bounding box center [832, 178] width 1160 height 71
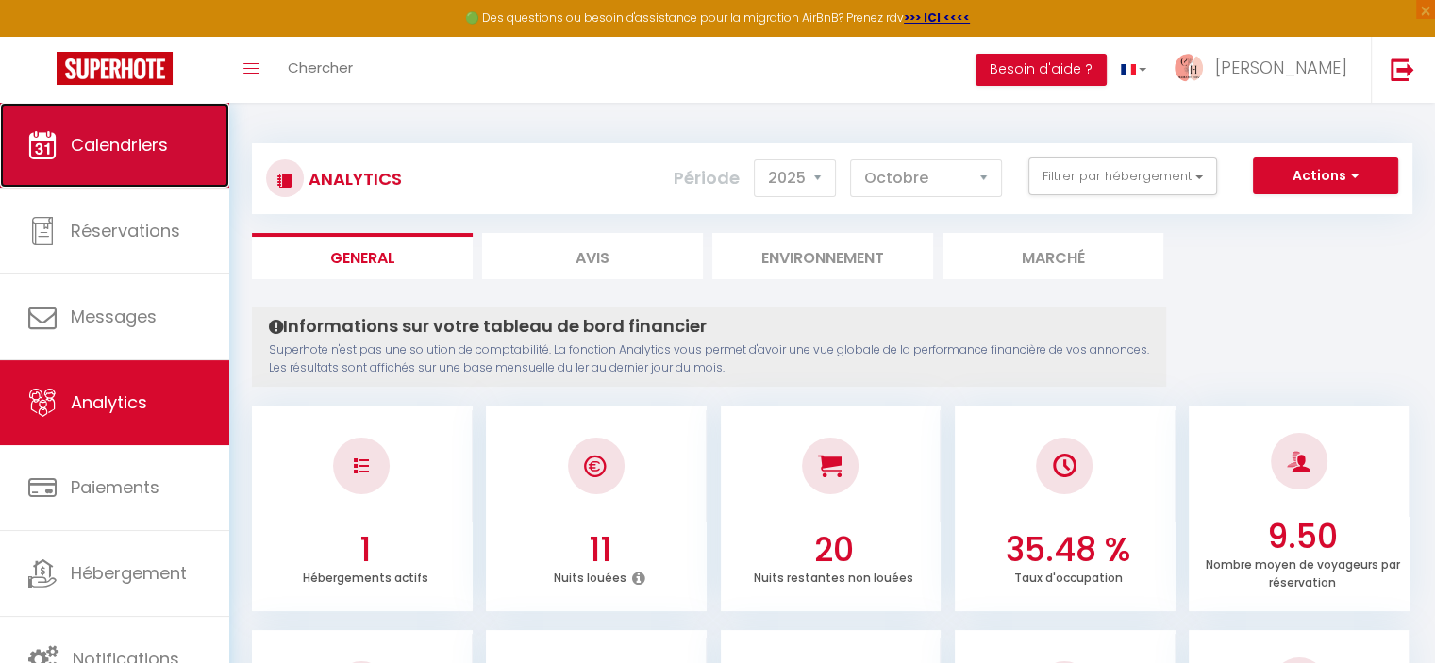
click at [140, 142] on span "Calendriers" at bounding box center [119, 145] width 97 height 24
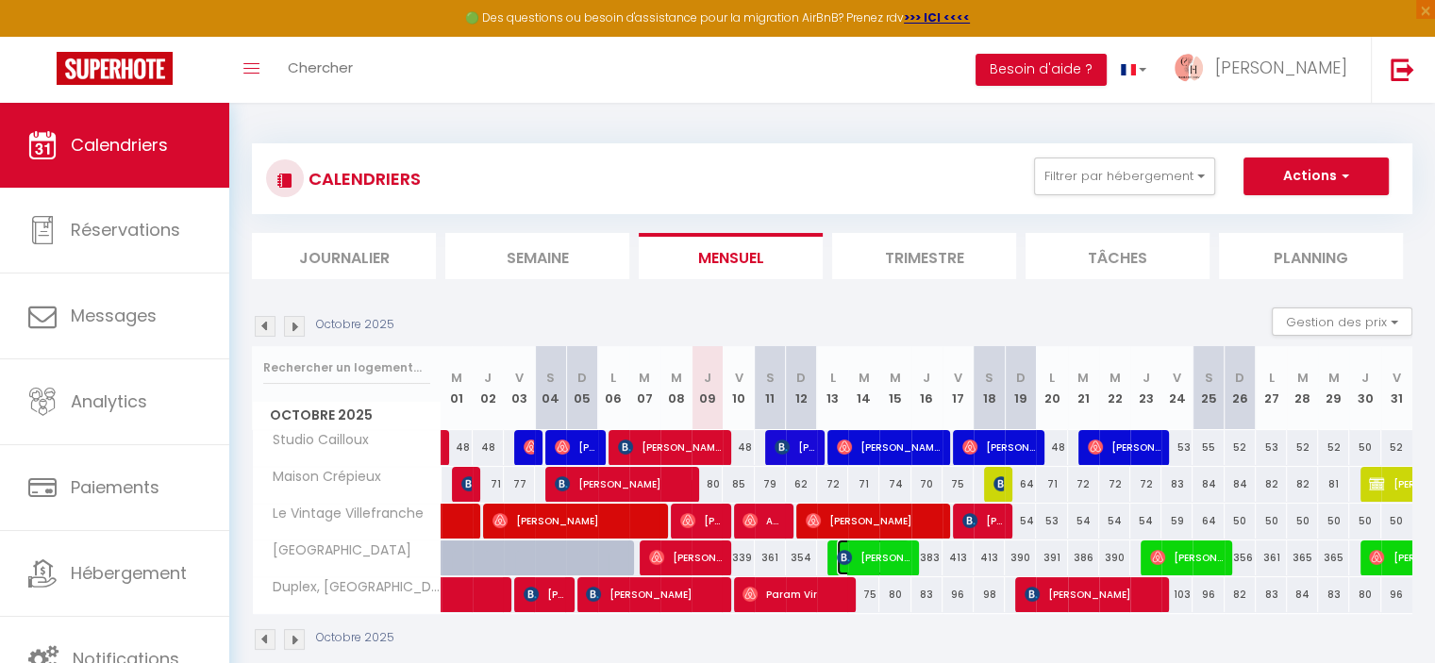
click at [857, 548] on span "[PERSON_NAME]" at bounding box center [873, 558] width 73 height 36
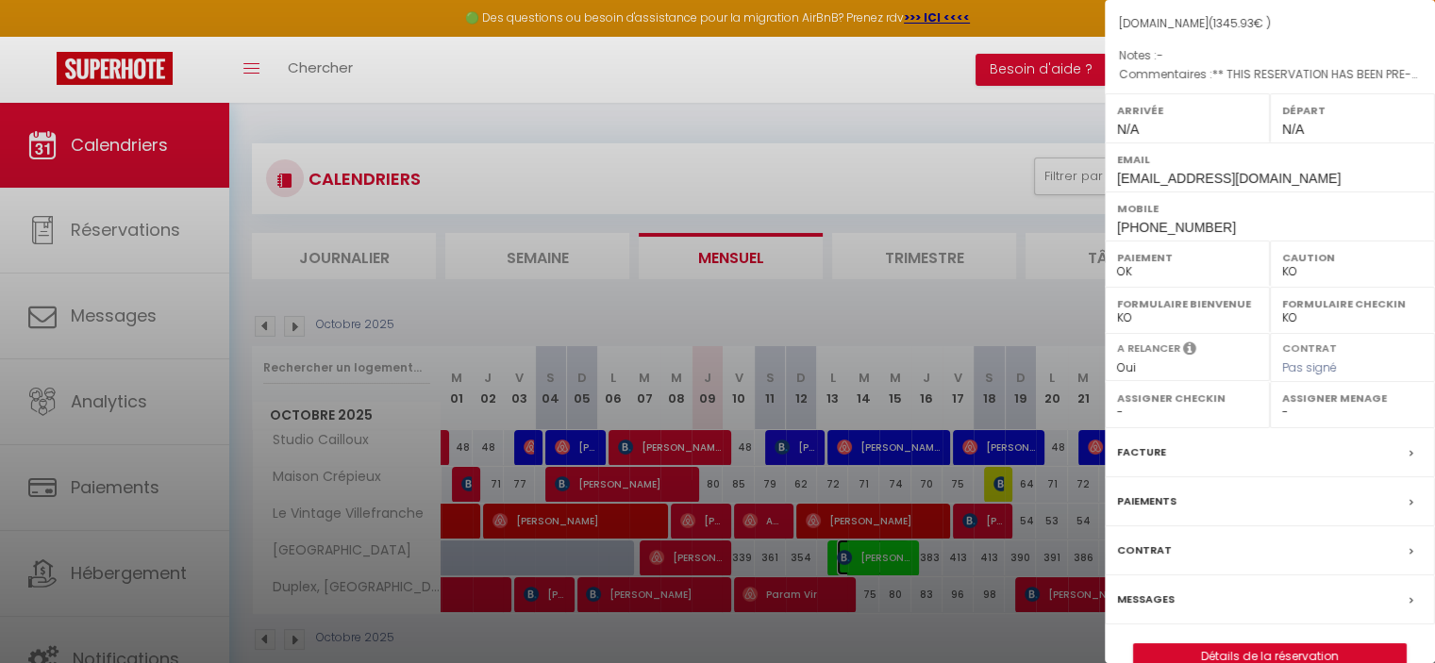
scroll to position [212, 0]
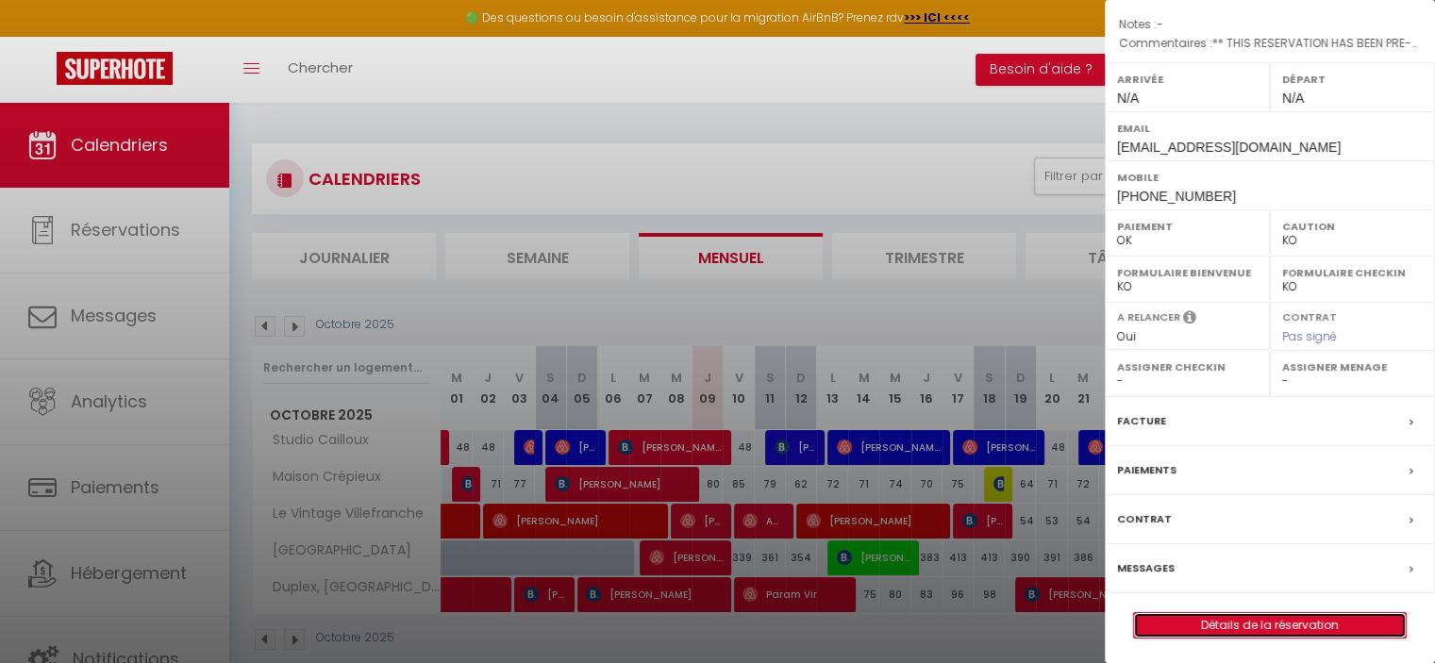
click at [1268, 621] on link "Détails de la réservation" at bounding box center [1270, 625] width 272 height 25
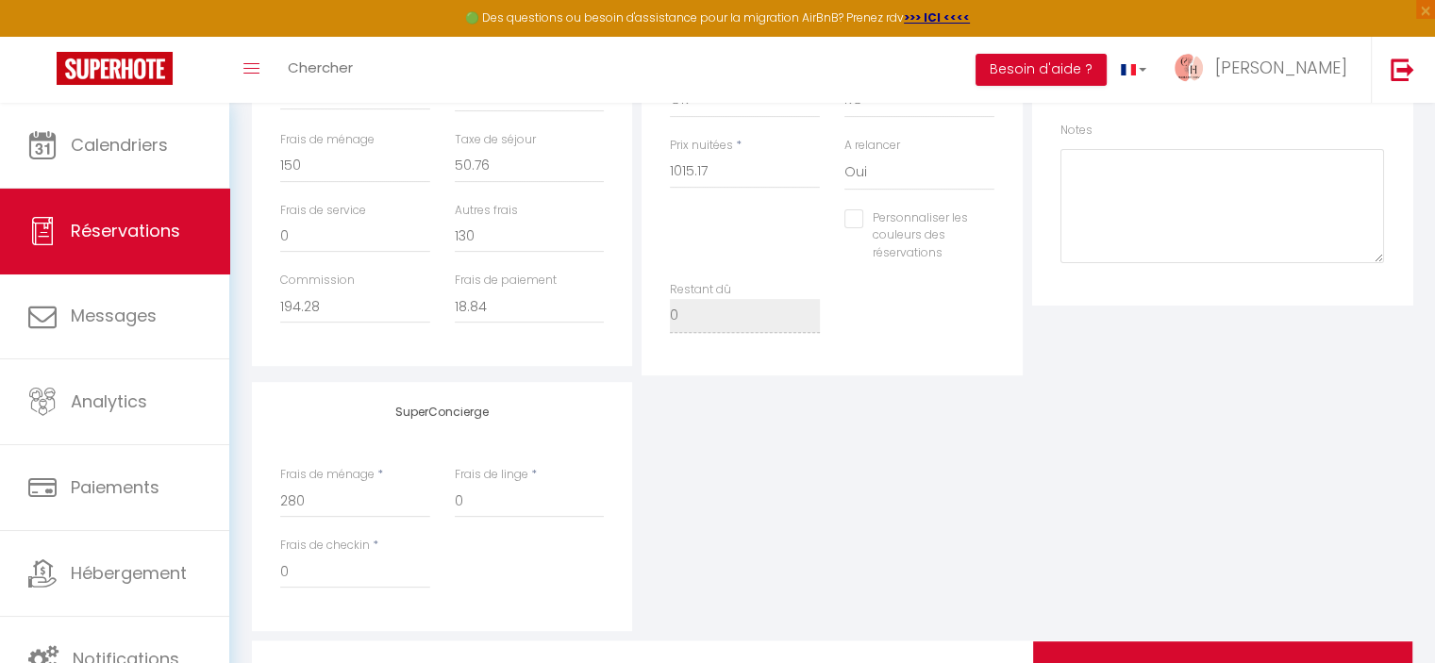
scroll to position [662, 0]
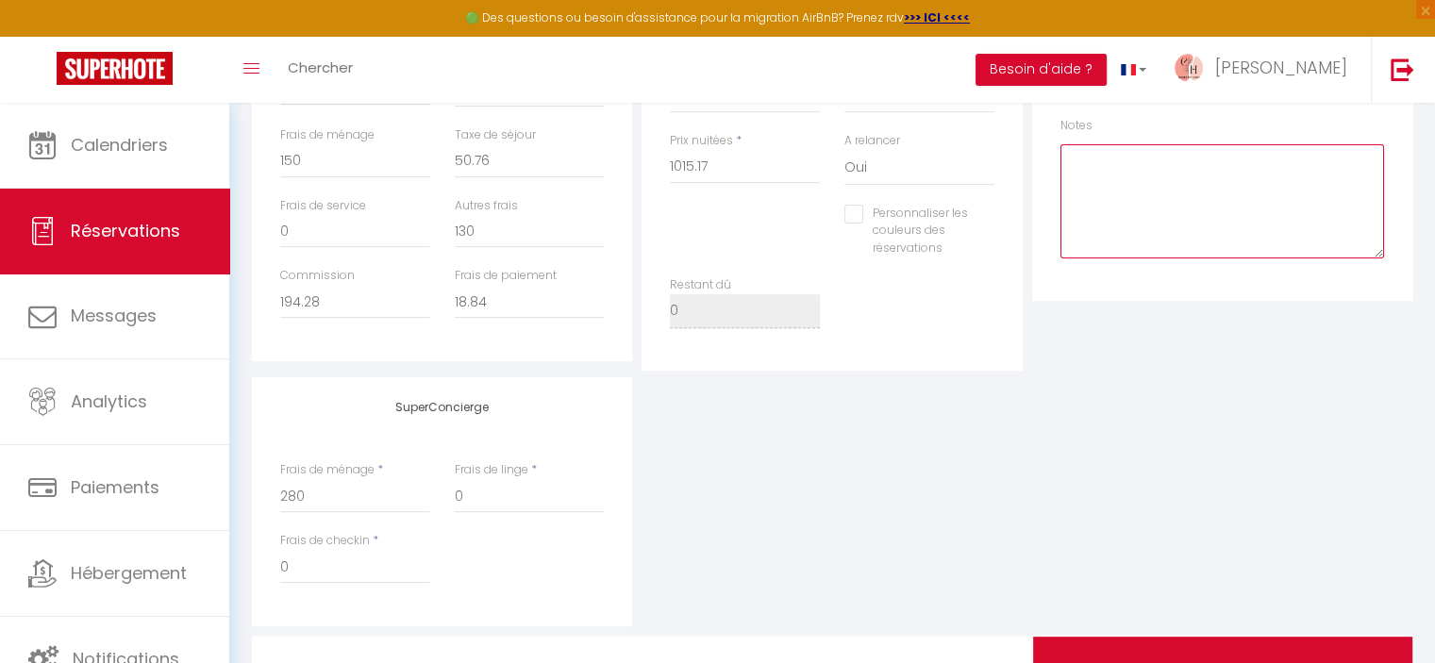
click at [1260, 170] on textarea at bounding box center [1222, 201] width 324 height 114
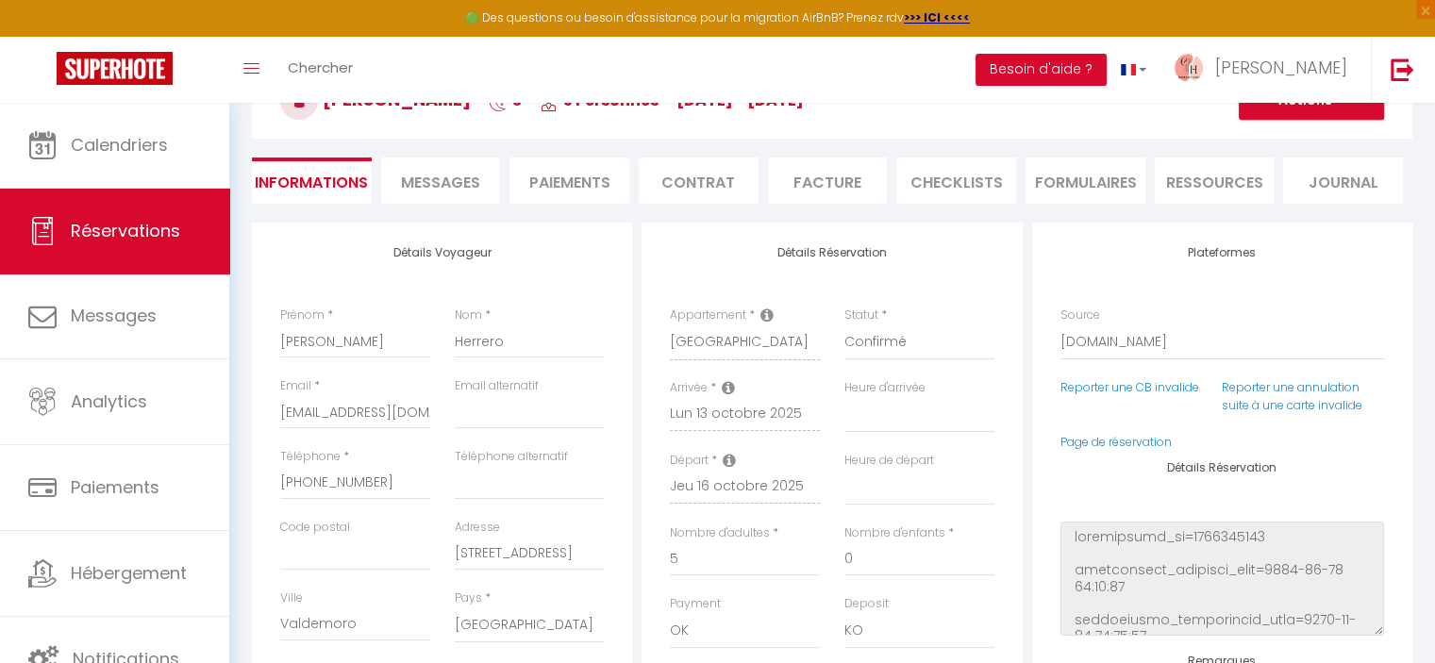
scroll to position [0, 0]
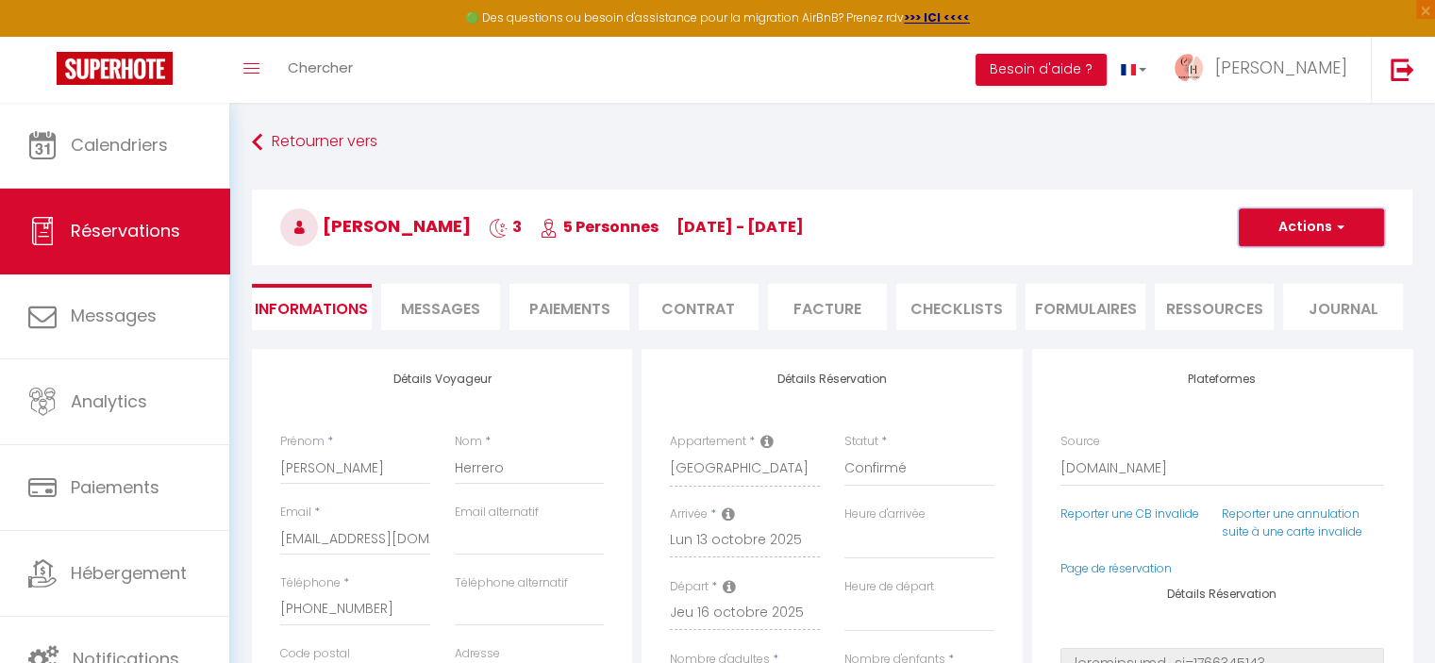
click at [1320, 218] on button "Actions" at bounding box center [1311, 227] width 145 height 38
click at [1252, 263] on link "Enregistrer" at bounding box center [1292, 269] width 149 height 25
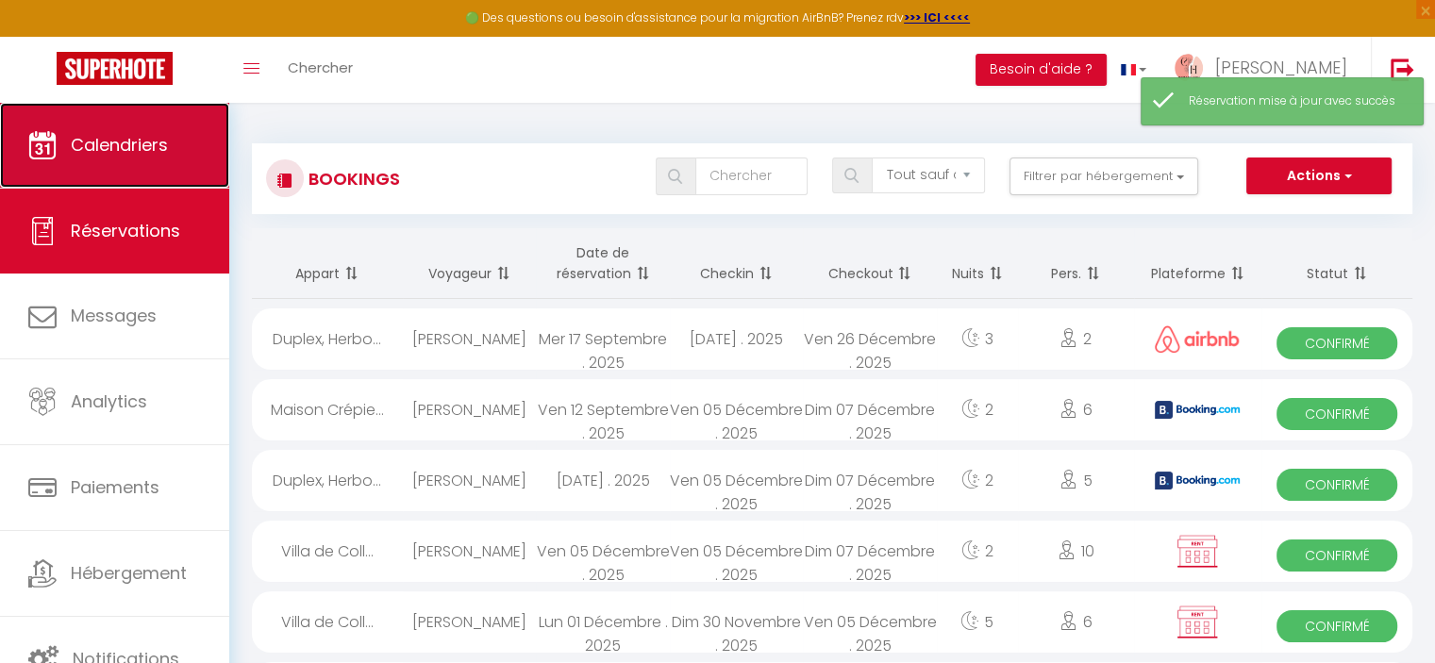
click at [104, 159] on link "Calendriers" at bounding box center [114, 145] width 229 height 85
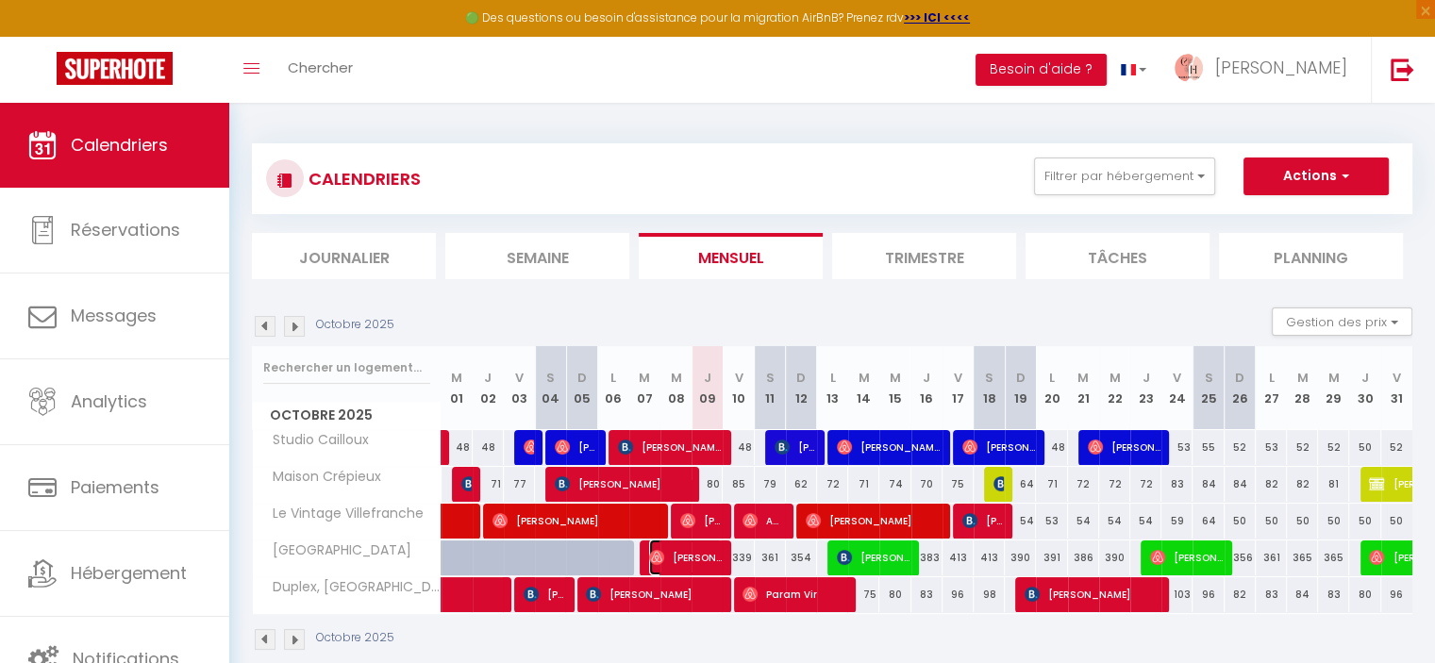
click at [713, 565] on span "[PERSON_NAME]" at bounding box center [685, 558] width 73 height 36
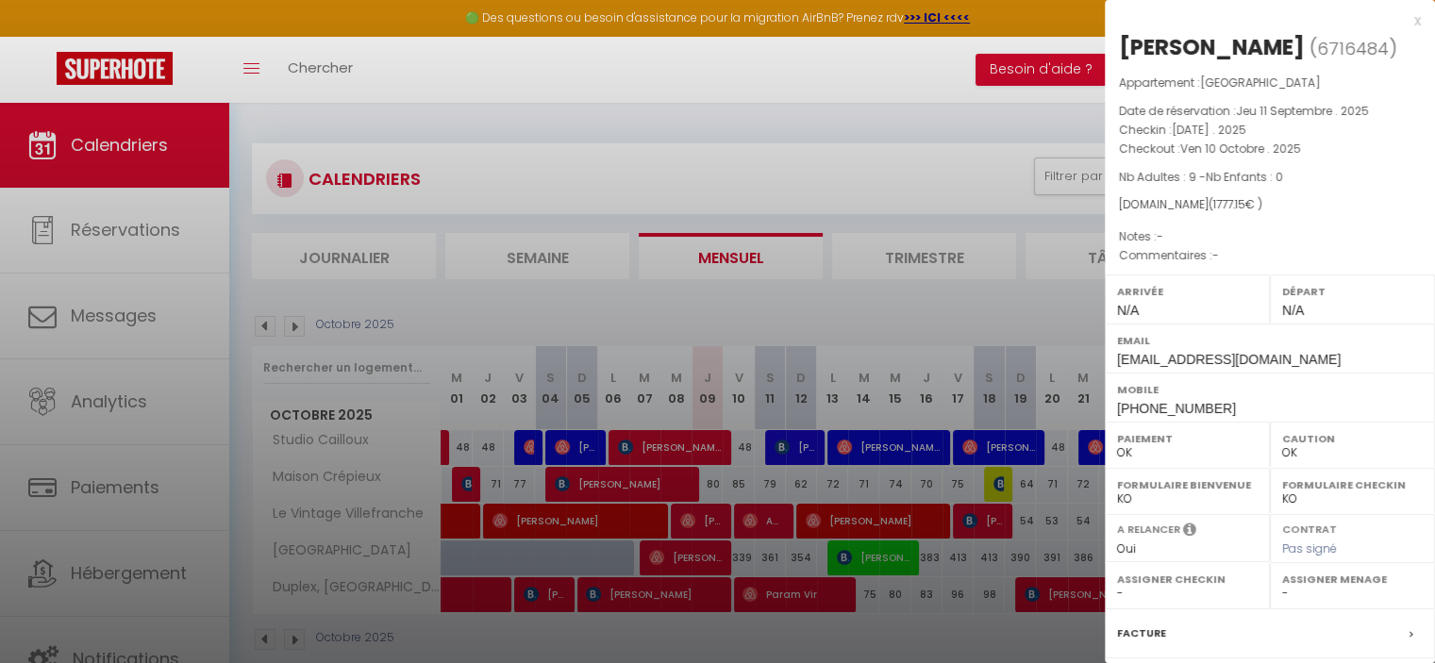
click at [1397, 25] on div "x" at bounding box center [1263, 20] width 316 height 23
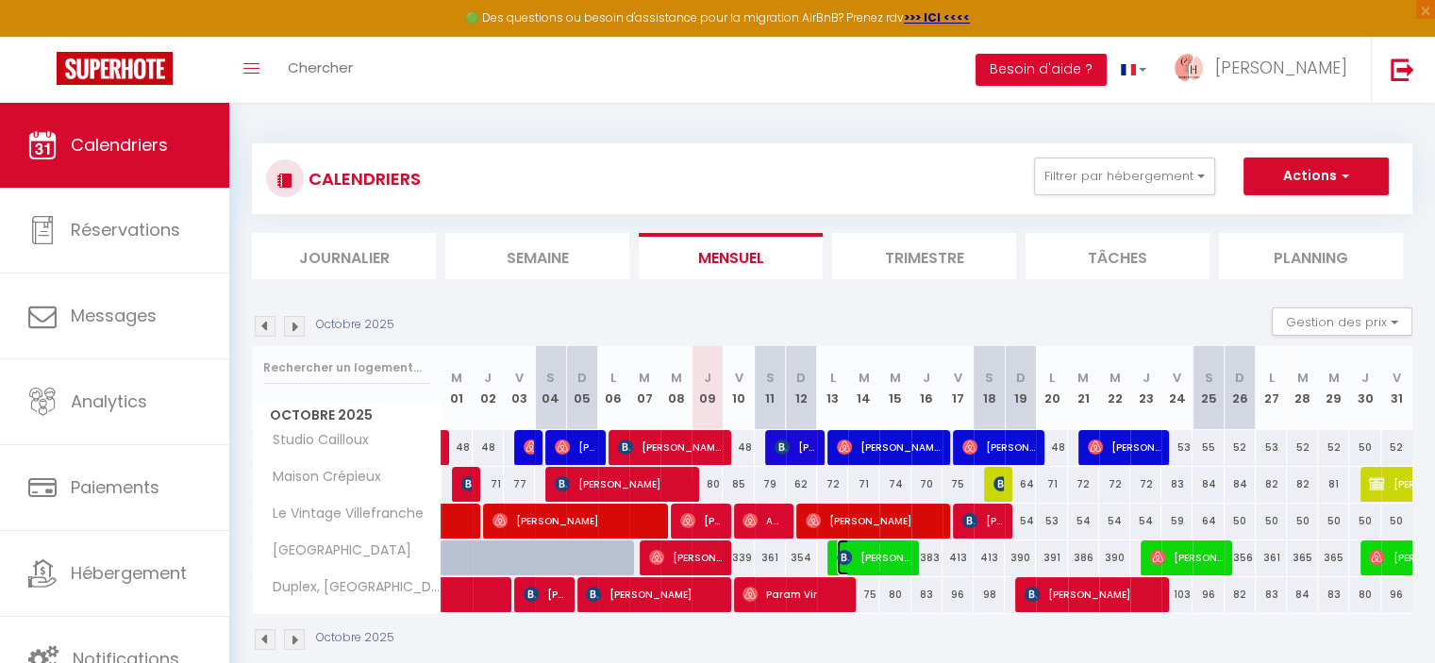
click at [846, 568] on span "[PERSON_NAME]" at bounding box center [873, 558] width 73 height 36
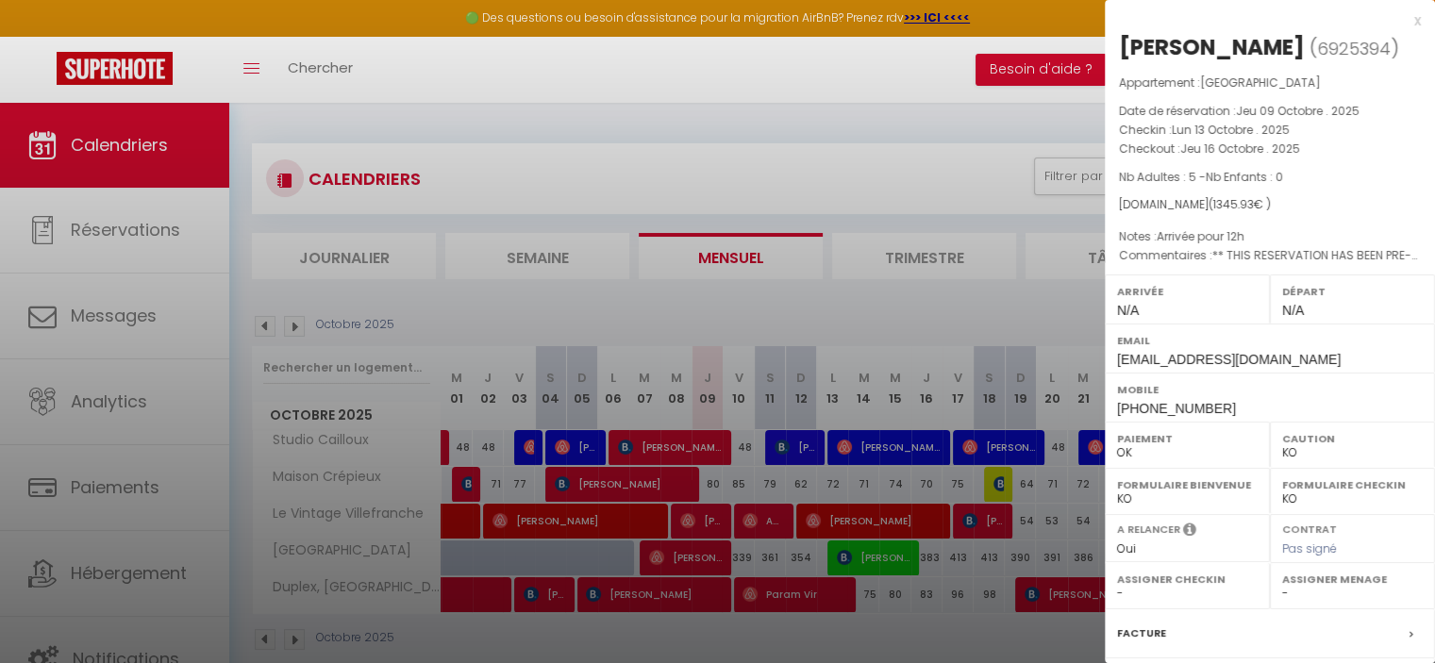
click at [1400, 22] on div "x" at bounding box center [1263, 20] width 316 height 23
